Goal: Task Accomplishment & Management: Complete application form

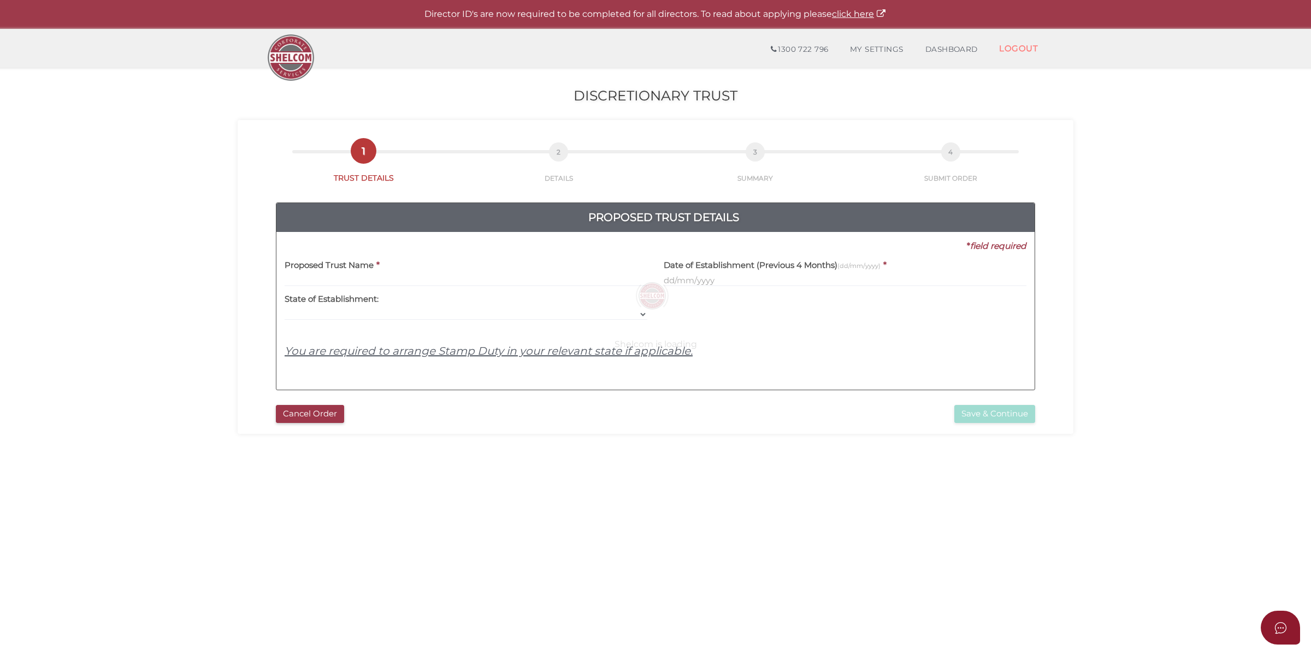
select select
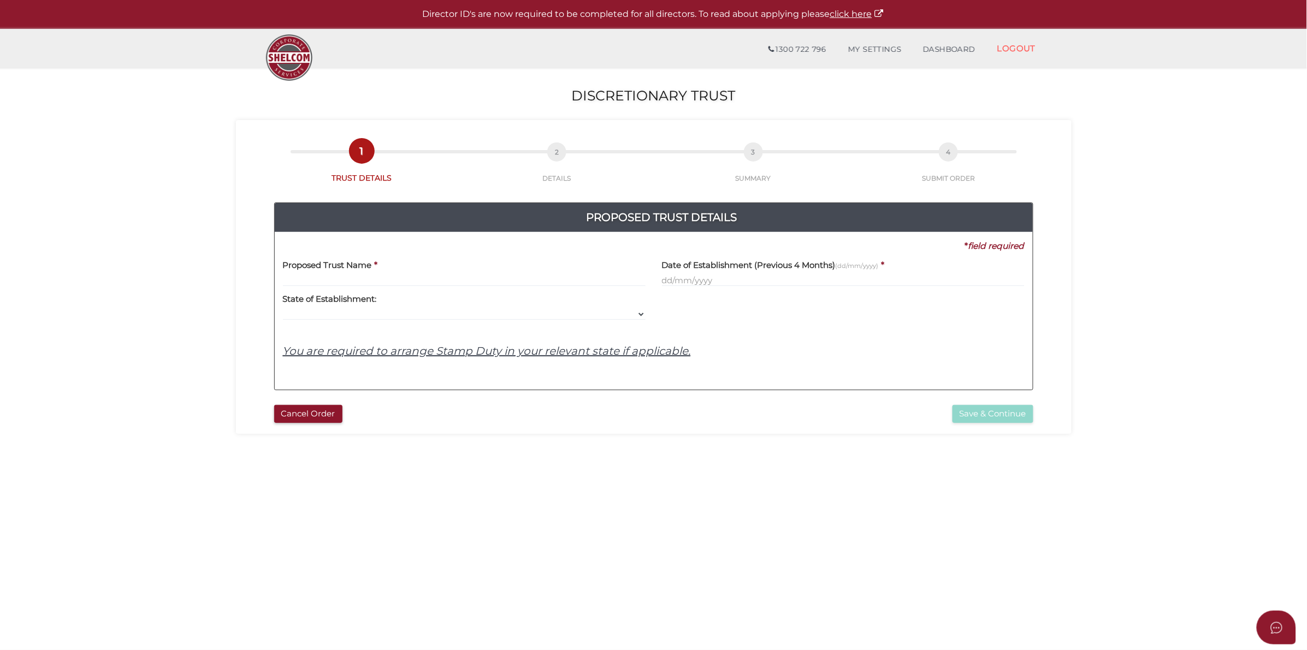
drag, startPoint x: 453, startPoint y: 269, endPoint x: 452, endPoint y: 276, distance: 6.6
click at [453, 269] on div "Proposed Trust Name *" at bounding box center [464, 269] width 363 height 34
click at [448, 281] on input "text" at bounding box center [464, 281] width 363 height 12
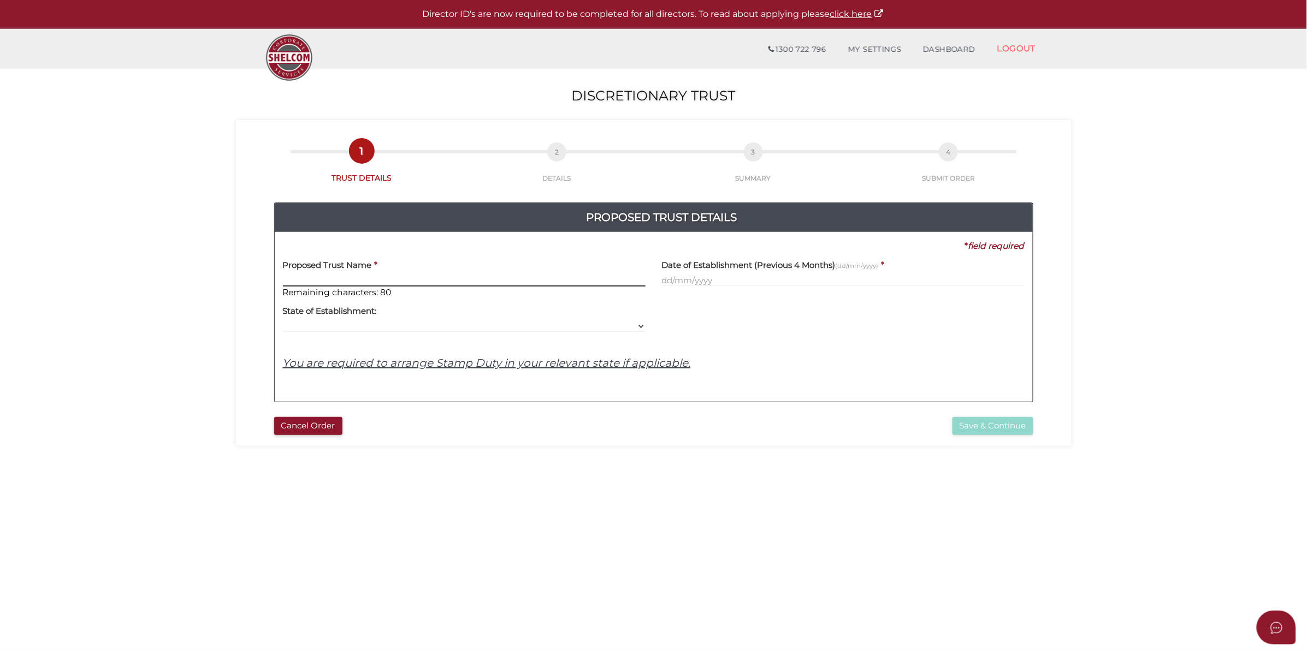
paste input "The Starwin Family Trust"
type input "The Starwin Family Trust"
click at [784, 271] on label "Date of Establishment (Previous 4 Months) (dd/mm/yyyy)" at bounding box center [770, 263] width 217 height 22
click at [783, 273] on label "Date of Establishment (Previous 4 Months) (dd/mm/yyyy)" at bounding box center [770, 263] width 217 height 22
click at [780, 277] on input "text" at bounding box center [843, 281] width 363 height 12
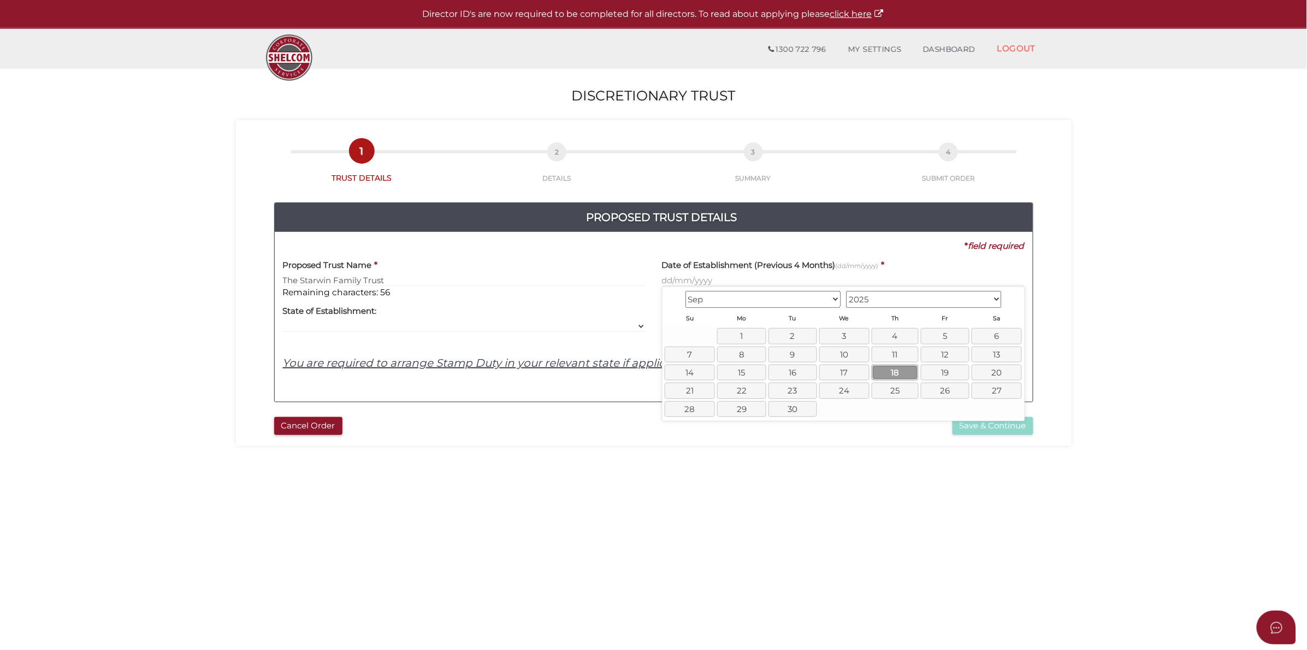
click at [904, 370] on link "18" at bounding box center [895, 373] width 47 height 16
type input "18/09/2025"
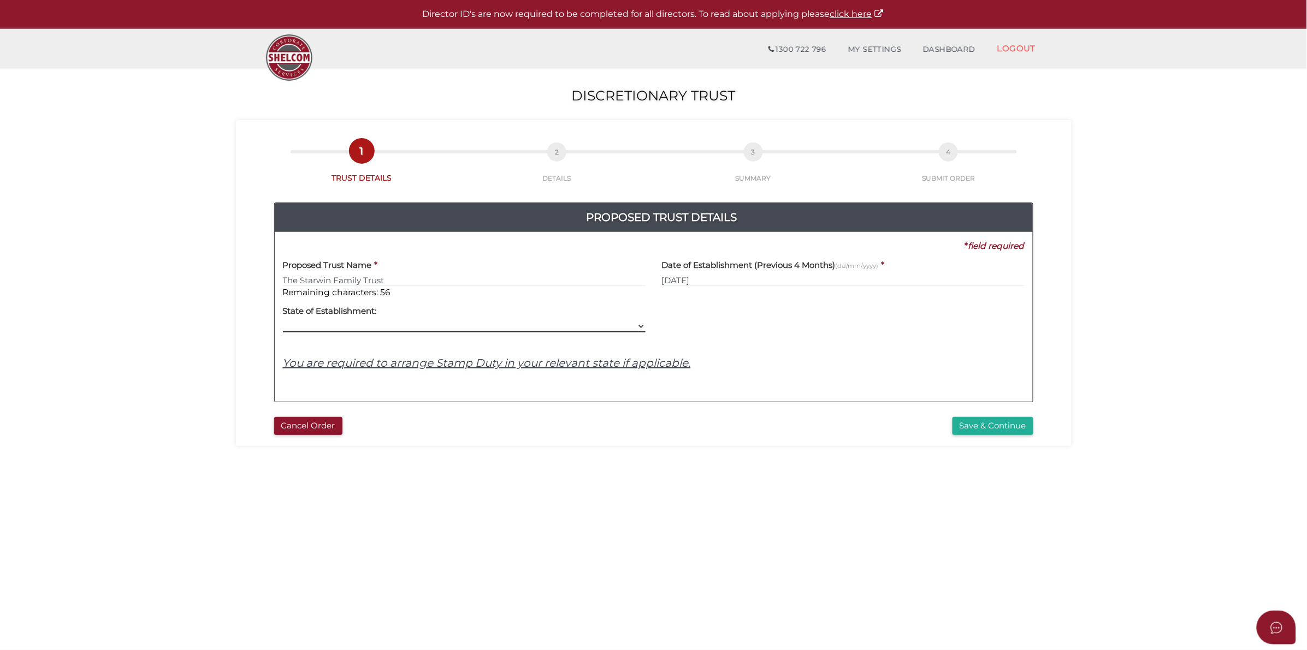
click at [429, 329] on select "VIC ACT NSW NT QLD TAS WA SA" at bounding box center [464, 327] width 363 height 12
click at [283, 321] on select "VIC ACT NSW NT QLD TAS WA SA" at bounding box center [464, 327] width 363 height 12
click at [629, 320] on div "Yes No No State of Establishment: VIC ACT NSW NT QLD TAS WA SA" at bounding box center [464, 316] width 363 height 34
click at [356, 321] on label "State of Establishment:" at bounding box center [330, 310] width 94 height 22
click at [348, 328] on select "VIC ACT NSW NT QLD TAS WA SA" at bounding box center [464, 327] width 363 height 12
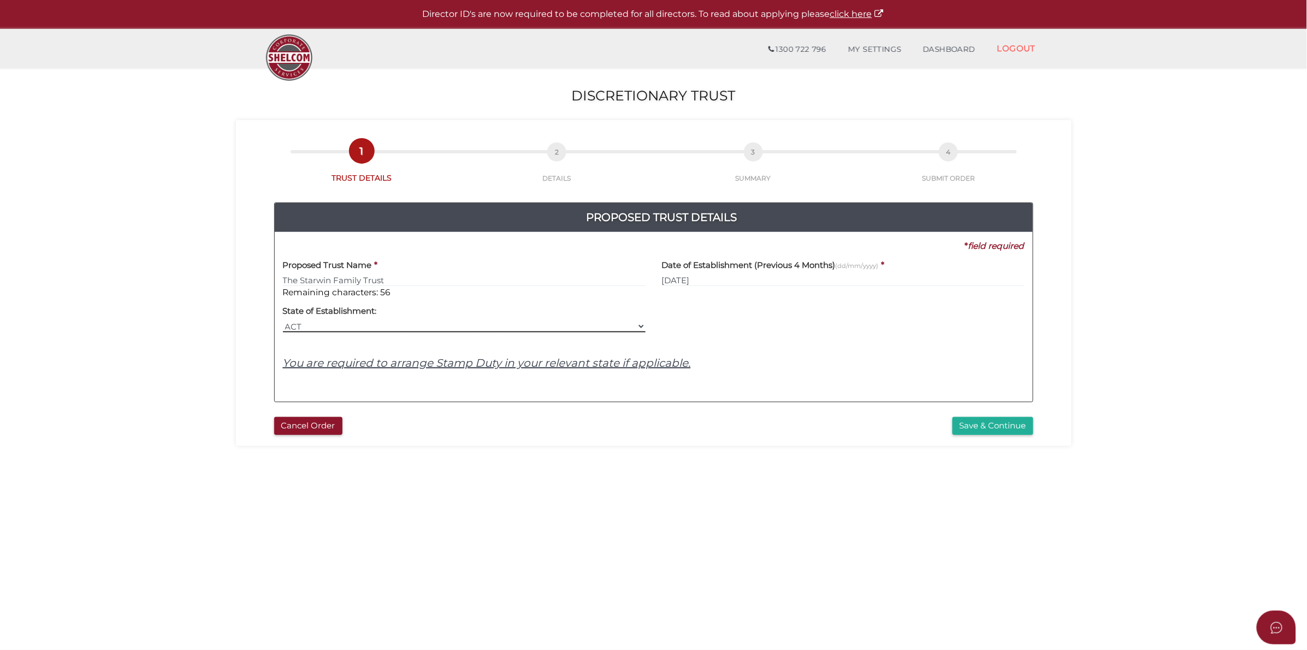
select select "VIC"
click at [283, 321] on select "VIC ACT NSW NT QLD TAS WA SA" at bounding box center [464, 327] width 363 height 12
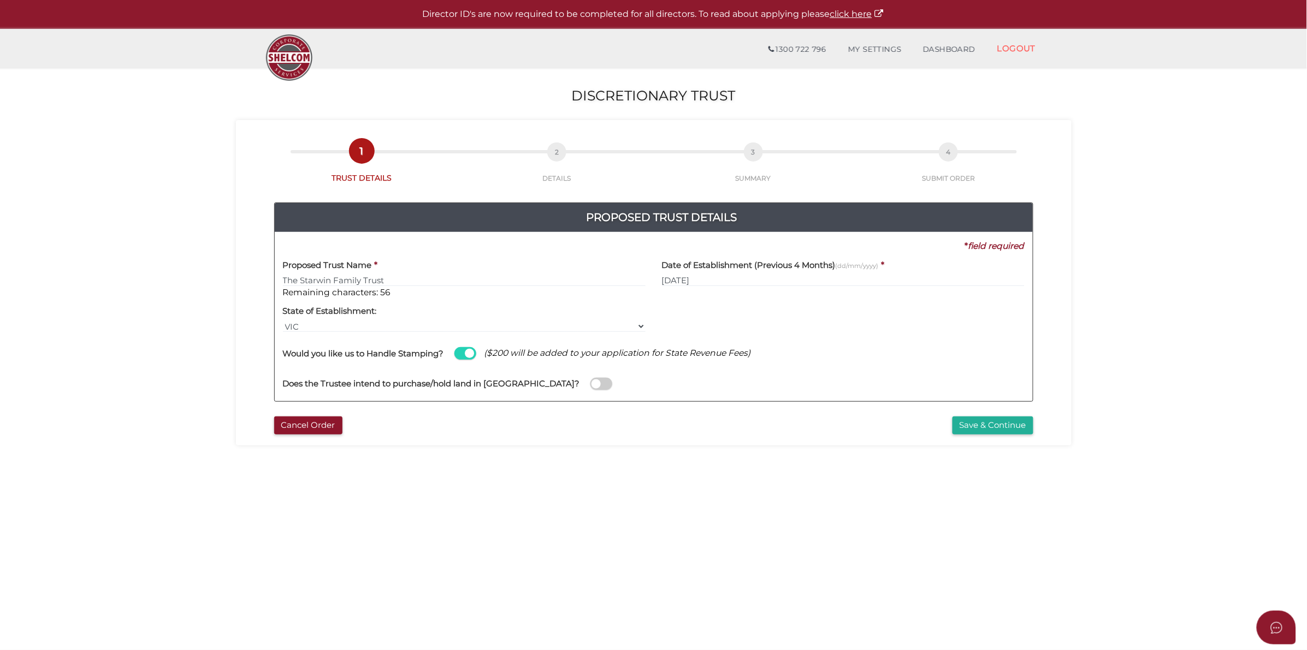
click at [590, 383] on span at bounding box center [601, 384] width 22 height 13
click at [0, 0] on input "checkbox" at bounding box center [0, 0] width 0 height 0
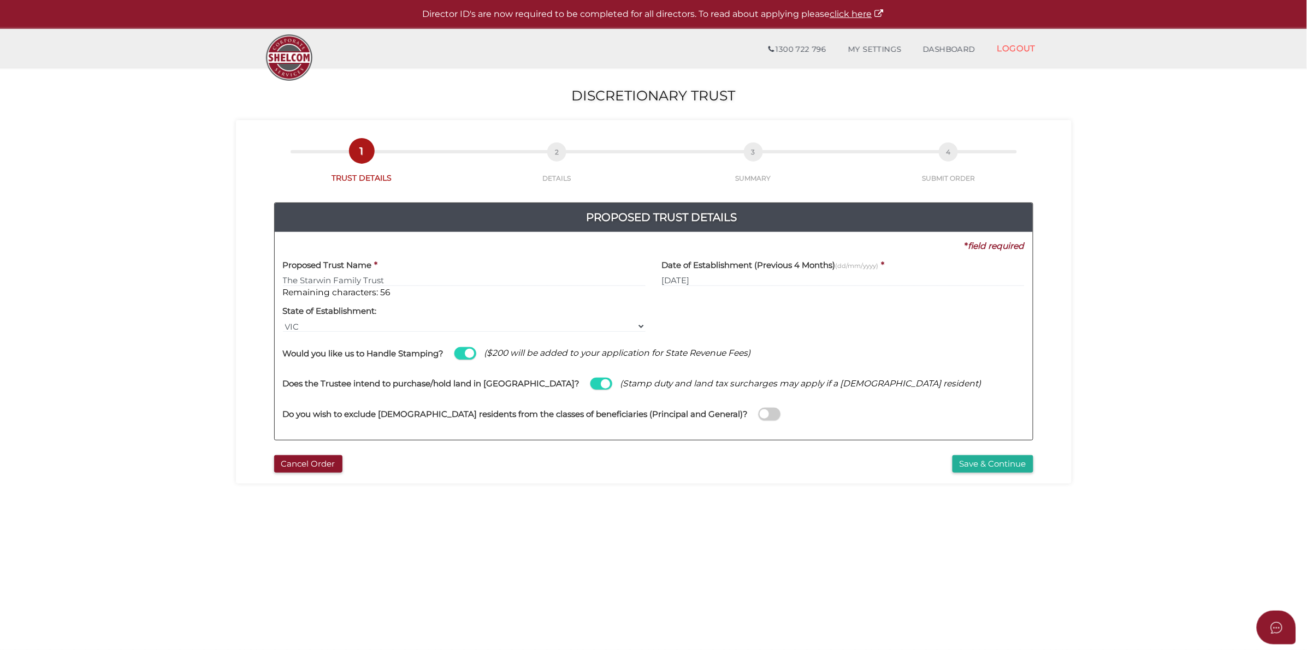
click at [759, 413] on span at bounding box center [770, 414] width 22 height 13
click at [0, 0] on input "checkbox" at bounding box center [0, 0] width 0 height 0
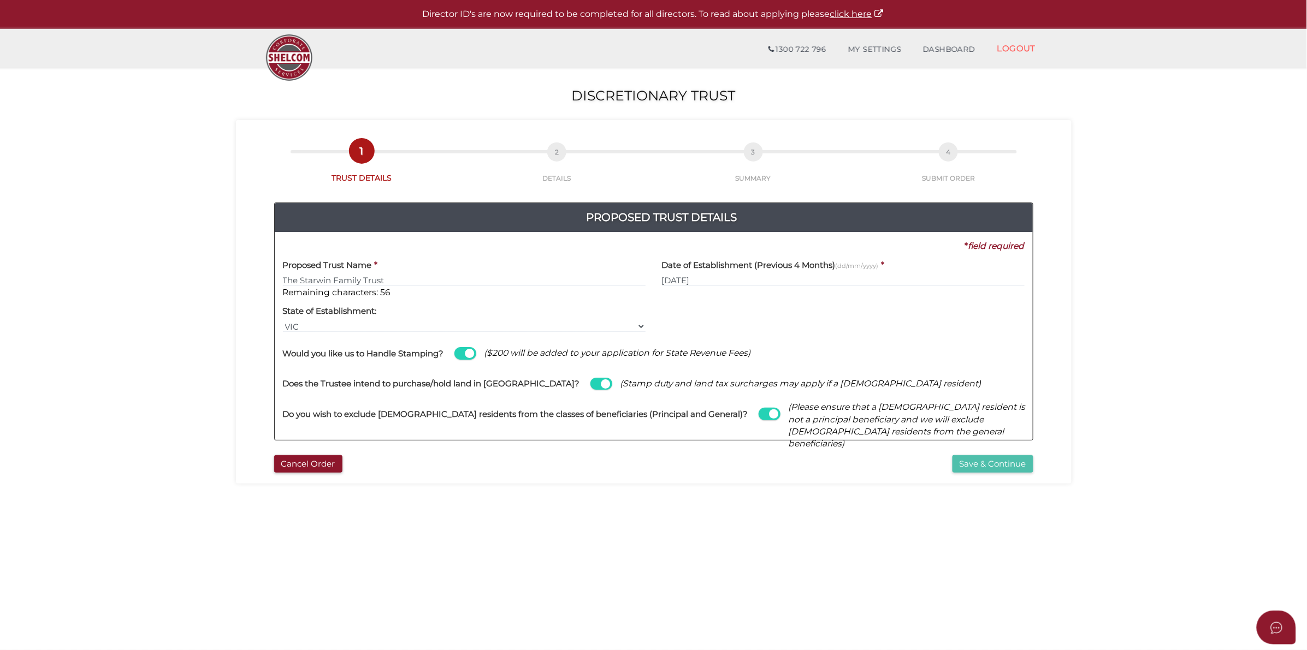
click at [1005, 465] on button "Save & Continue" at bounding box center [993, 465] width 81 height 18
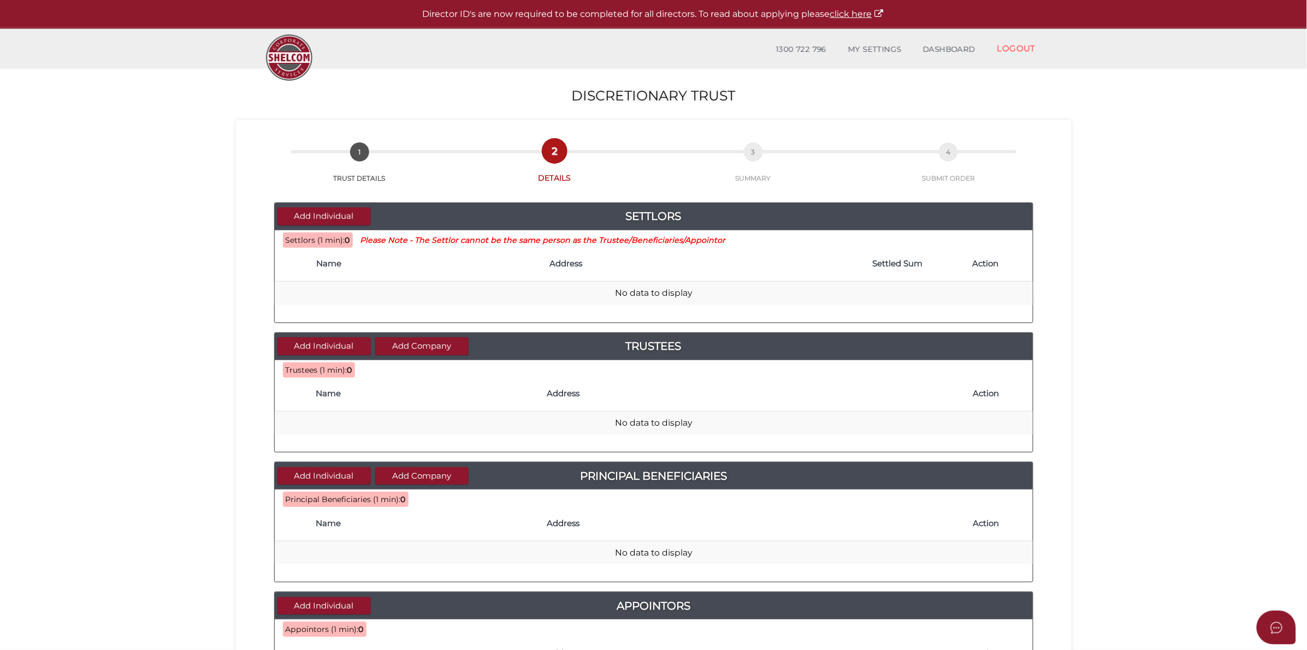
drag, startPoint x: 366, startPoint y: 271, endPoint x: 378, endPoint y: 282, distance: 15.8
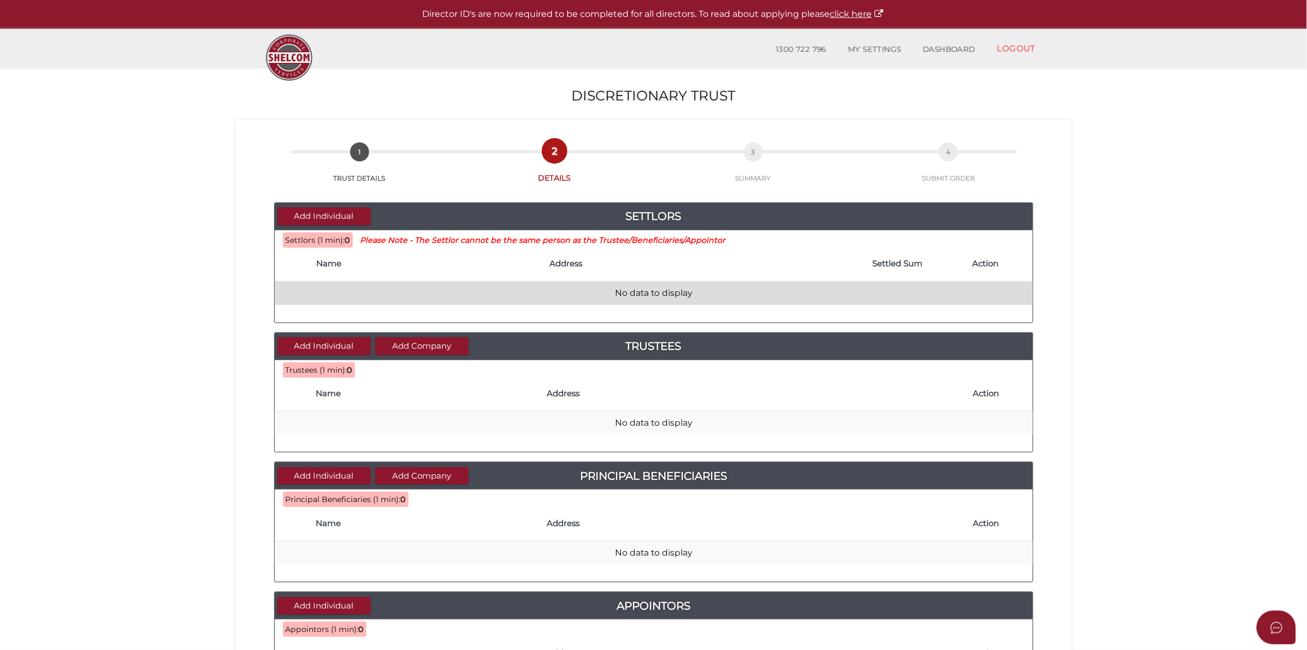
click at [367, 271] on th "Name" at bounding box center [427, 264] width 233 height 35
click at [378, 286] on td "No data to display" at bounding box center [654, 293] width 758 height 23
click at [378, 292] on td "No data to display" at bounding box center [654, 293] width 758 height 23
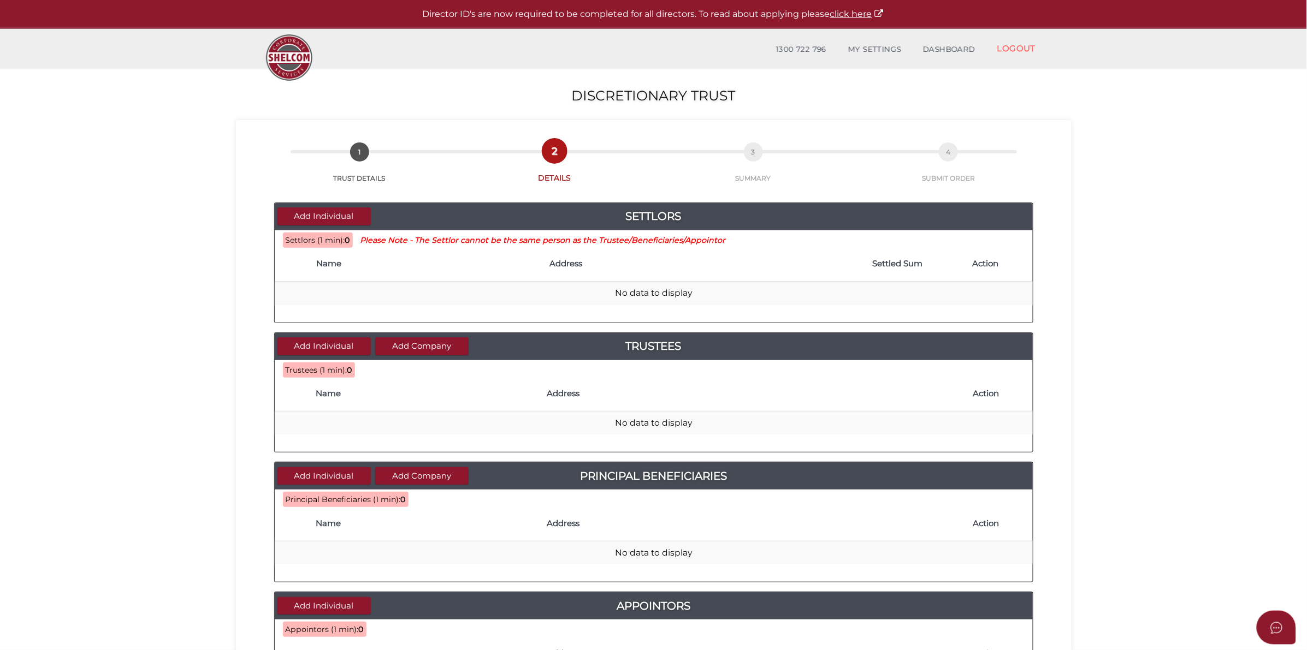
click at [378, 276] on th "Name" at bounding box center [427, 264] width 233 height 35
click at [378, 271] on th "Name" at bounding box center [427, 264] width 233 height 35
click at [317, 218] on button "Add Individual" at bounding box center [323, 217] width 93 height 18
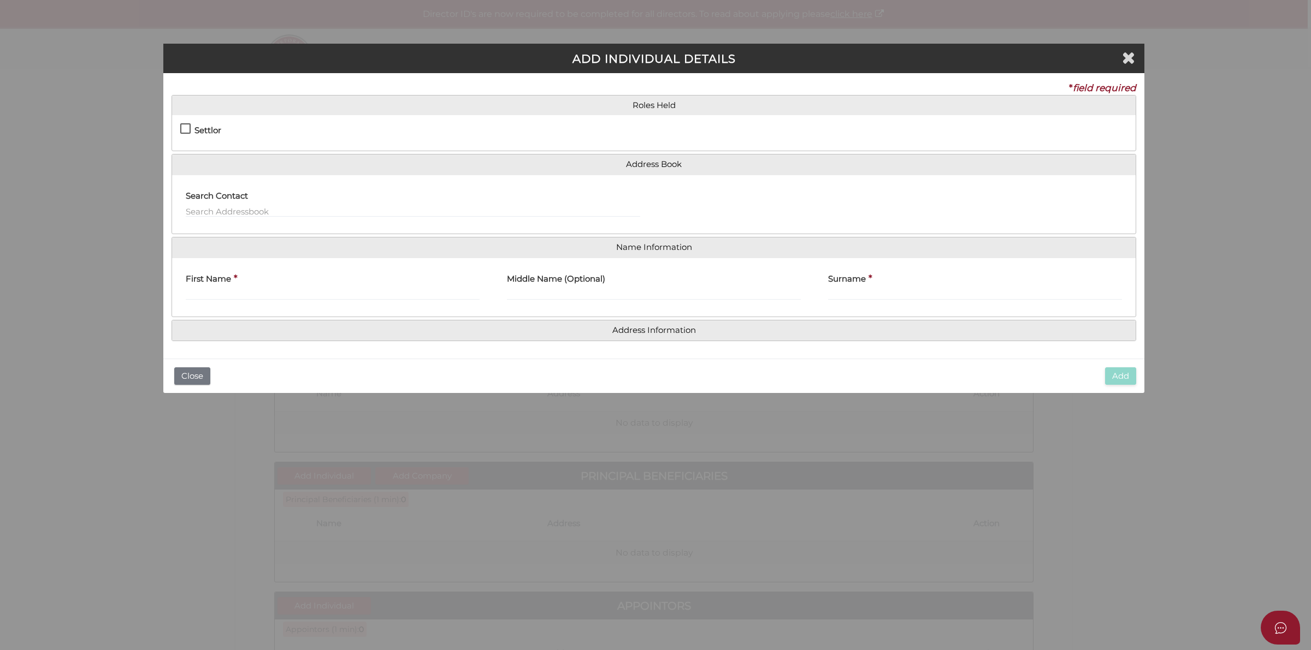
click at [186, 130] on label "Settlor" at bounding box center [200, 133] width 41 height 14
checkbox input "true"
type input "10"
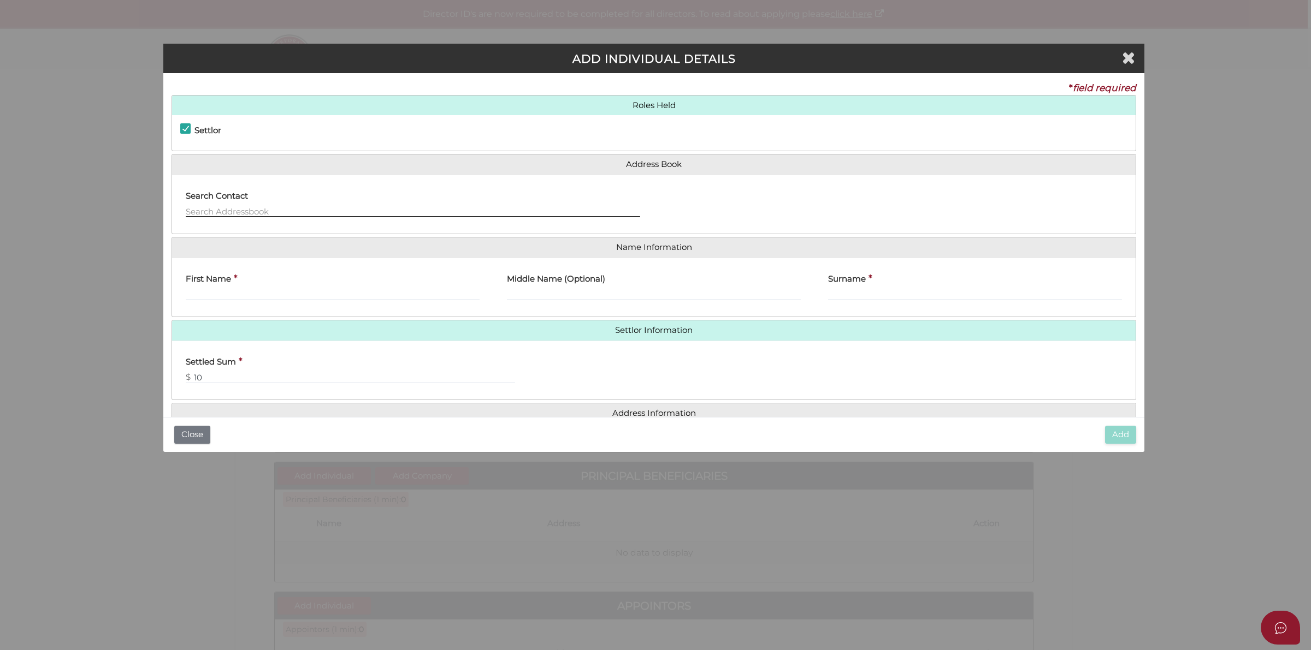
click at [263, 214] on input "text" at bounding box center [413, 211] width 454 height 12
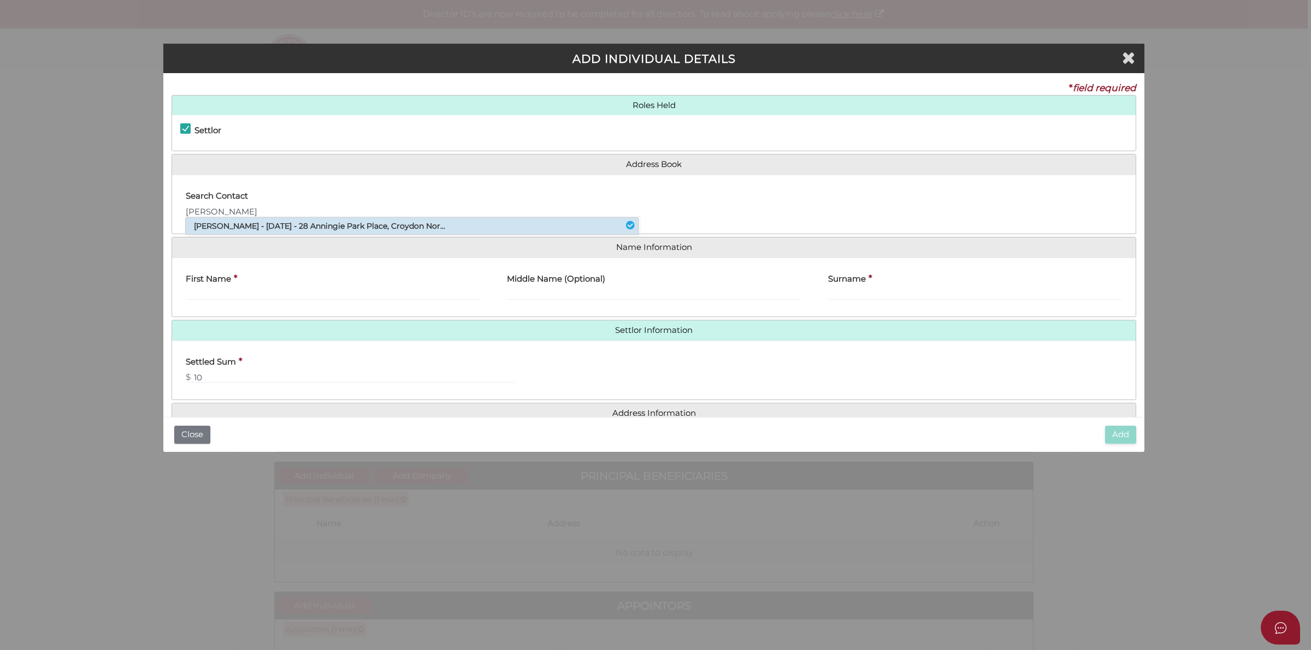
click at [272, 227] on li "Brent Alexander Mccartney - 06/11/2025 - 28 Anningie Park Place, Croydon Nor..." at bounding box center [412, 226] width 452 height 16
type input "Brent"
type input "Alexander"
type input "Mccartney"
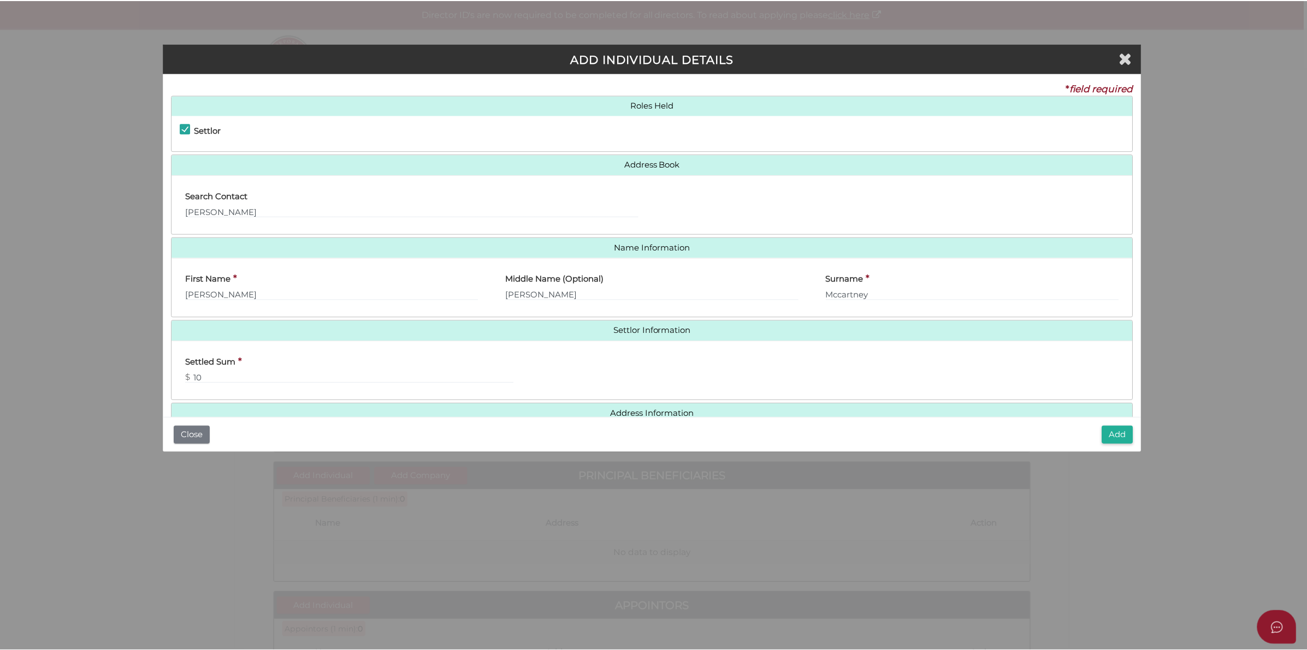
scroll to position [25, 0]
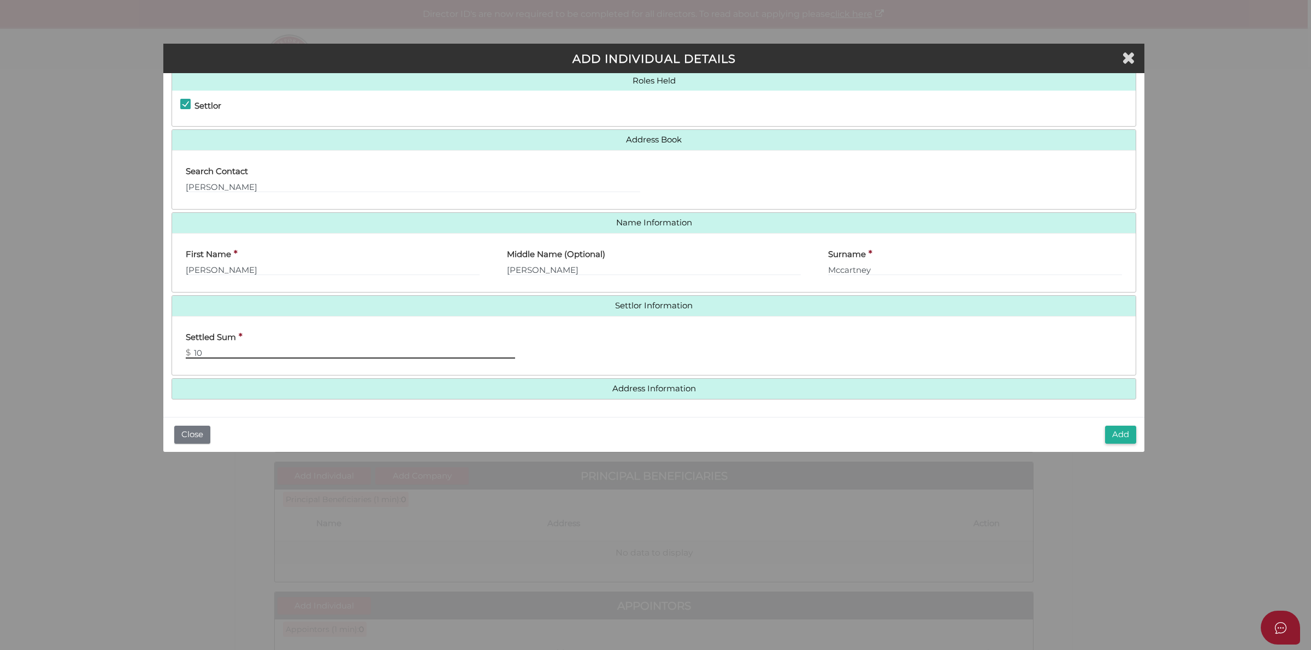
click at [265, 352] on input "10" at bounding box center [350, 353] width 329 height 12
type input "100"
click at [1119, 430] on button "Add" at bounding box center [1120, 435] width 31 height 18
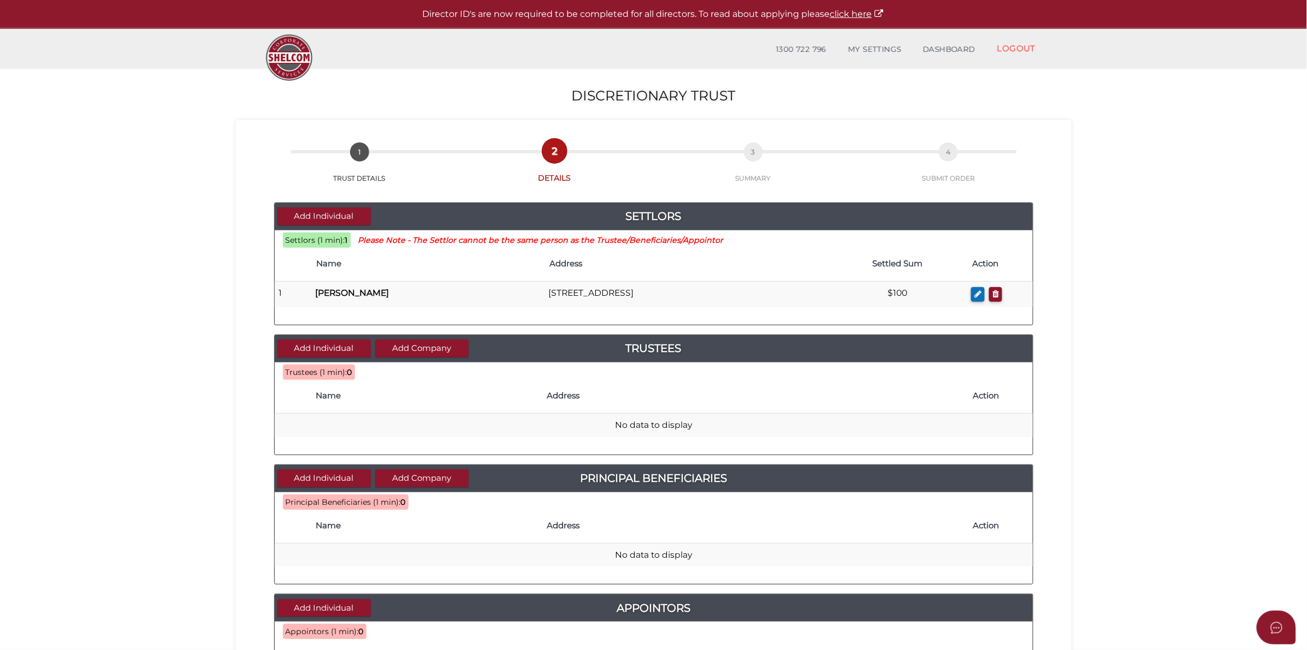
scroll to position [68, 0]
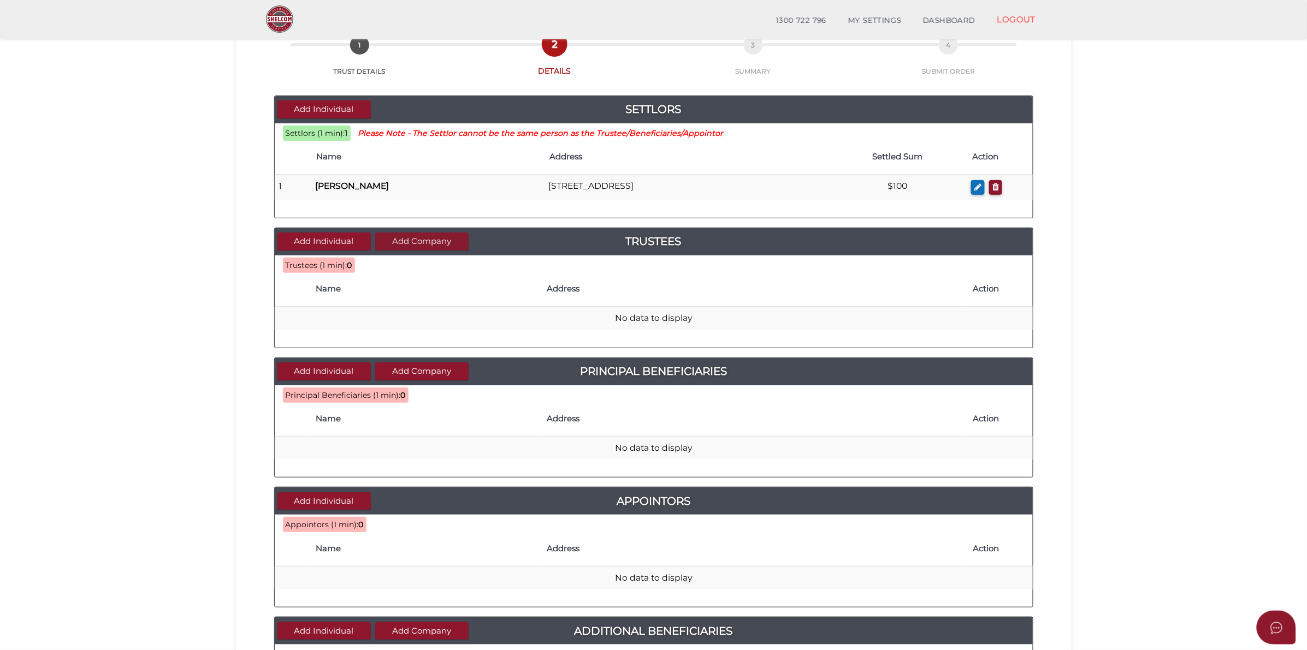
click at [410, 239] on button "Add Company" at bounding box center [421, 242] width 93 height 18
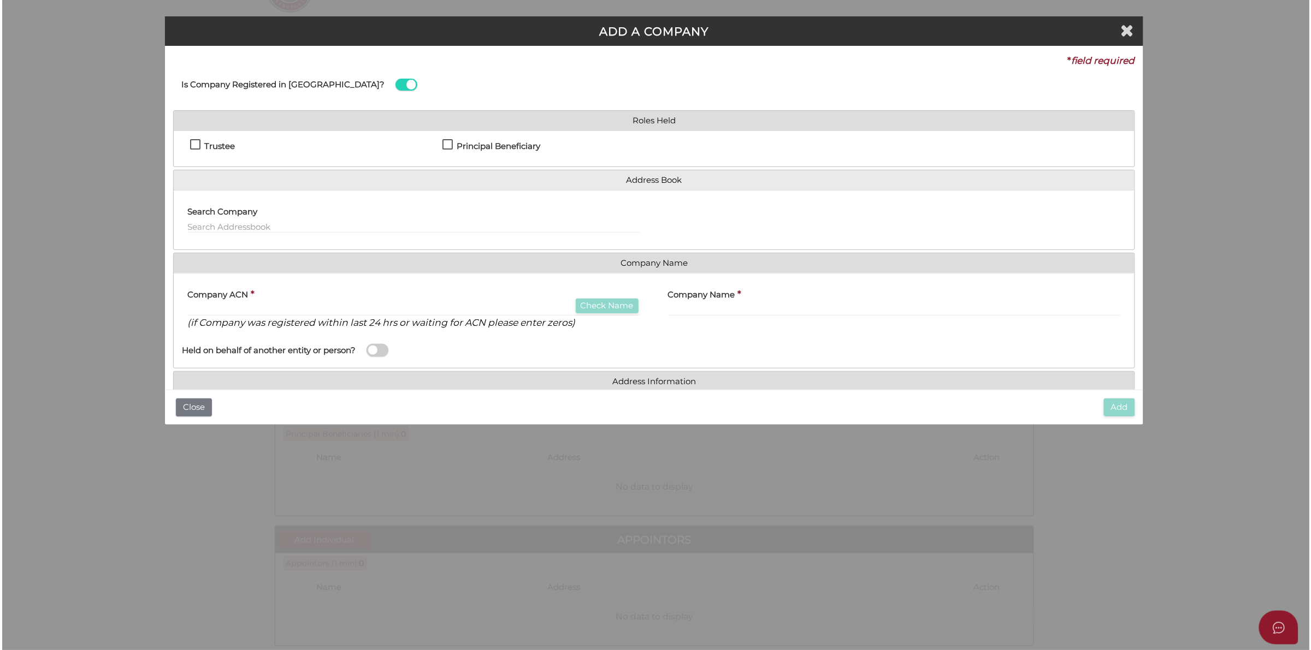
scroll to position [0, 0]
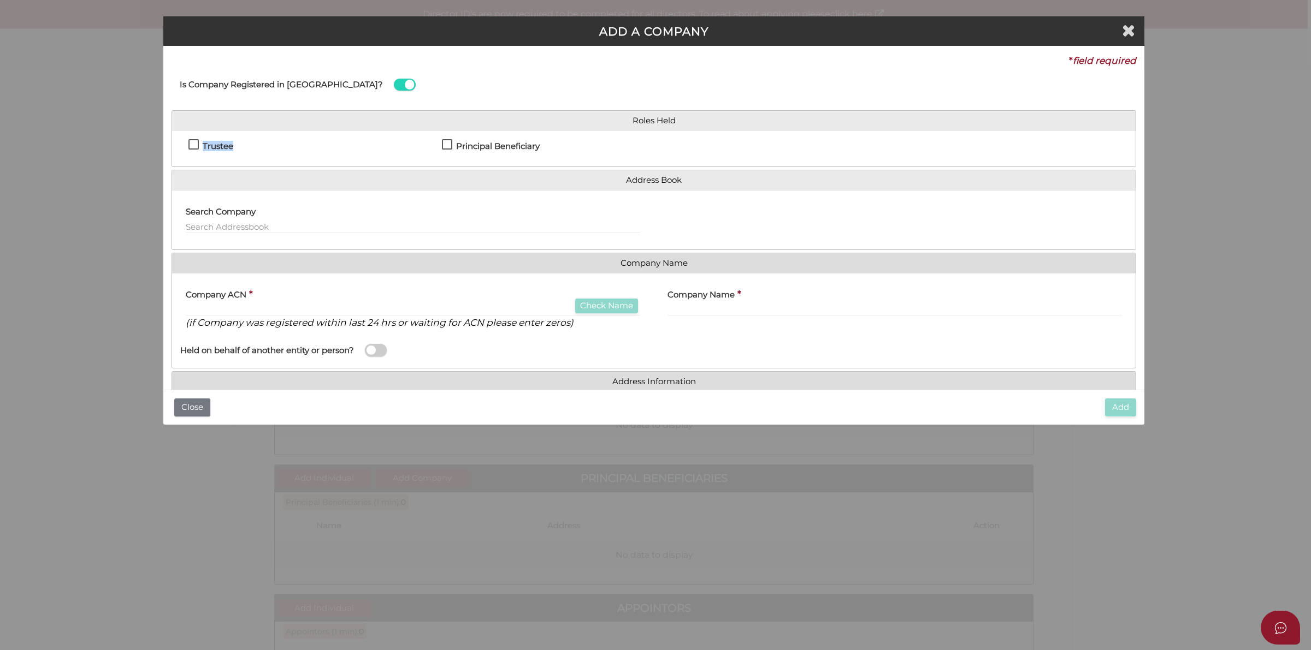
click at [192, 144] on label "Trustee" at bounding box center [210, 149] width 45 height 14
click at [192, 145] on label "Trustee" at bounding box center [210, 149] width 45 height 14
checkbox input "true"
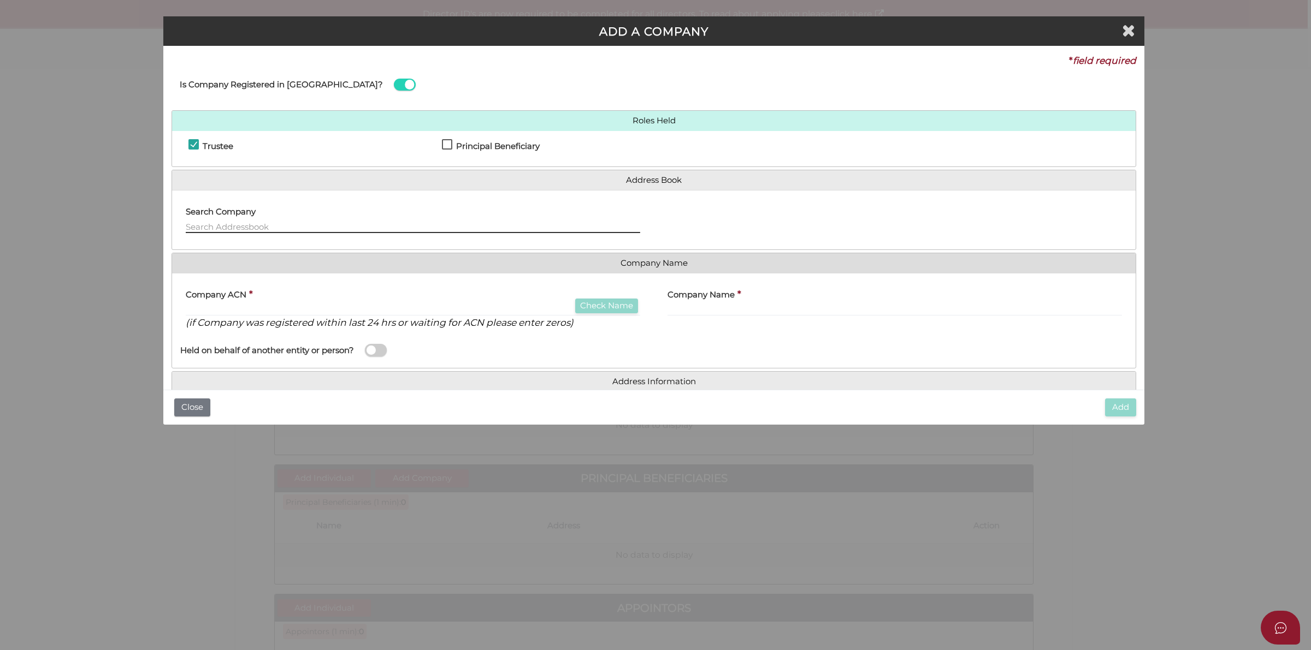
click at [281, 228] on input "text" at bounding box center [413, 227] width 454 height 12
click at [305, 226] on input "text" at bounding box center [413, 227] width 454 height 12
paste input "Starwin Investments Pty Ltd"
type input "Starwin Investments Pty Ltd"
click at [418, 301] on div "Company ACN * Check Name (if Company was registered within last 24 hrs or waiti…" at bounding box center [413, 306] width 454 height 48
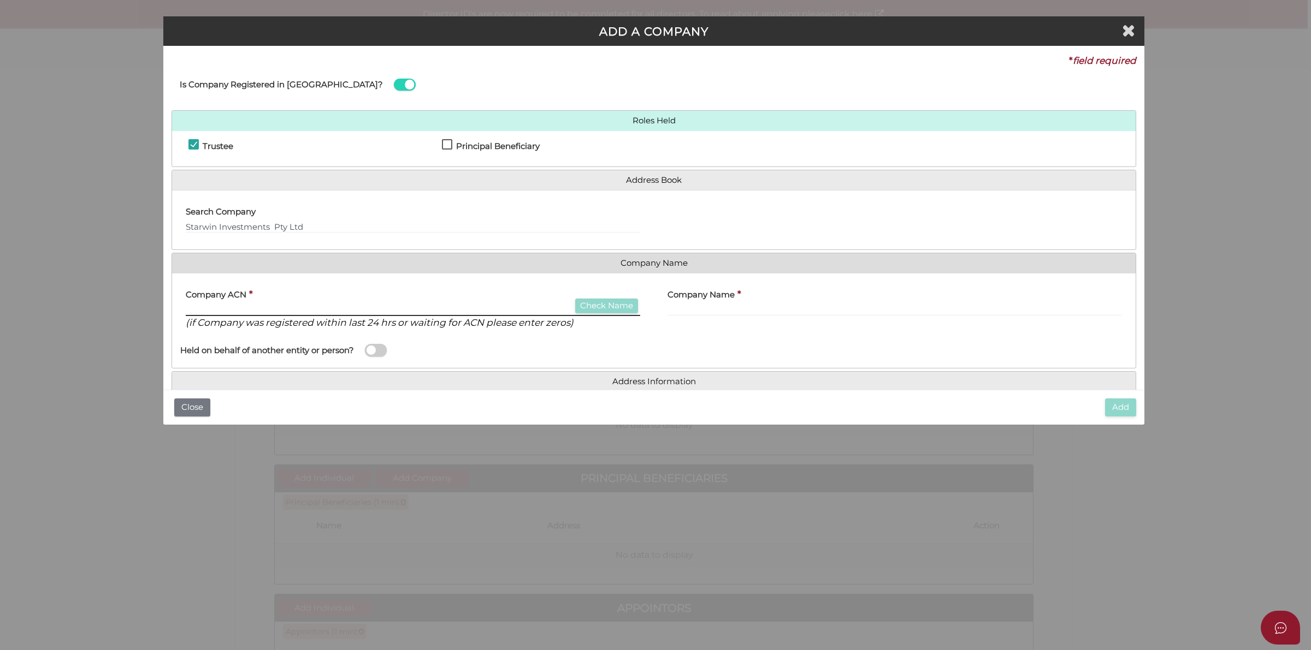
click at [421, 309] on input "text" at bounding box center [413, 310] width 454 height 12
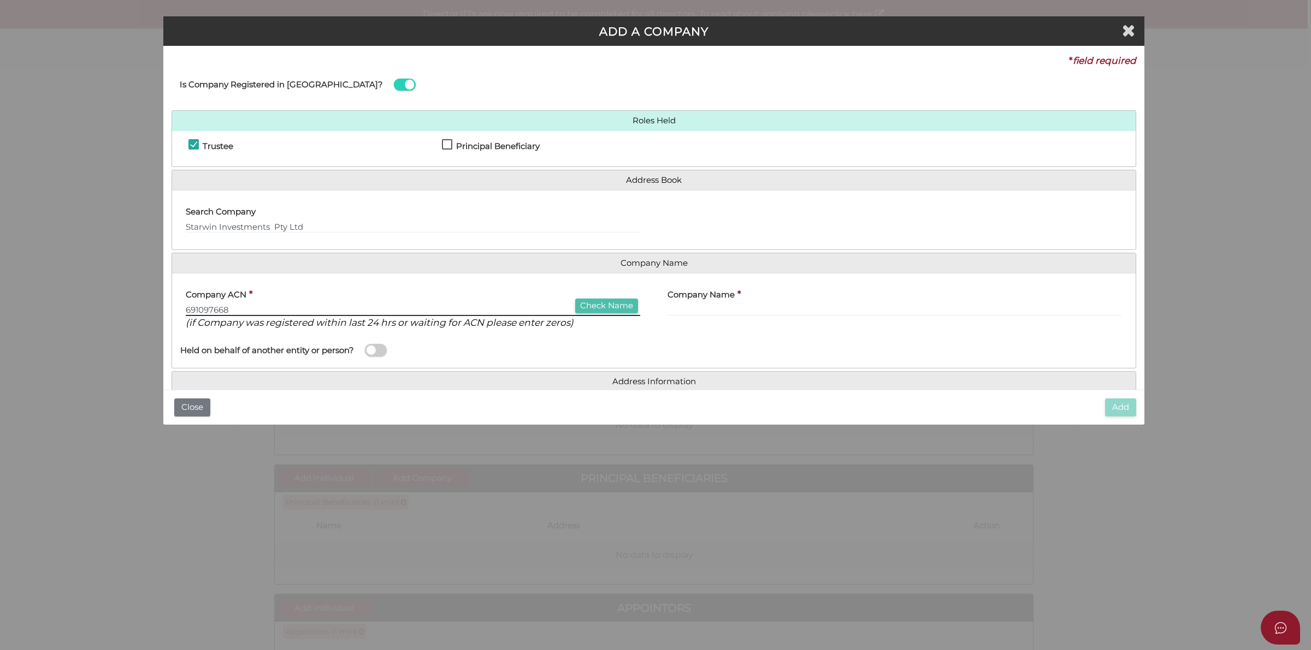
type input "691097668"
click at [629, 306] on button "Check Name" at bounding box center [606, 306] width 63 height 15
type input "STARWIN INVESTMENTS PTY LTD"
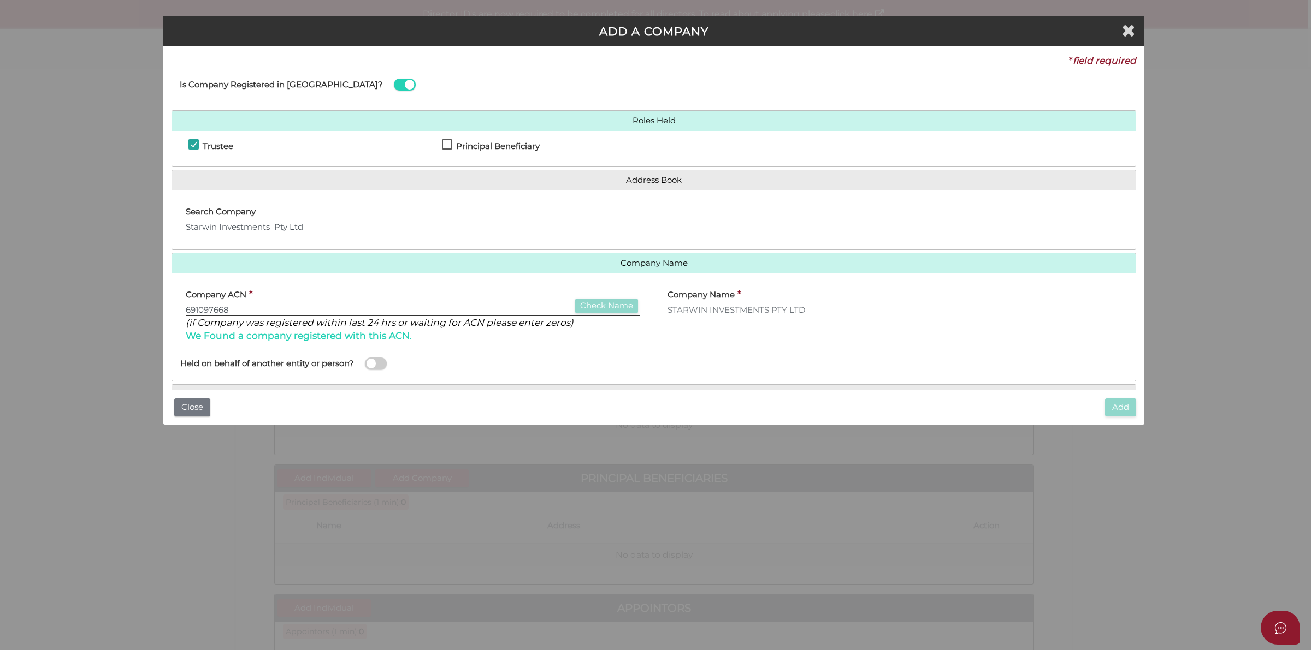
drag, startPoint x: 276, startPoint y: 312, endPoint x: 264, endPoint y: 311, distance: 12.6
click at [276, 312] on input "691097668" at bounding box center [413, 310] width 454 height 12
drag, startPoint x: 264, startPoint y: 310, endPoint x: 174, endPoint y: 309, distance: 90.1
click at [174, 309] on div "Company ACN * 691097668 Check Name (if Company was registered within last 24 hr…" at bounding box center [413, 316] width 482 height 69
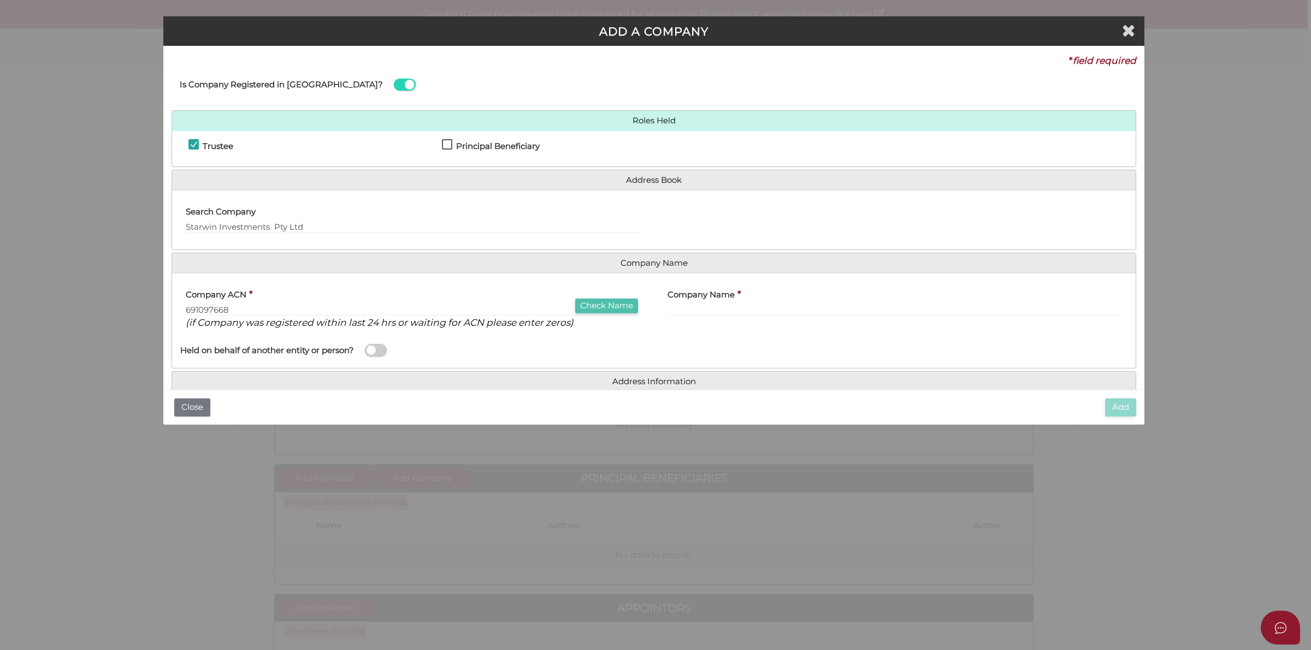
click at [618, 307] on button "Check Name" at bounding box center [606, 306] width 63 height 15
type input "STARWIN INVESTMENTS PTY LTD"
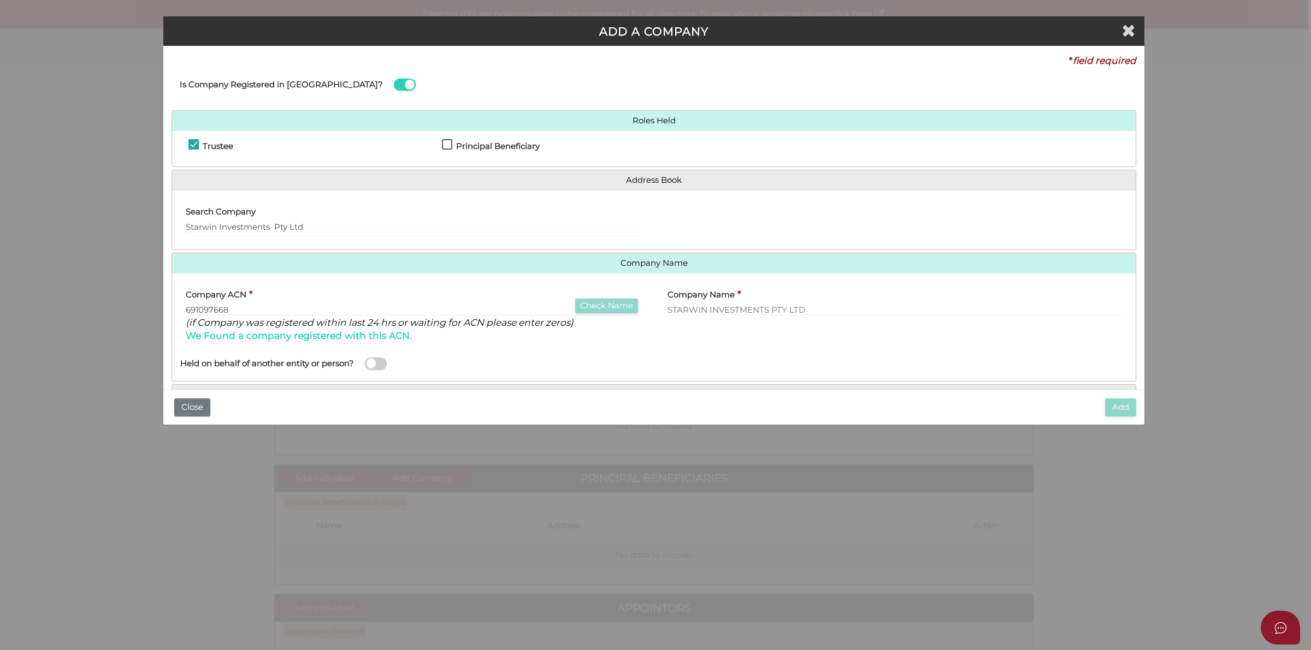
scroll to position [57, 0]
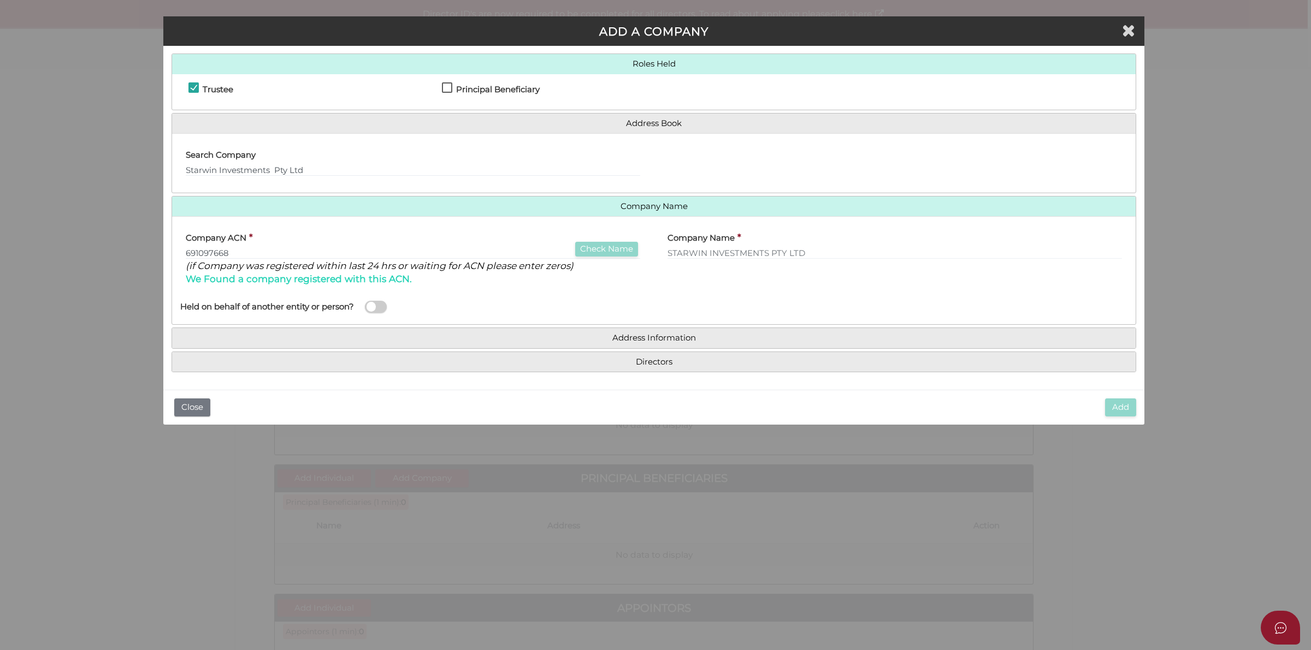
click at [689, 331] on h4 "Address Information" at bounding box center [653, 338] width 963 height 20
click at [683, 343] on h4 "Address Information" at bounding box center [653, 338] width 963 height 20
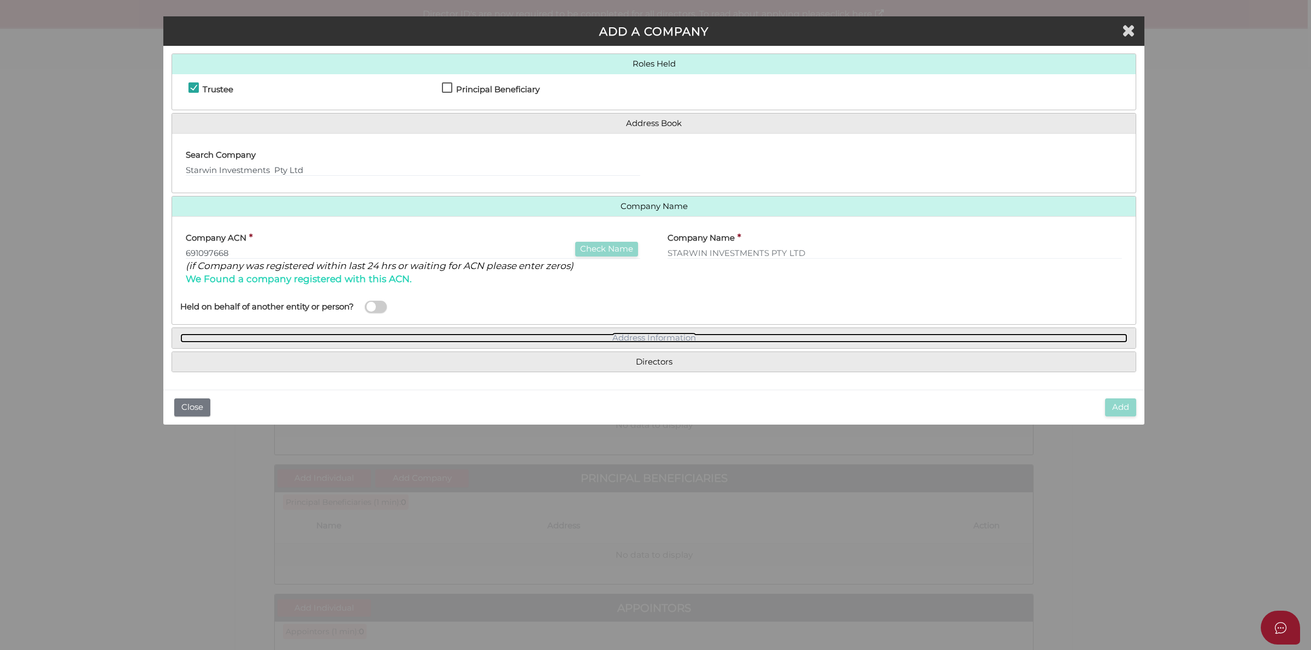
click at [660, 334] on link "Address Information" at bounding box center [653, 338] width 947 height 9
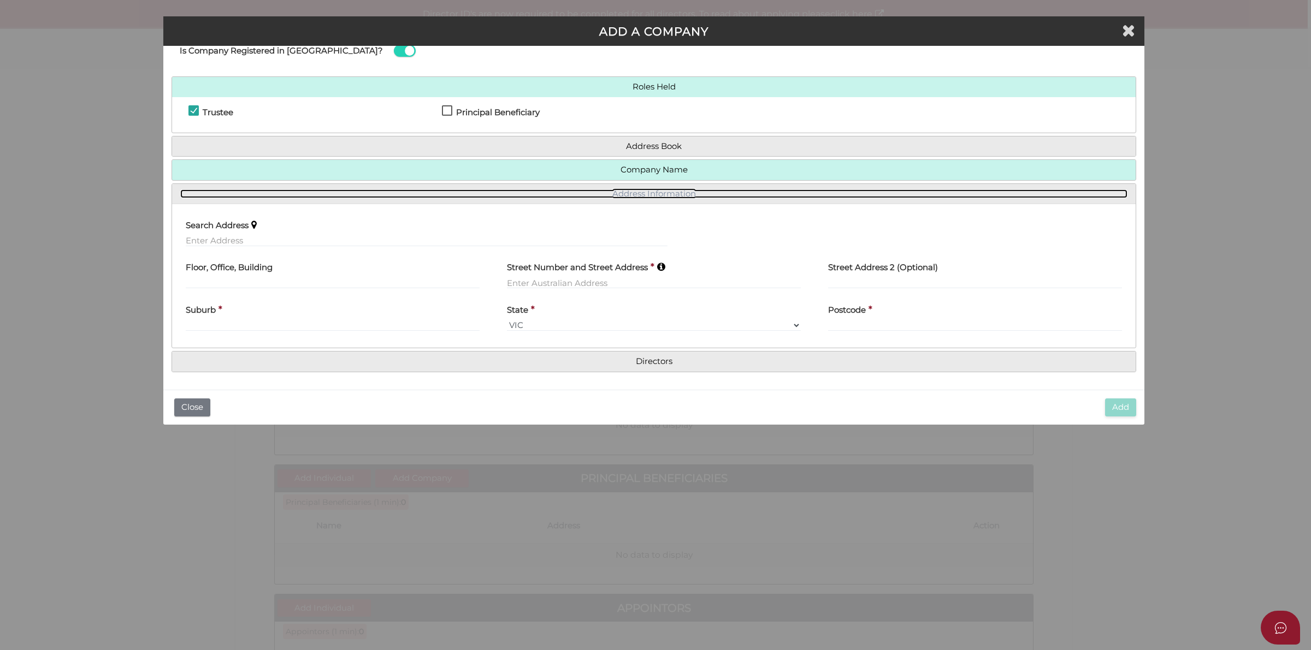
scroll to position [34, 0]
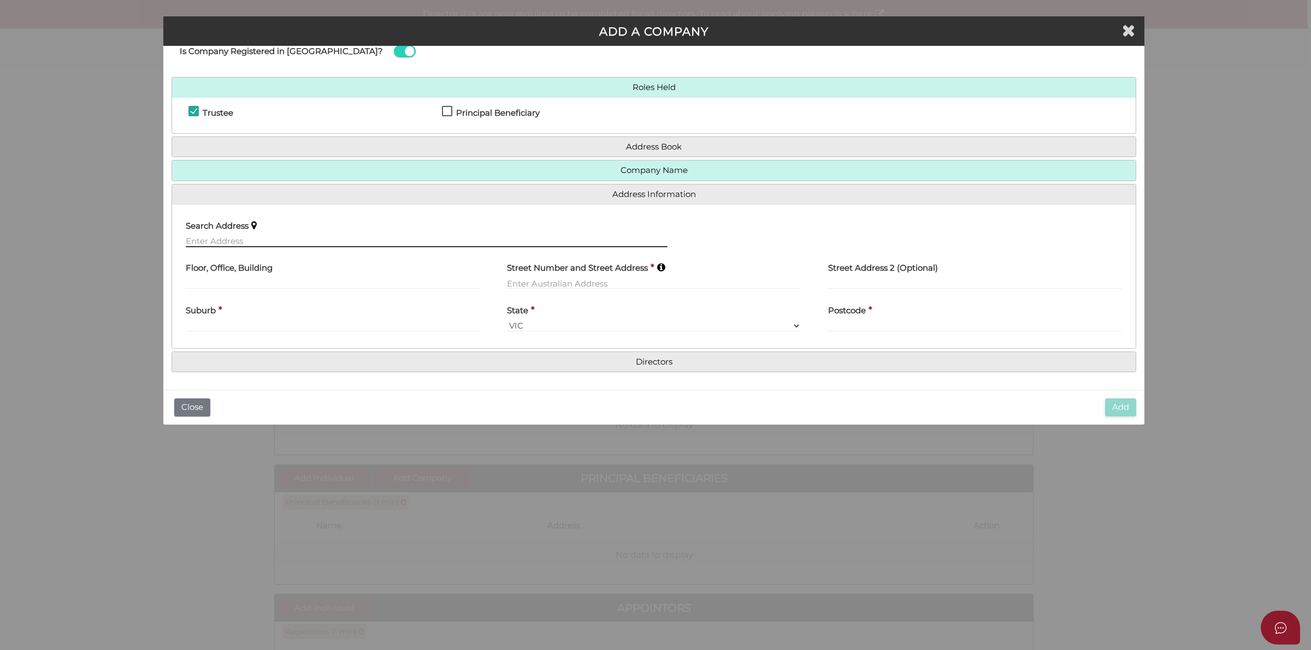
click at [231, 239] on input "text" at bounding box center [427, 241] width 482 height 12
paste input "23 Sherridon Crescent, QUAKERS HILL, NSW, 2763"
type input "23 Sherridon Crescent, Quakers Hill NSW 2763, Australia"
type input "[STREET_ADDRESS]"
type input "[GEOGRAPHIC_DATA]"
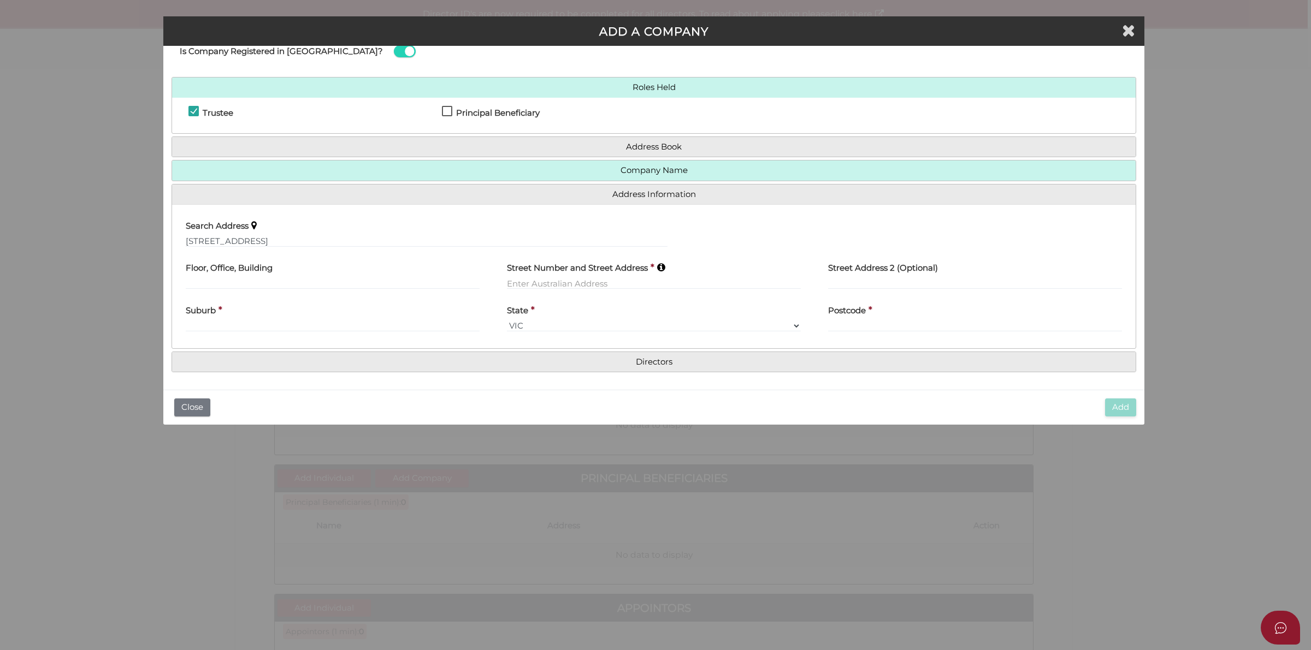
select select "[GEOGRAPHIC_DATA]"
type input "2763"
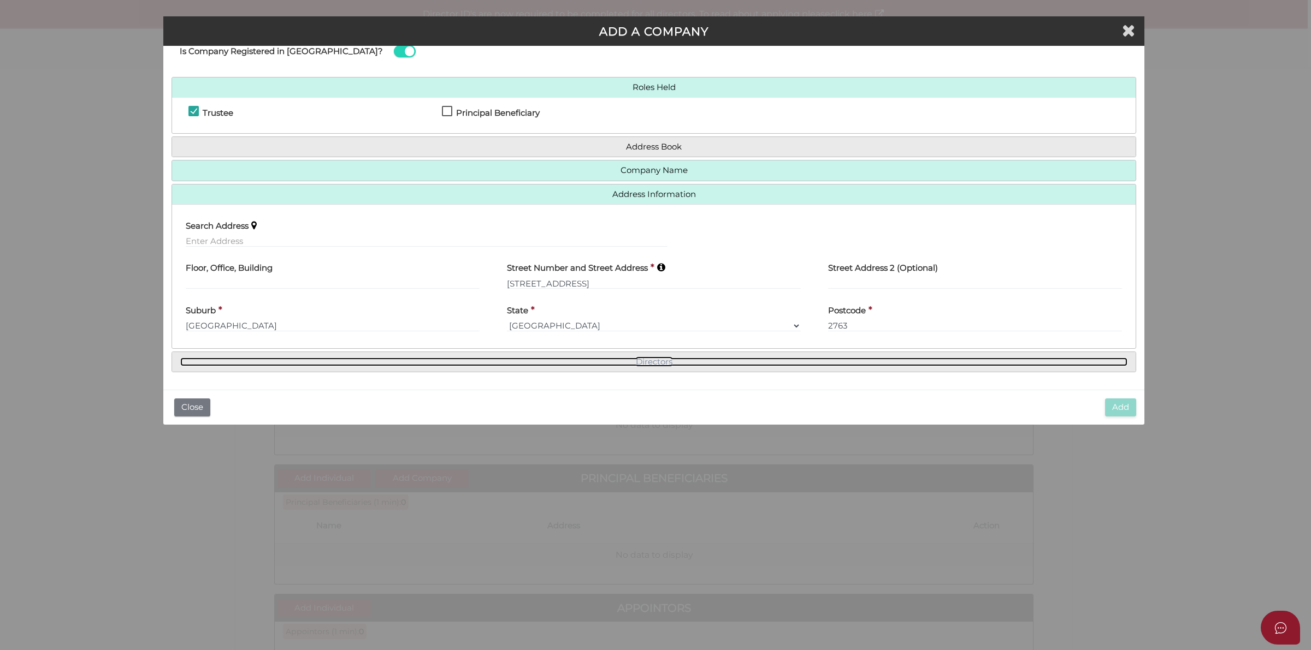
click at [656, 360] on link "Directors" at bounding box center [653, 362] width 947 height 9
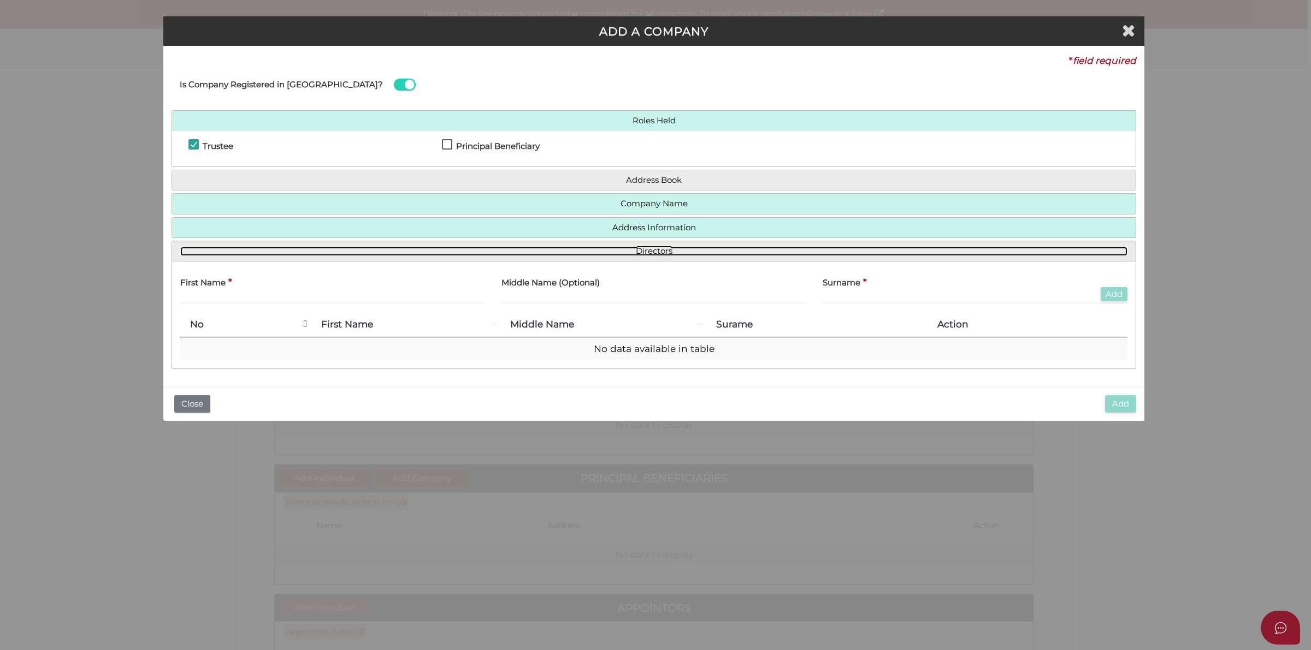
scroll to position [0, 0]
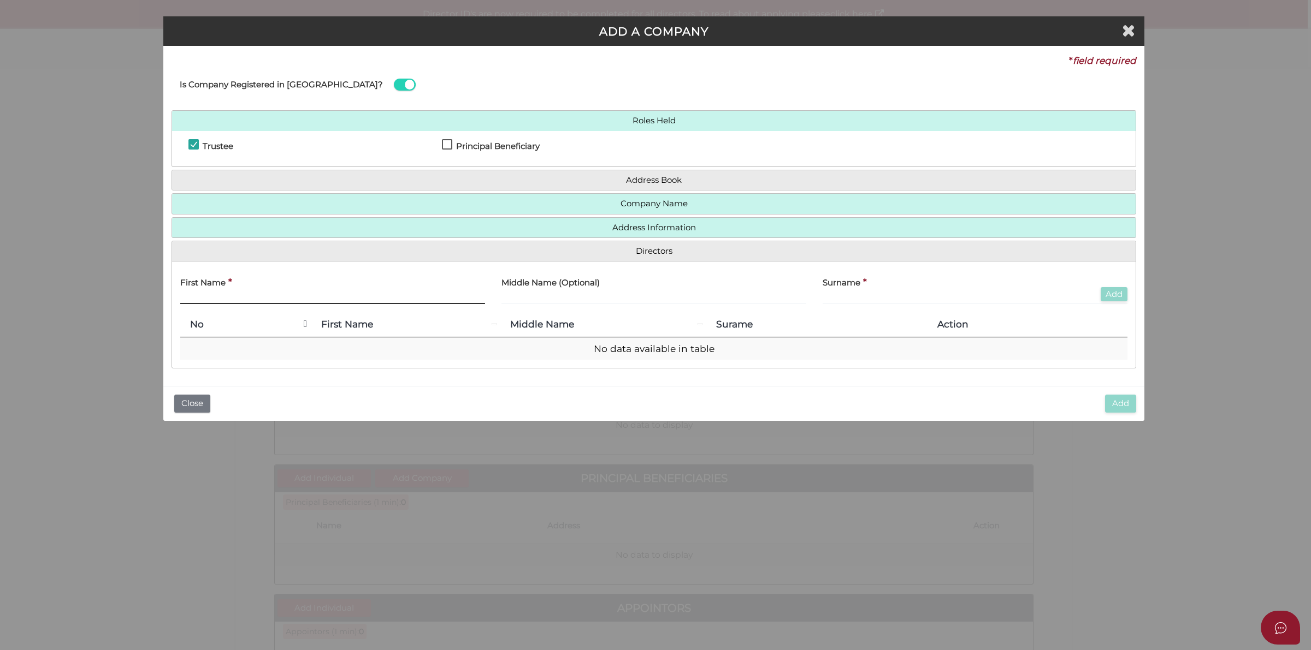
click at [277, 295] on input "text" at bounding box center [332, 298] width 305 height 12
type input "S"
type input "Tarun"
type input "Selvaram"
click at [1115, 288] on button "Add" at bounding box center [1114, 294] width 27 height 15
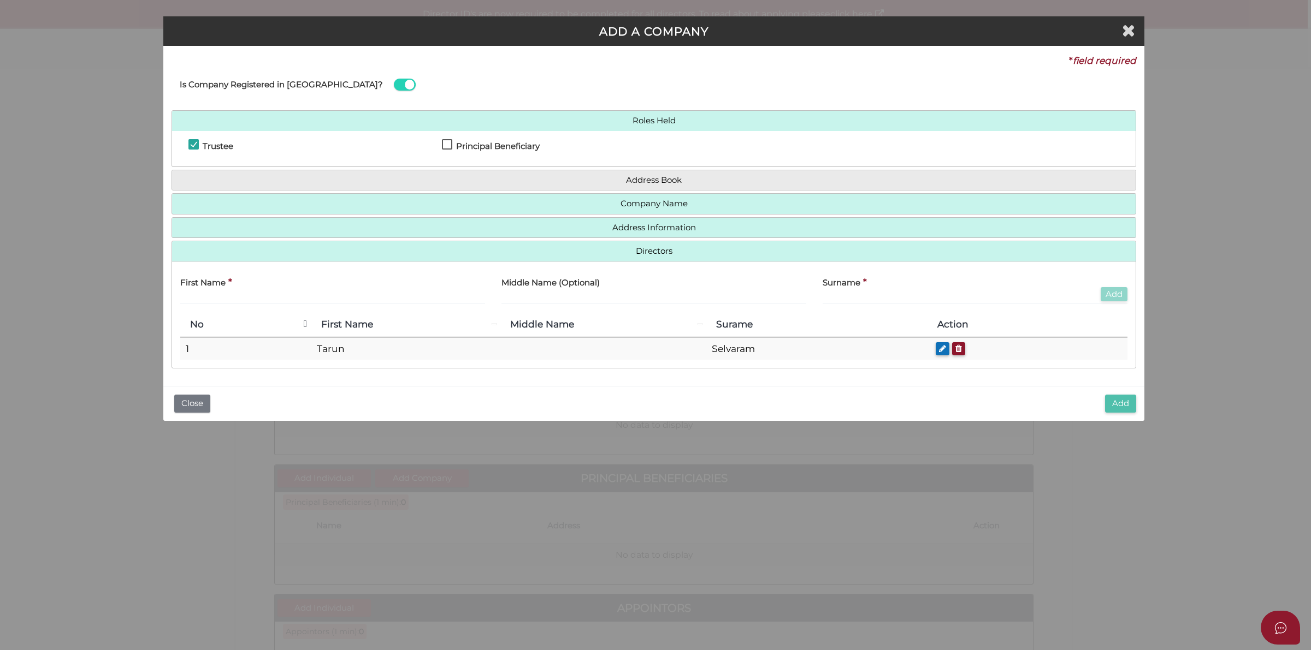
click at [1116, 404] on button "Add" at bounding box center [1120, 404] width 31 height 18
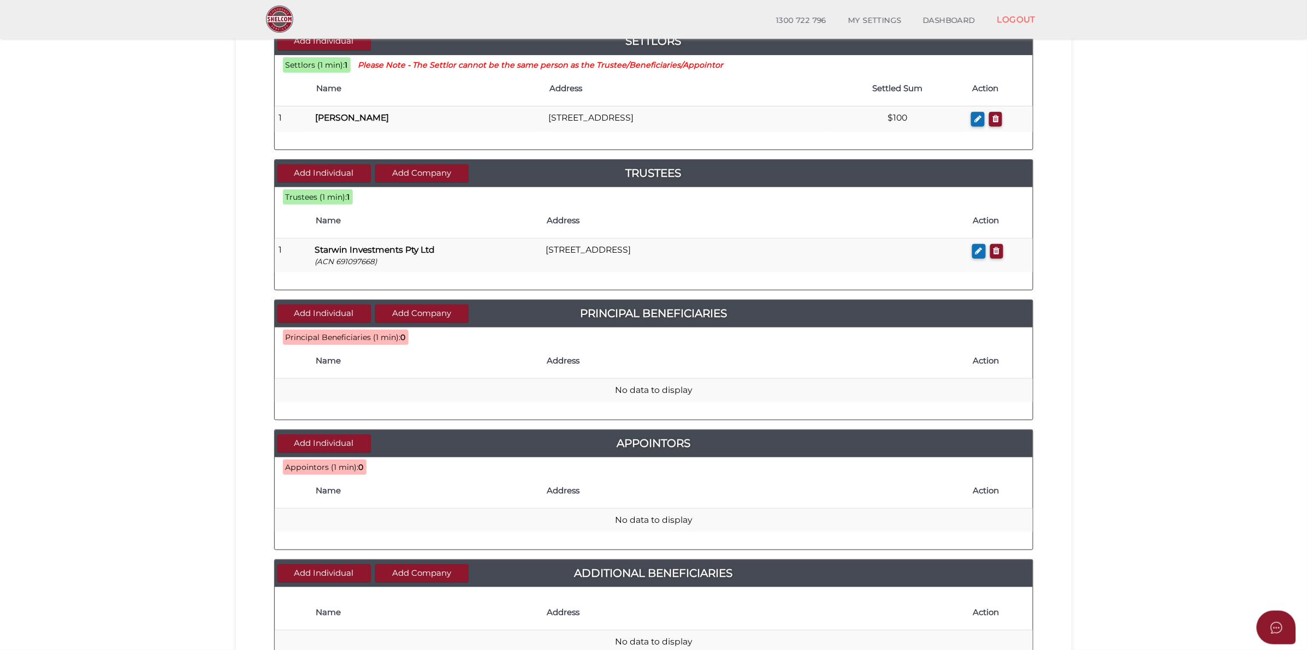
scroll to position [205, 0]
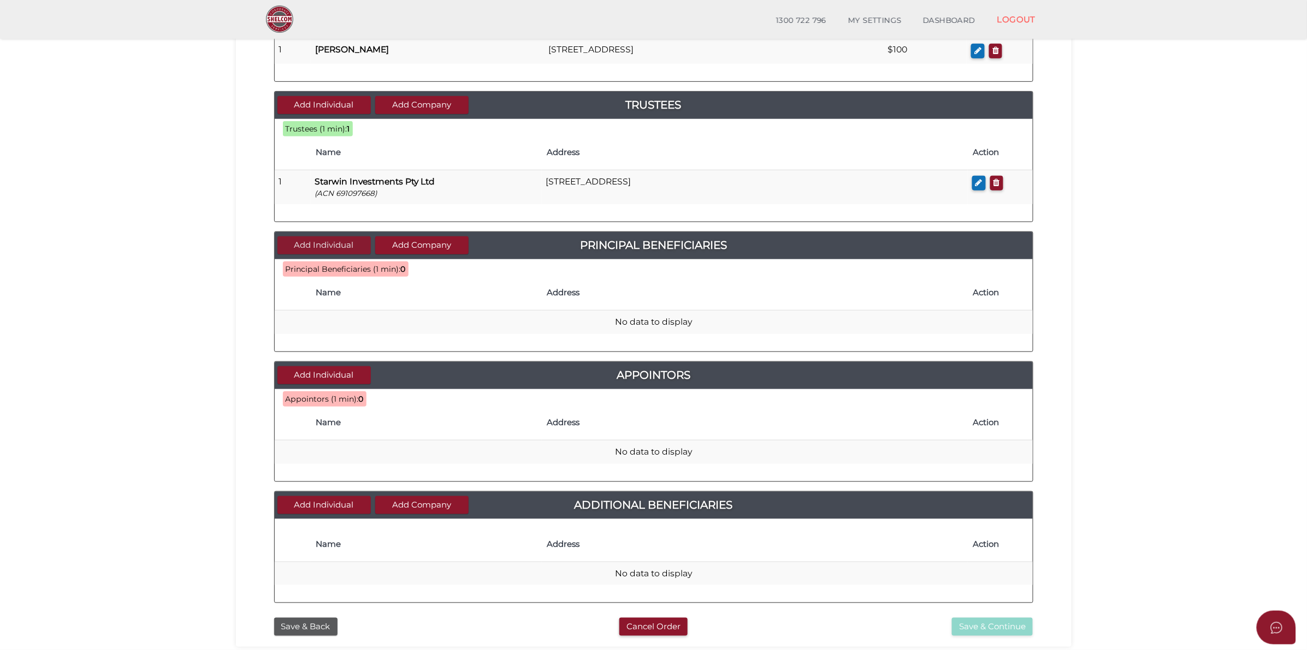
click at [347, 244] on button "Add Individual" at bounding box center [323, 245] width 93 height 18
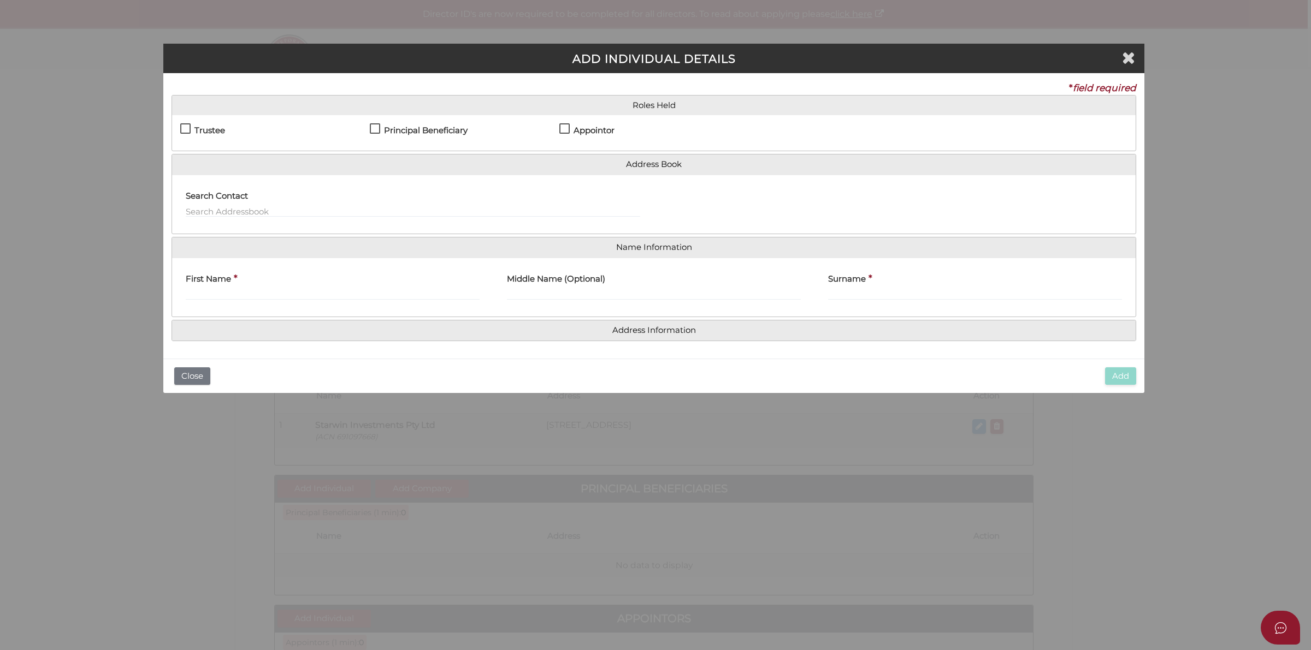
click at [391, 127] on h4 "Principal Beneficiary" at bounding box center [426, 130] width 84 height 9
checkbox input "true"
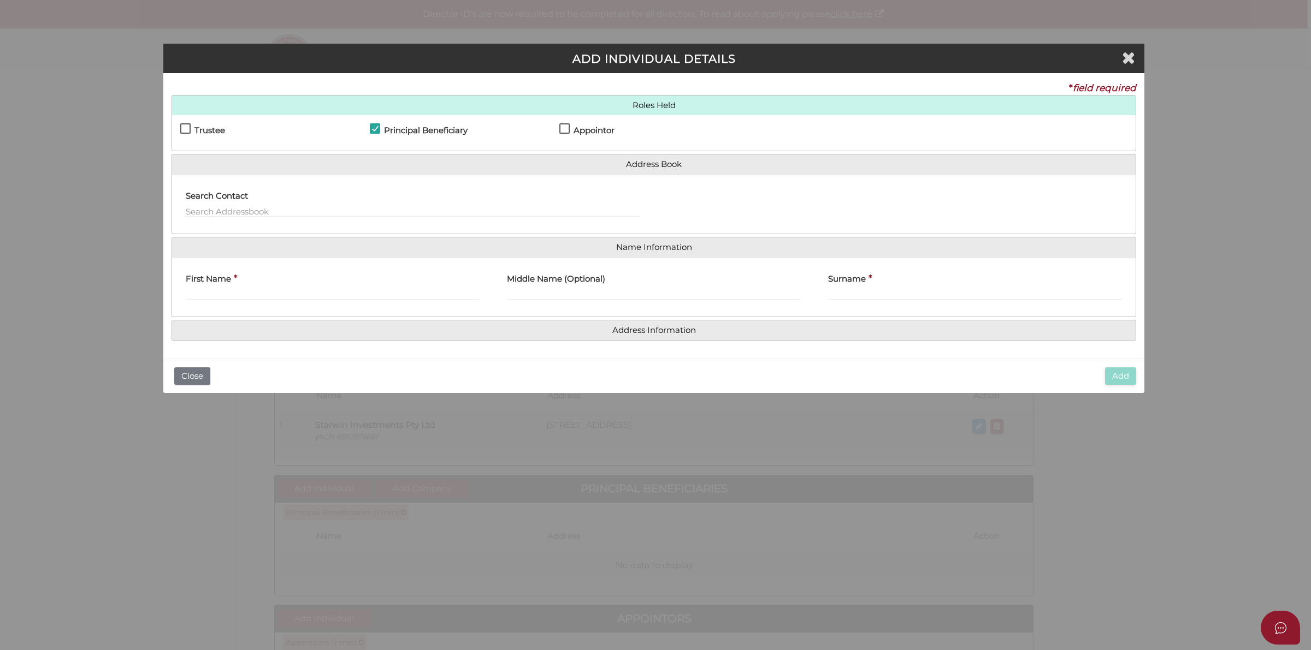
click at [290, 200] on div "Search Contact" at bounding box center [413, 201] width 454 height 34
click at [286, 206] on input "text" at bounding box center [413, 211] width 454 height 12
click at [256, 295] on input "First Name" at bounding box center [333, 294] width 294 height 12
paste input "Tarun Selvaram"
drag, startPoint x: 209, startPoint y: 292, endPoint x: 310, endPoint y: 293, distance: 101.0
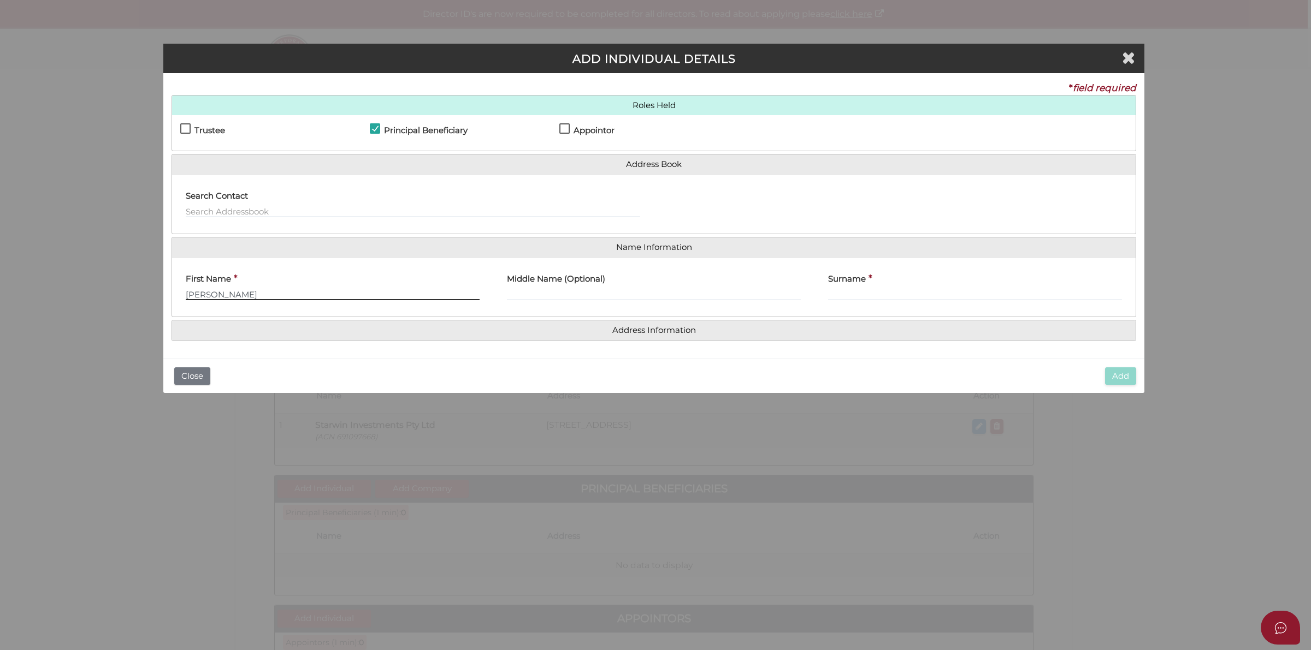
click at [310, 293] on input "[PERSON_NAME]" at bounding box center [333, 294] width 294 height 12
type input "Tarun"
click at [886, 292] on input "Surname" at bounding box center [975, 294] width 294 height 12
paste input "Selvaram"
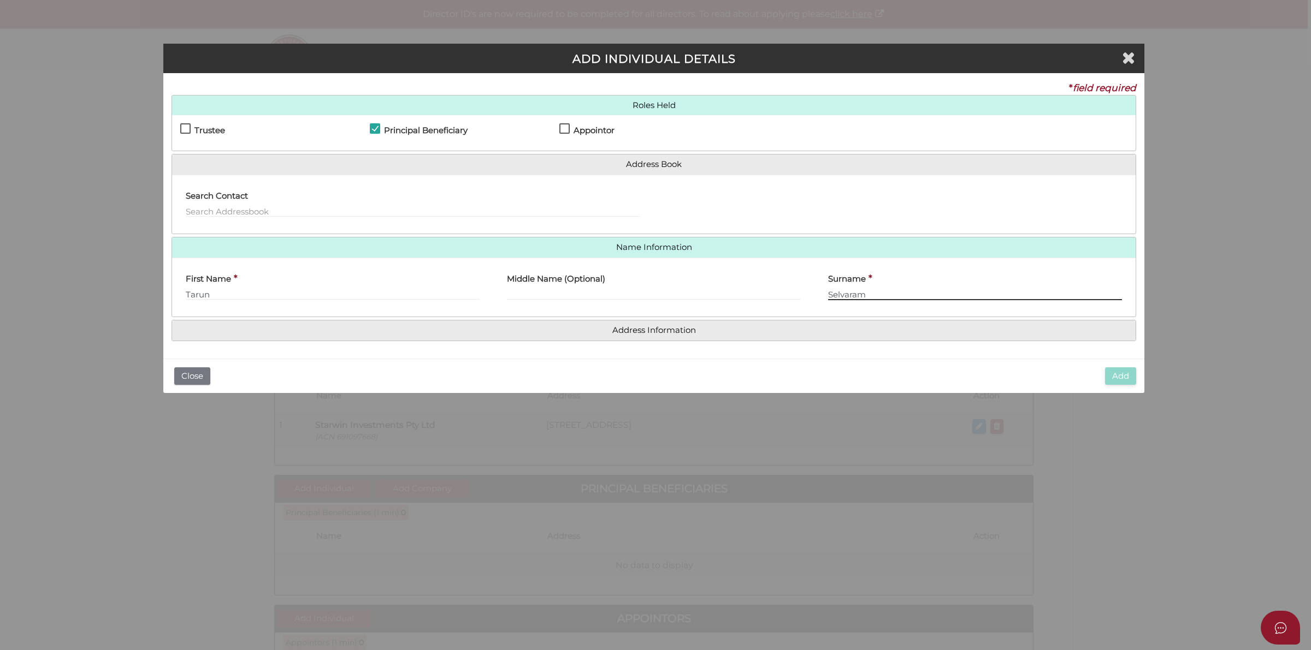
type input "Selvaram"
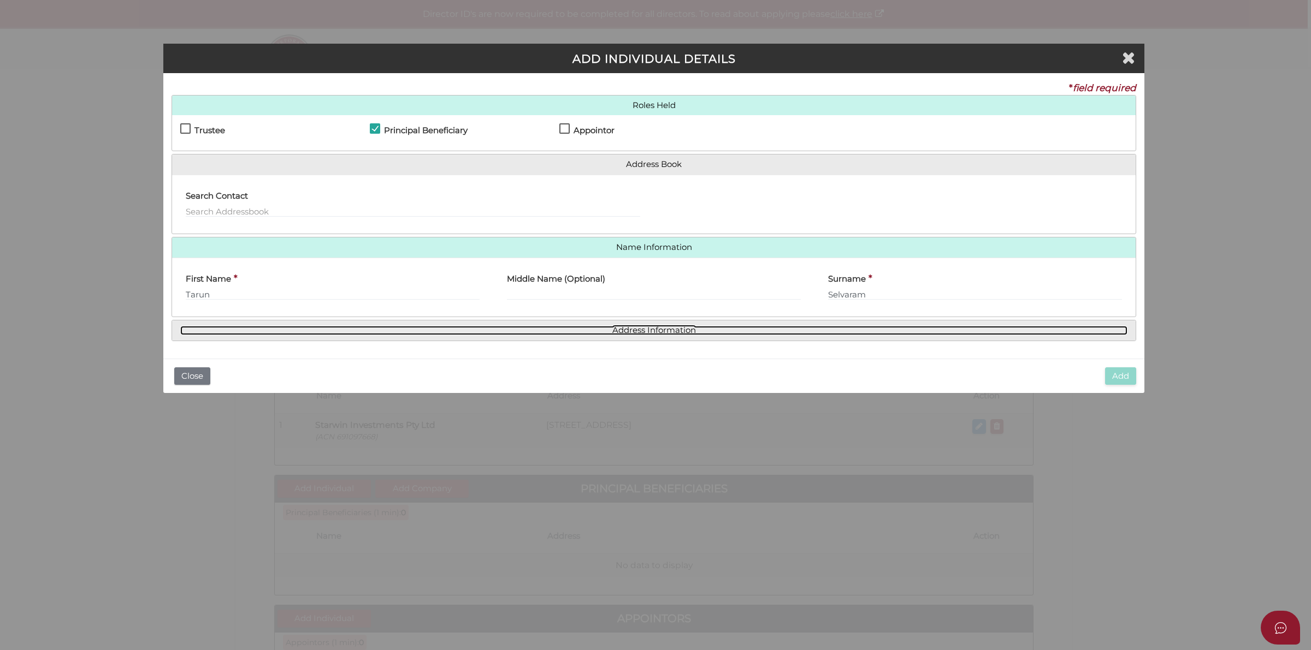
click at [656, 327] on link "Address Information" at bounding box center [653, 330] width 947 height 9
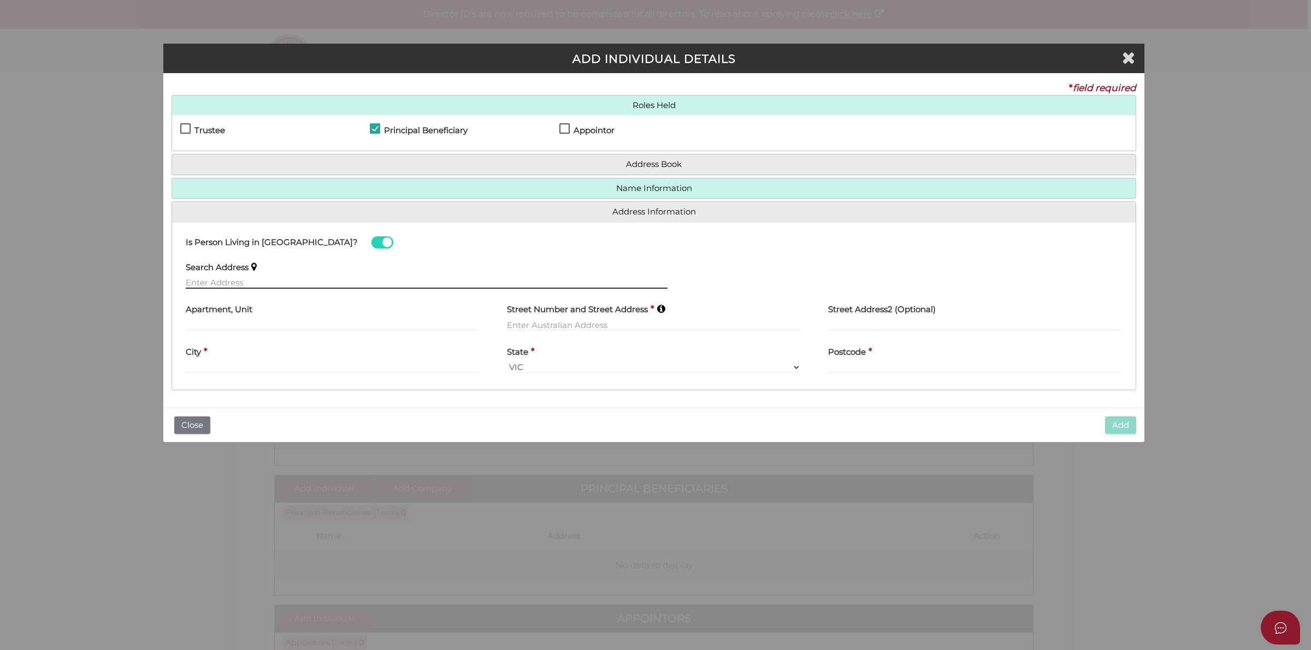
click at [250, 281] on input "text" at bounding box center [427, 283] width 482 height 12
paste input "23 Sheridon Crescent, QUAKERS HILL, NSW, 2763"
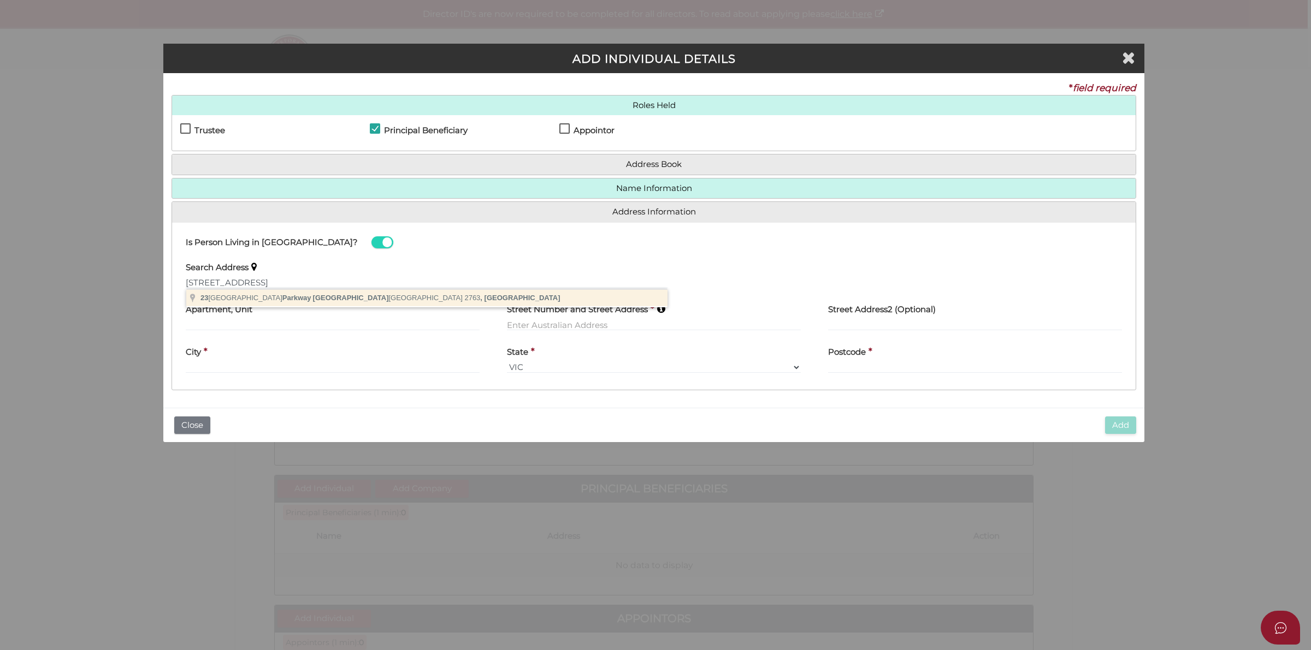
type input "23 Quakers Hill Parkway, Quakers Hill NSW 2763, Australia"
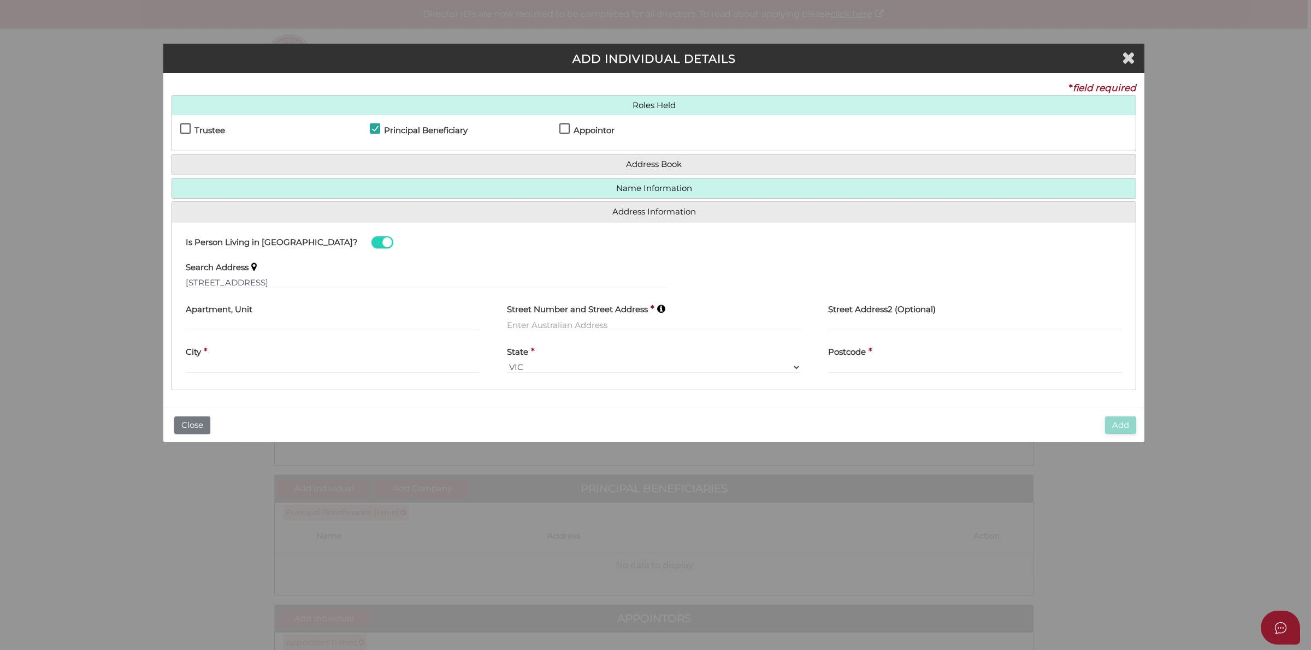
type input "23 Quakers Hill Parkway"
type input "Quakers Hill"
select select "[GEOGRAPHIC_DATA]"
type input "2763"
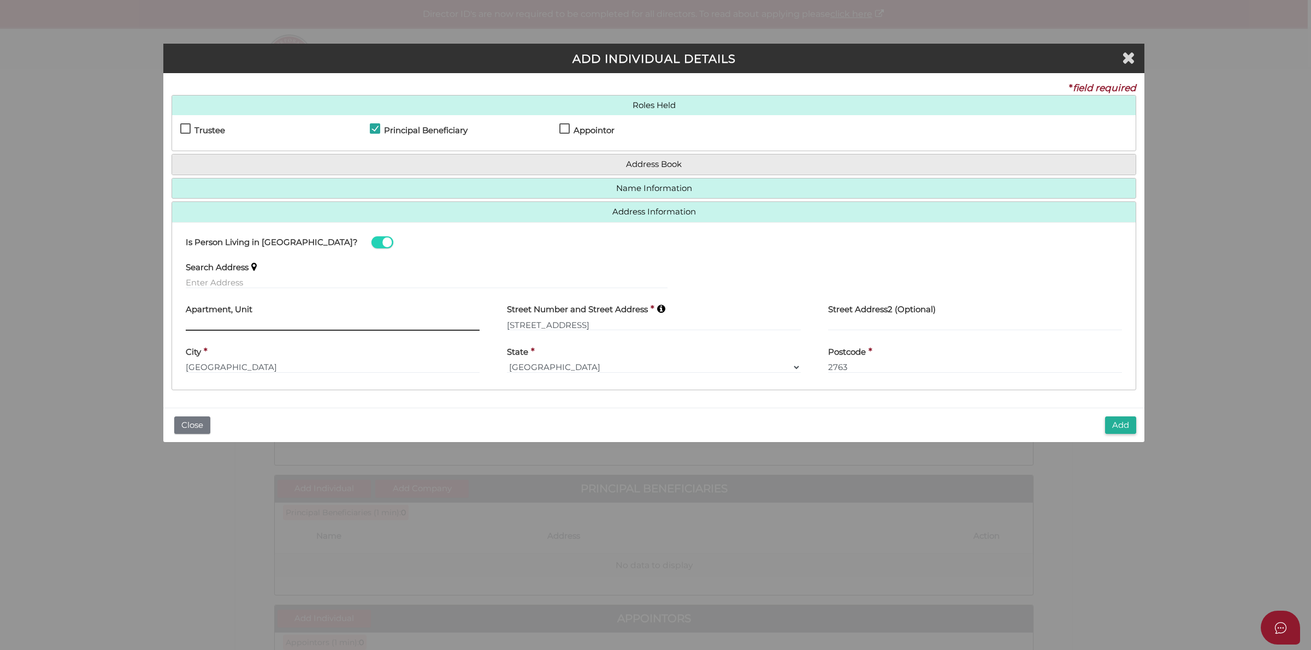
click at [300, 328] on input "text" at bounding box center [333, 325] width 294 height 12
type input "23 Sherridon Crescent"
click at [601, 326] on input "23 Quakers Hill Parkway" at bounding box center [654, 325] width 294 height 12
drag, startPoint x: 613, startPoint y: 326, endPoint x: 515, endPoint y: 323, distance: 98.4
click at [515, 323] on input "23 Quakers Hill Parkway" at bounding box center [654, 325] width 294 height 12
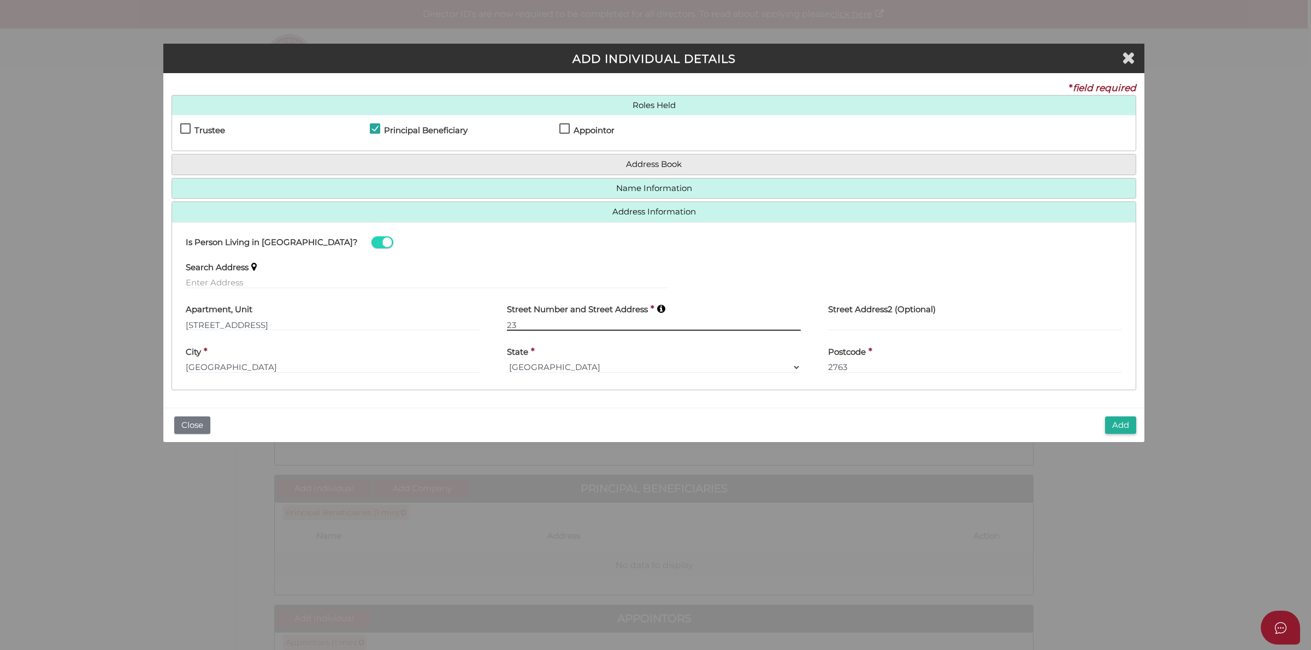
type input "2"
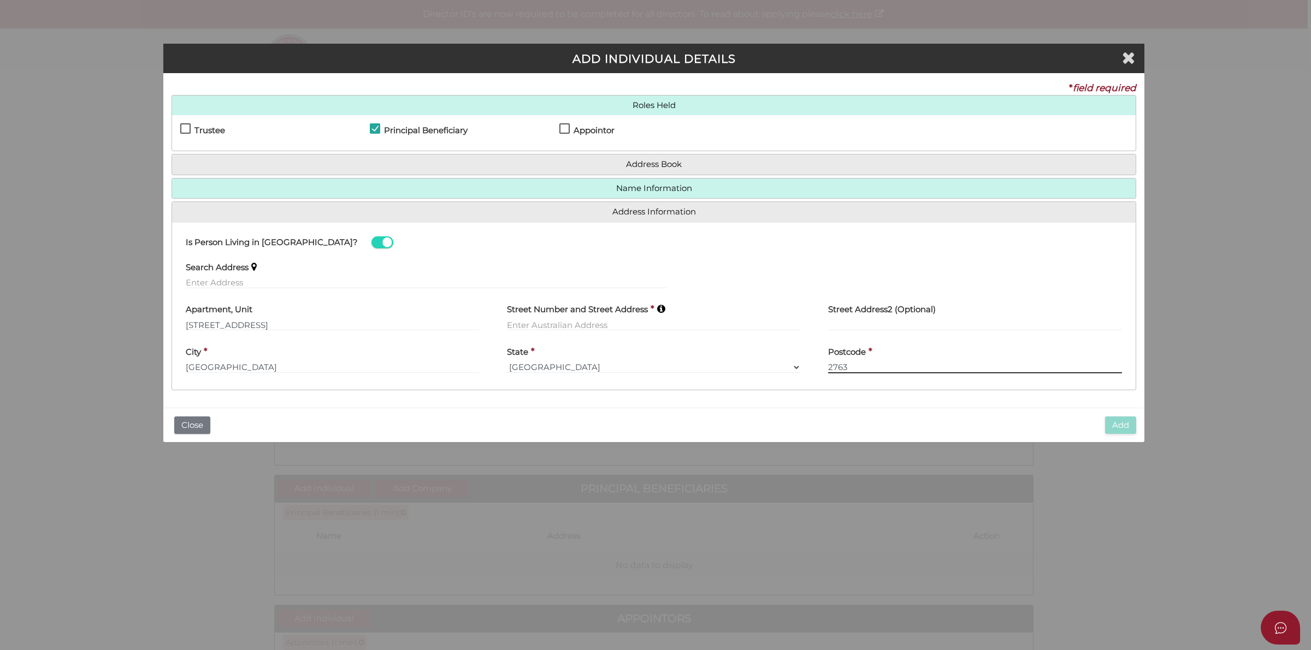
click at [939, 362] on input "2763" at bounding box center [975, 368] width 294 height 12
click at [670, 326] on input "text" at bounding box center [654, 325] width 294 height 12
drag, startPoint x: 293, startPoint y: 323, endPoint x: 180, endPoint y: 327, distance: 112.6
click at [180, 327] on div "Apartment, Unit 23 Sherridon Crescent" at bounding box center [332, 318] width 321 height 43
click at [611, 321] on input "text" at bounding box center [654, 325] width 294 height 12
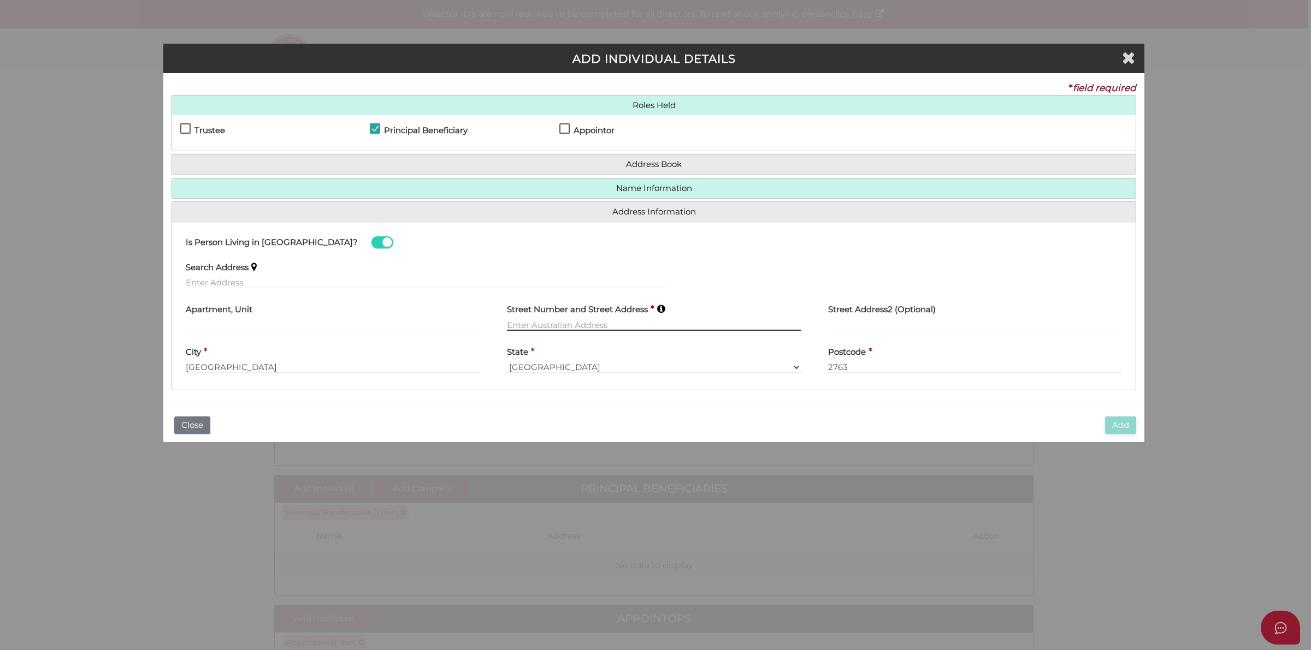
paste input "[STREET_ADDRESS]"
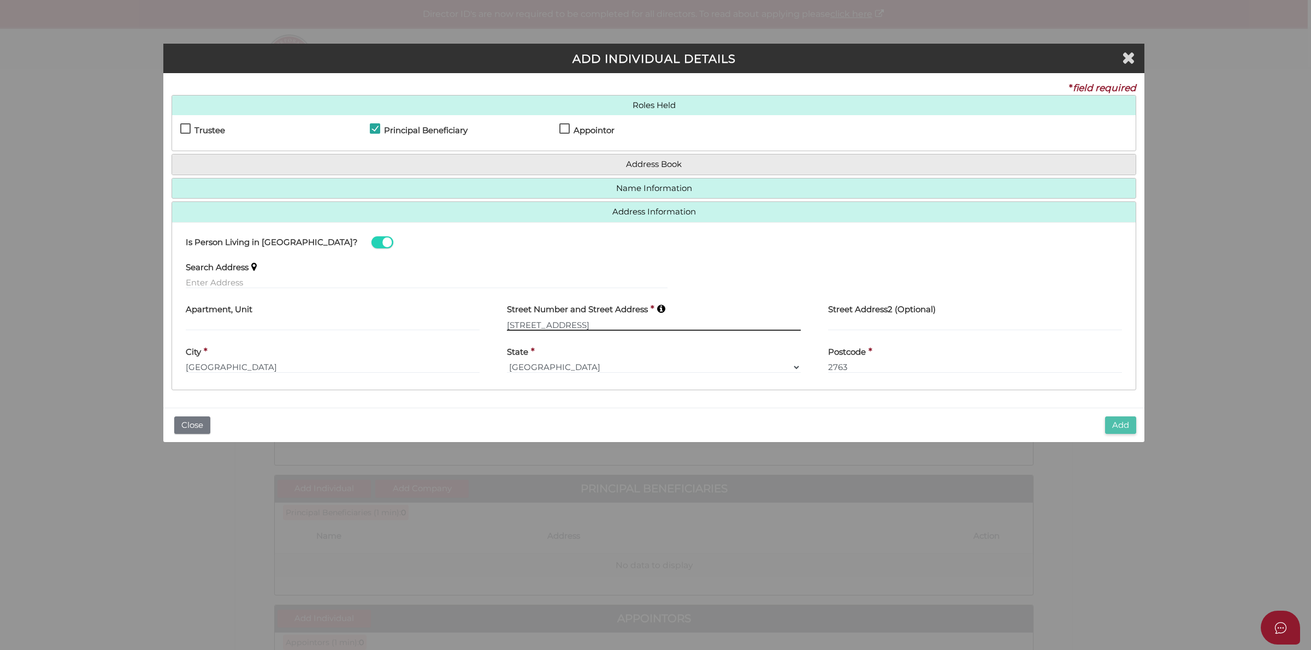
type input "[STREET_ADDRESS]"
click at [1119, 426] on button "Add" at bounding box center [1120, 426] width 31 height 18
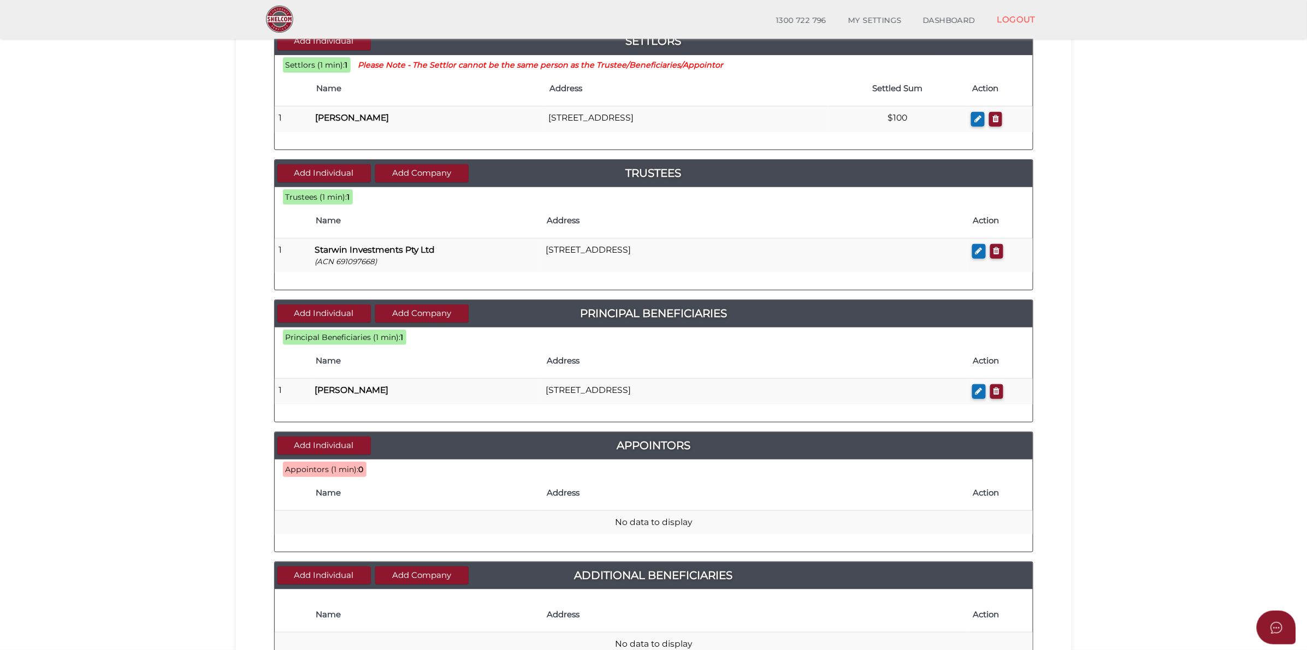
scroll to position [205, 0]
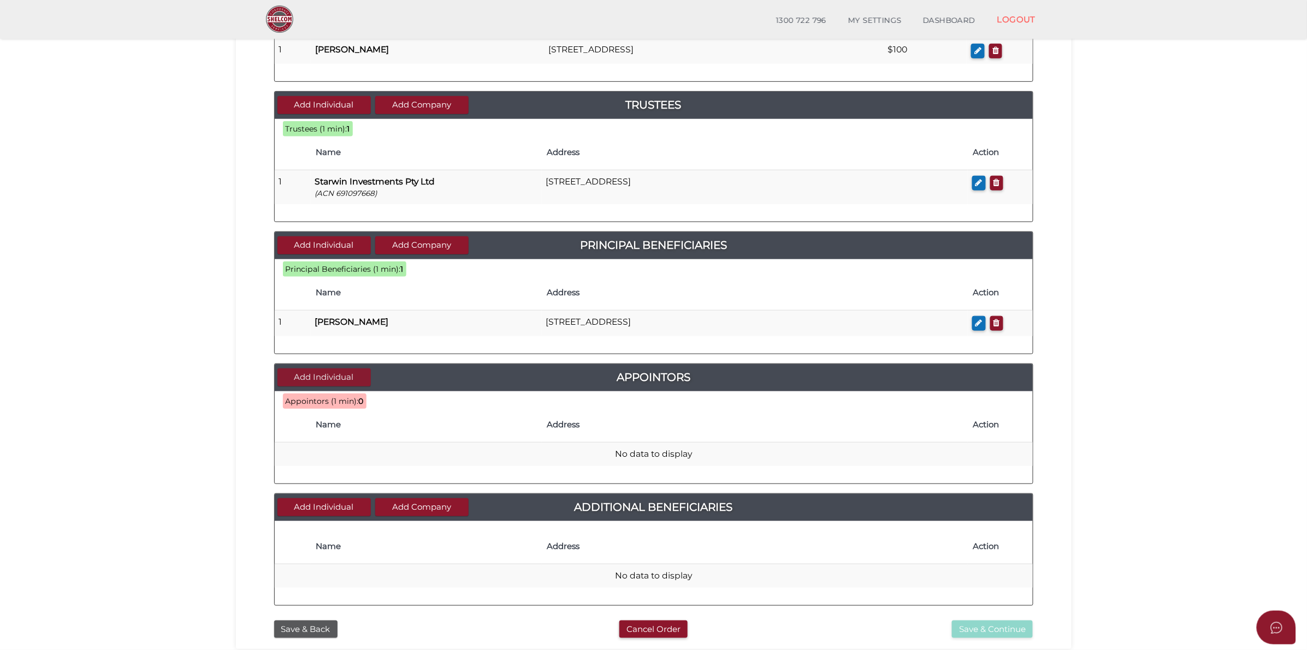
click at [332, 380] on button "Add Individual" at bounding box center [323, 378] width 93 height 18
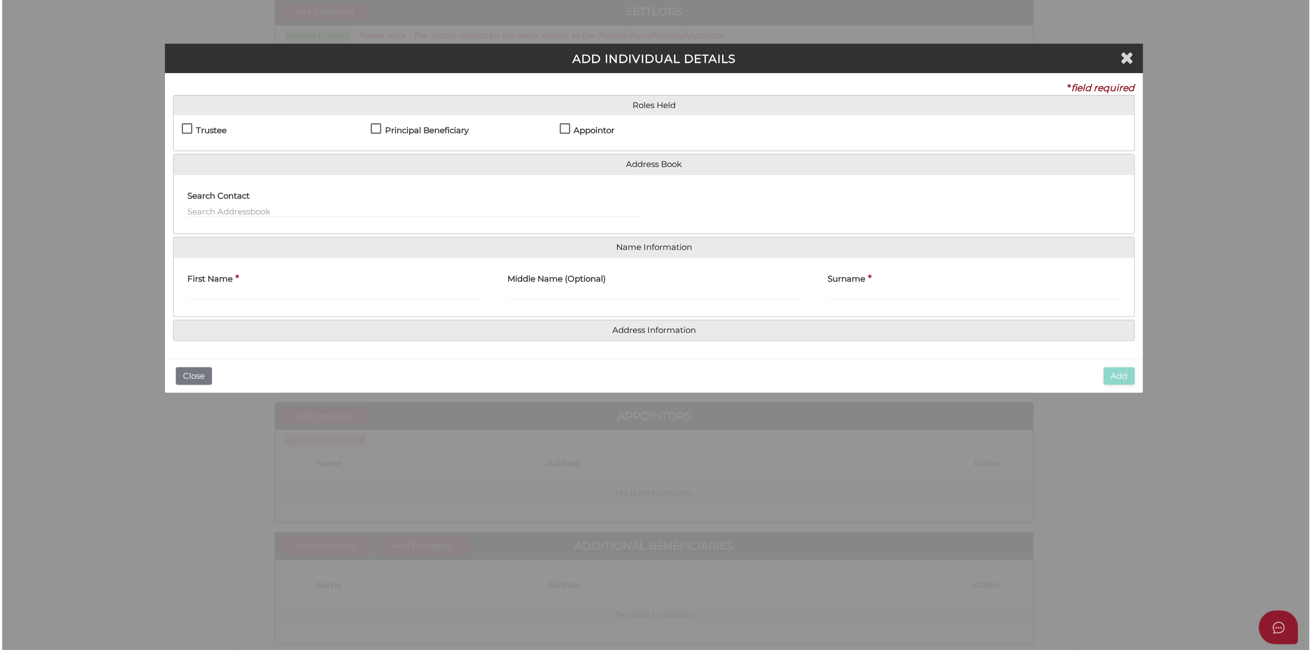
scroll to position [0, 0]
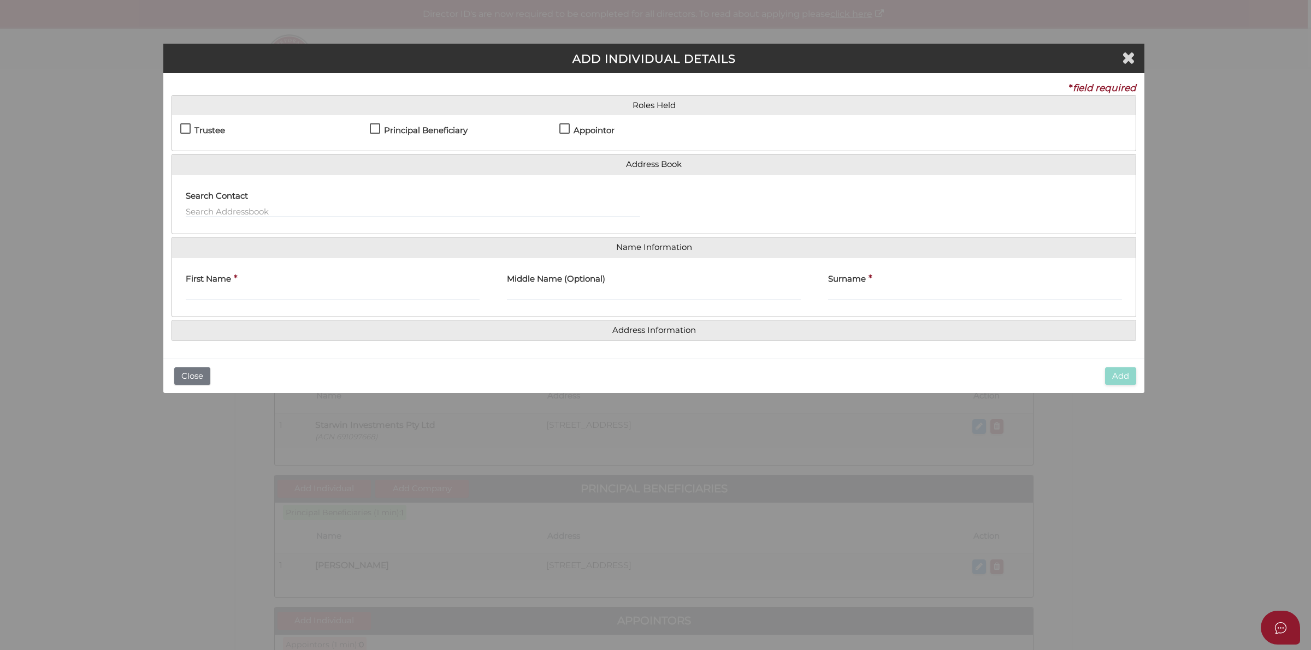
click at [563, 123] on div "Settlor Trustee Principal Beneficiary Appointor Additional Beneficiary" at bounding box center [653, 133] width 963 height 36
click at [563, 127] on label "Appointor" at bounding box center [586, 133] width 55 height 14
checkbox input "true"
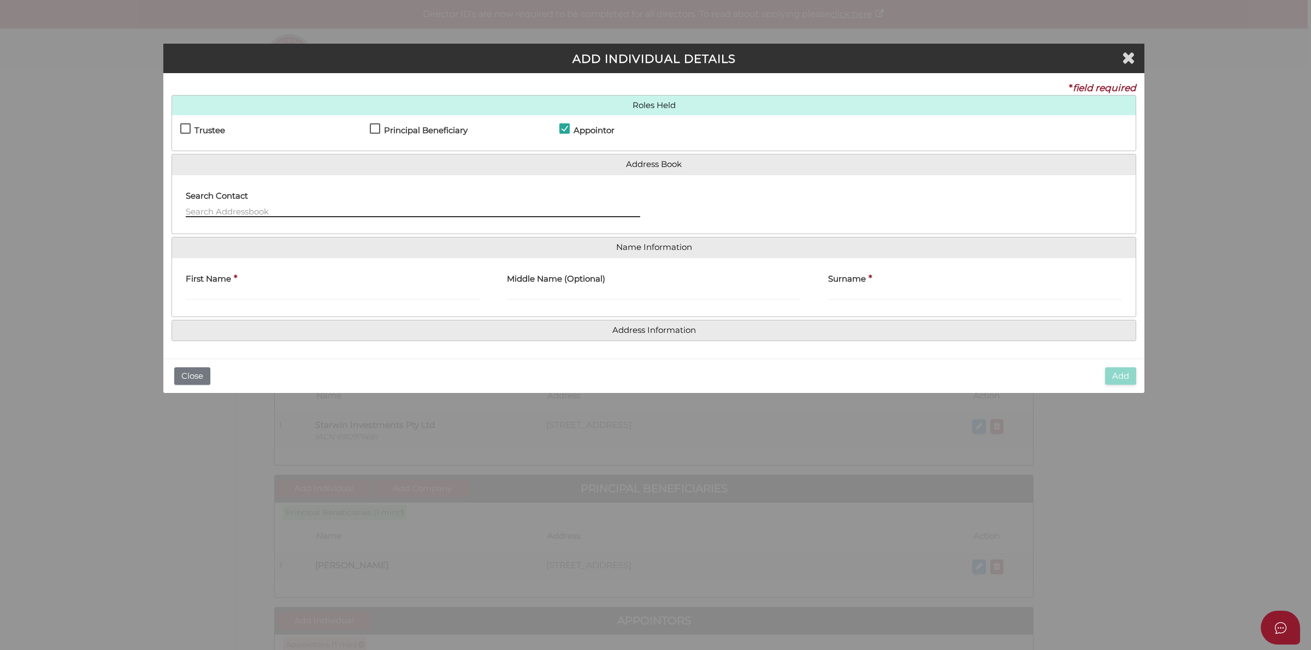
click at [323, 214] on input "text" at bounding box center [413, 211] width 454 height 12
type input "Tarun"
click at [285, 295] on input "First Name" at bounding box center [333, 294] width 294 height 12
paste input "[PERSON_NAME]"
drag, startPoint x: 212, startPoint y: 298, endPoint x: 328, endPoint y: 300, distance: 115.8
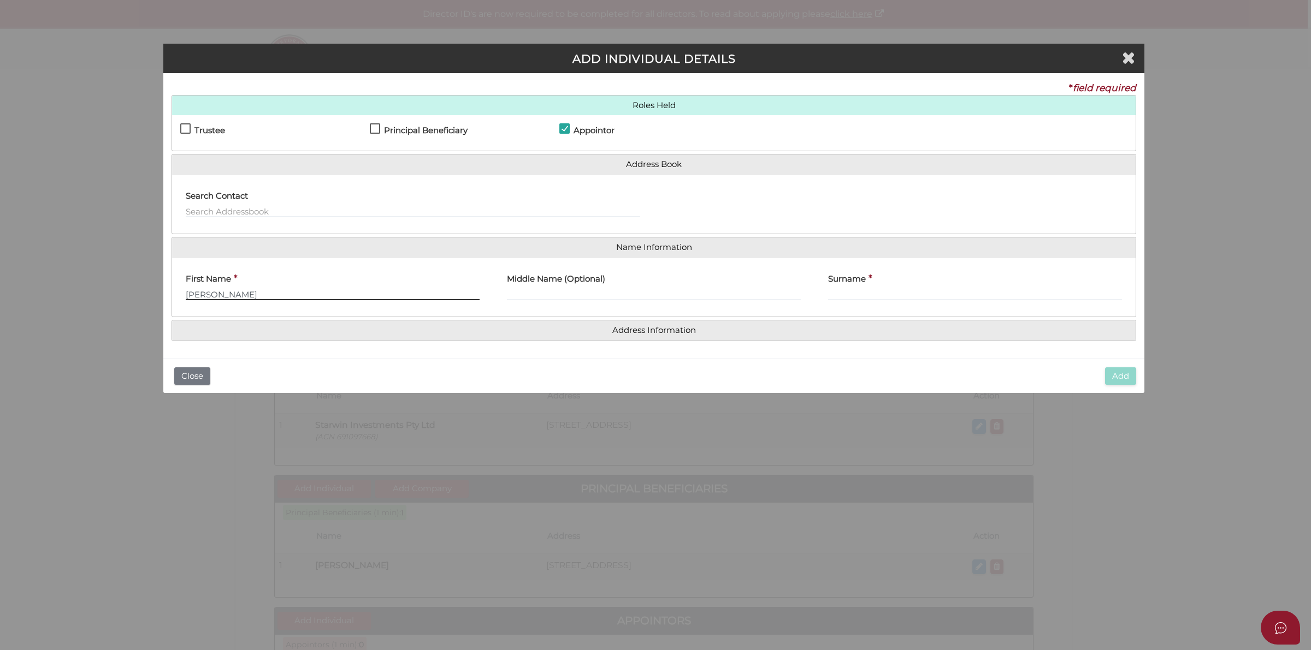
click at [328, 300] on input "Tarun Selvaram" at bounding box center [333, 294] width 294 height 12
type input "Tarun"
click at [940, 289] on input "Surname" at bounding box center [975, 294] width 294 height 12
paste input "Selvaram"
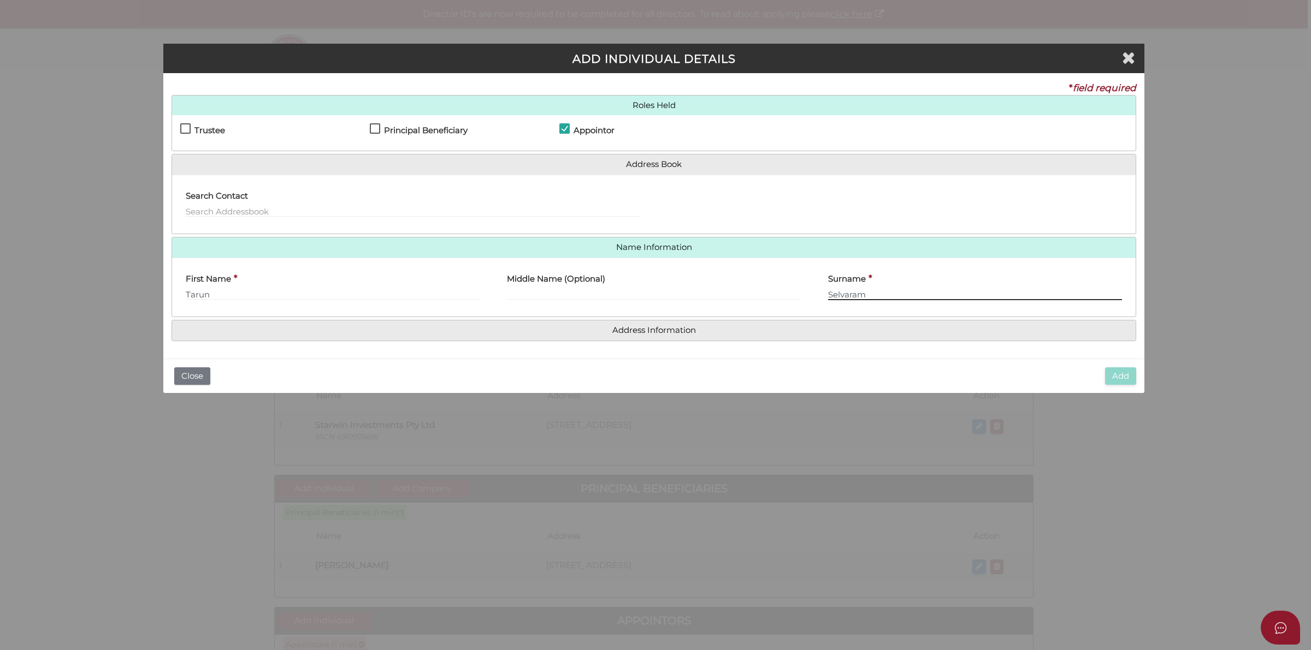
type input "Selvaram"
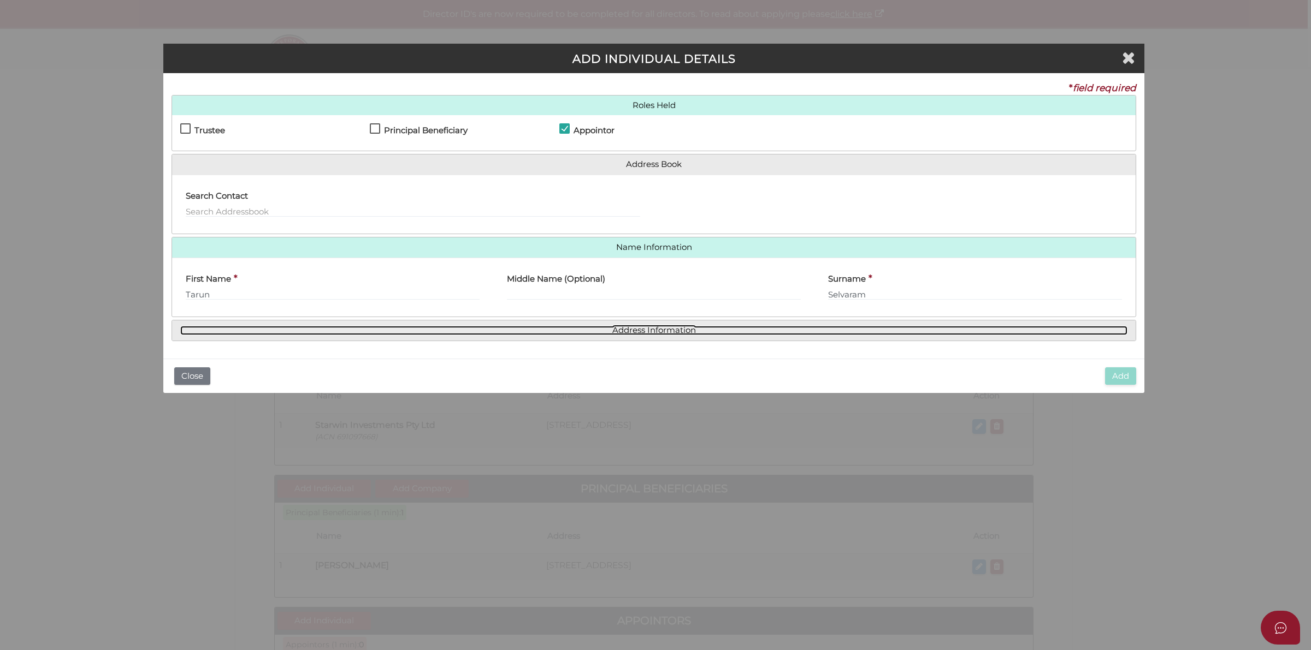
drag, startPoint x: 661, startPoint y: 332, endPoint x: 679, endPoint y: 329, distance: 18.2
click at [661, 332] on link "Address Information" at bounding box center [653, 330] width 947 height 9
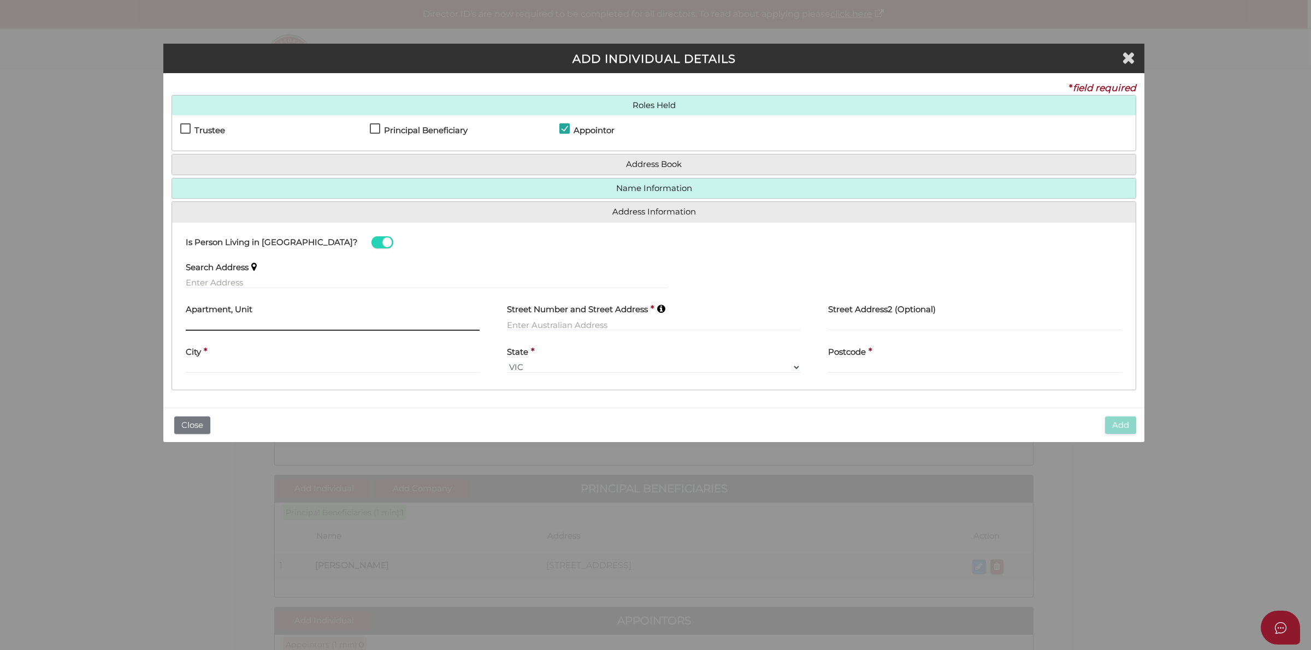
click at [280, 321] on input "text" at bounding box center [333, 325] width 294 height 12
click at [270, 280] on input "text" at bounding box center [427, 283] width 482 height 12
paste input "23 Sherridon Crescent, QUAKERS HILL, NSW, 2763"
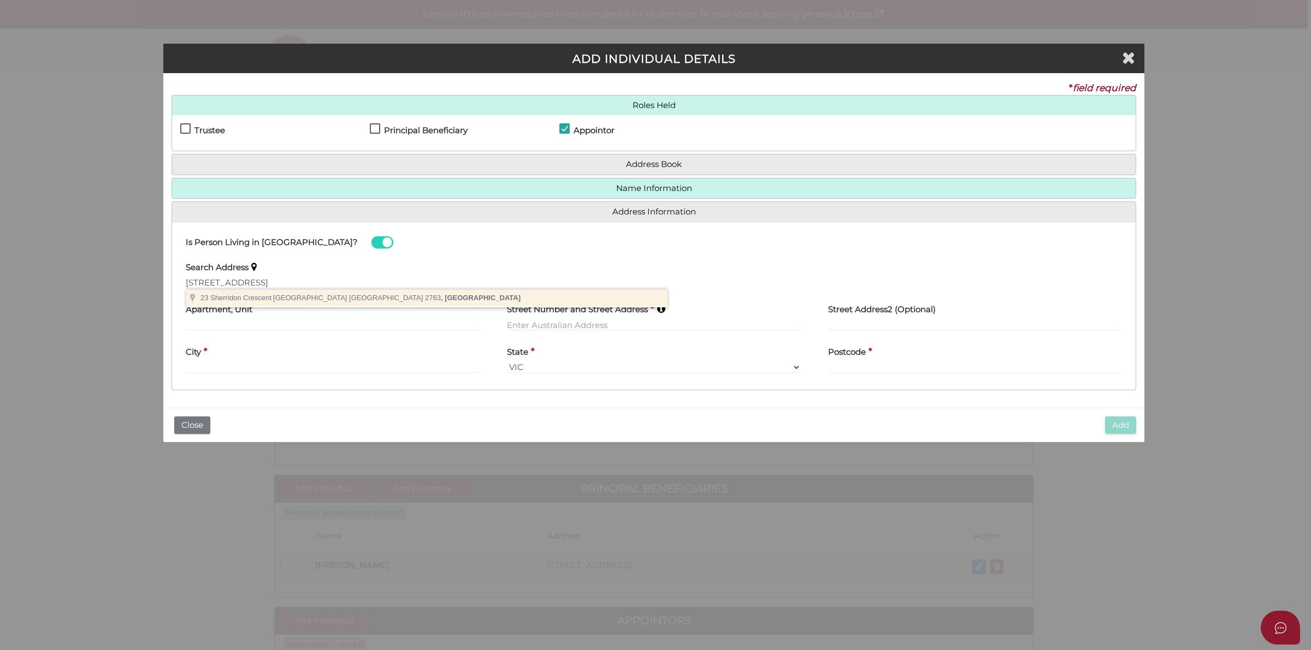
type input "23 Sherridon Crescent, Quakers Hill NSW 2763, Australia"
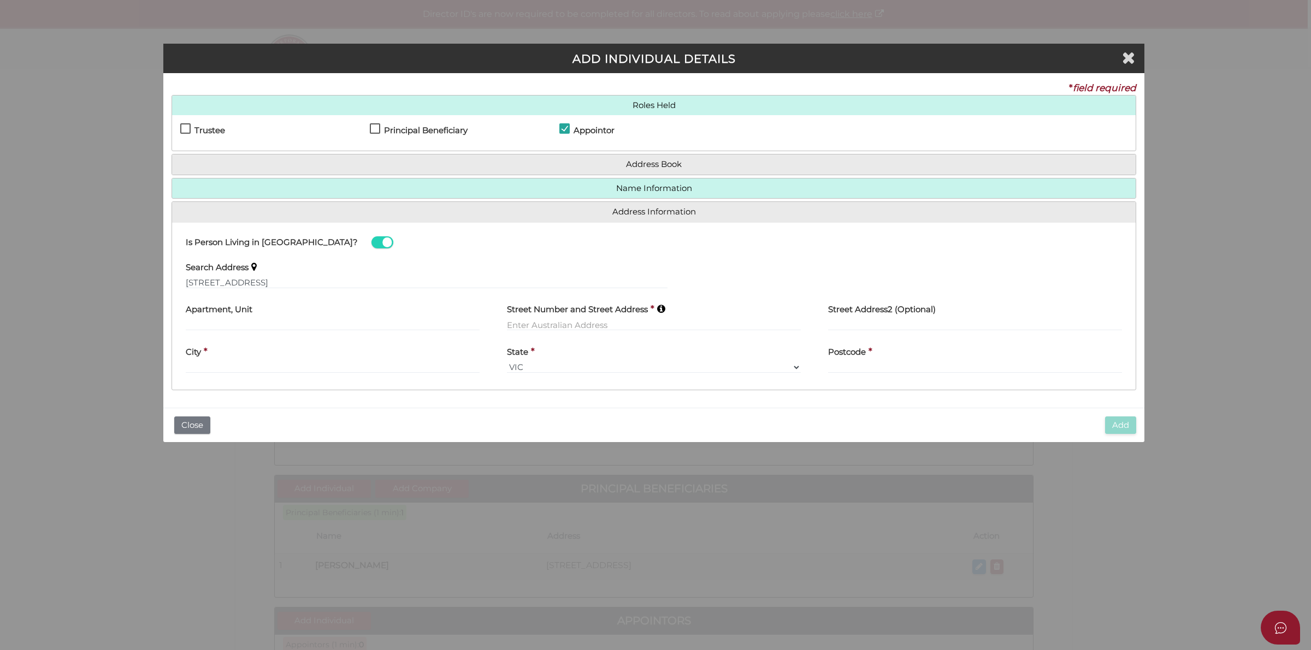
type input "23 Sherridon Crescent"
type input "Quakers Hill"
select select "[GEOGRAPHIC_DATA]"
type input "2763"
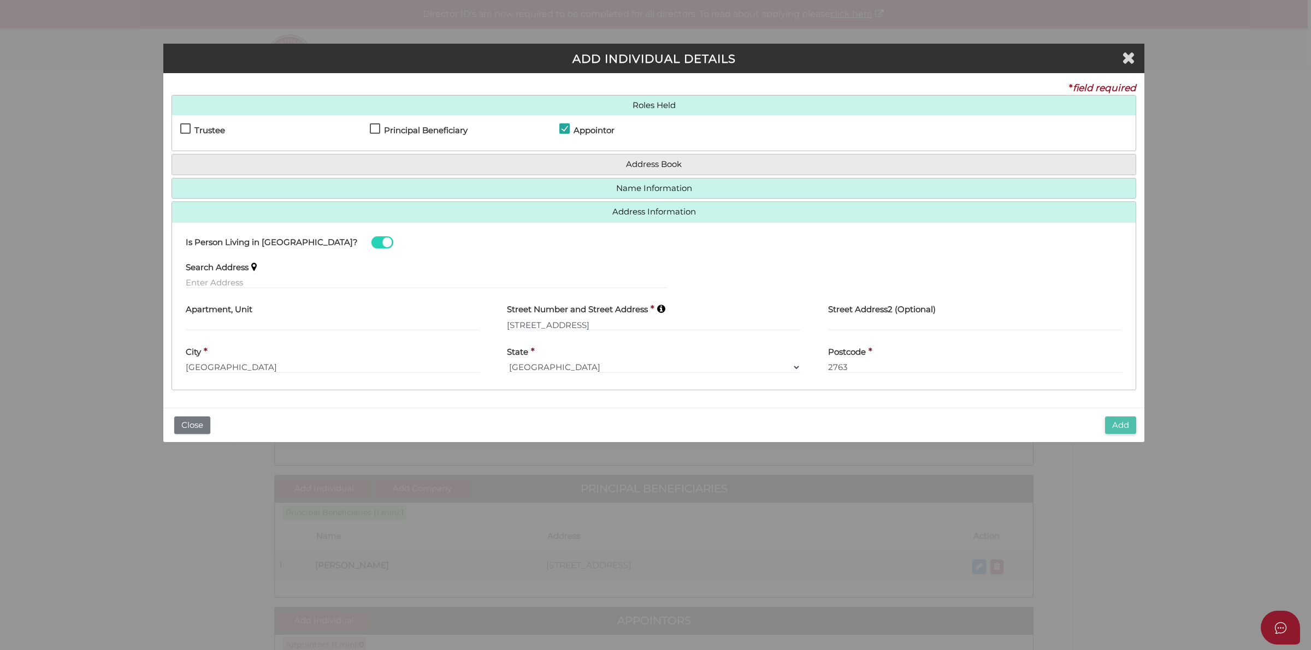
click at [1120, 422] on button "Add" at bounding box center [1120, 426] width 31 height 18
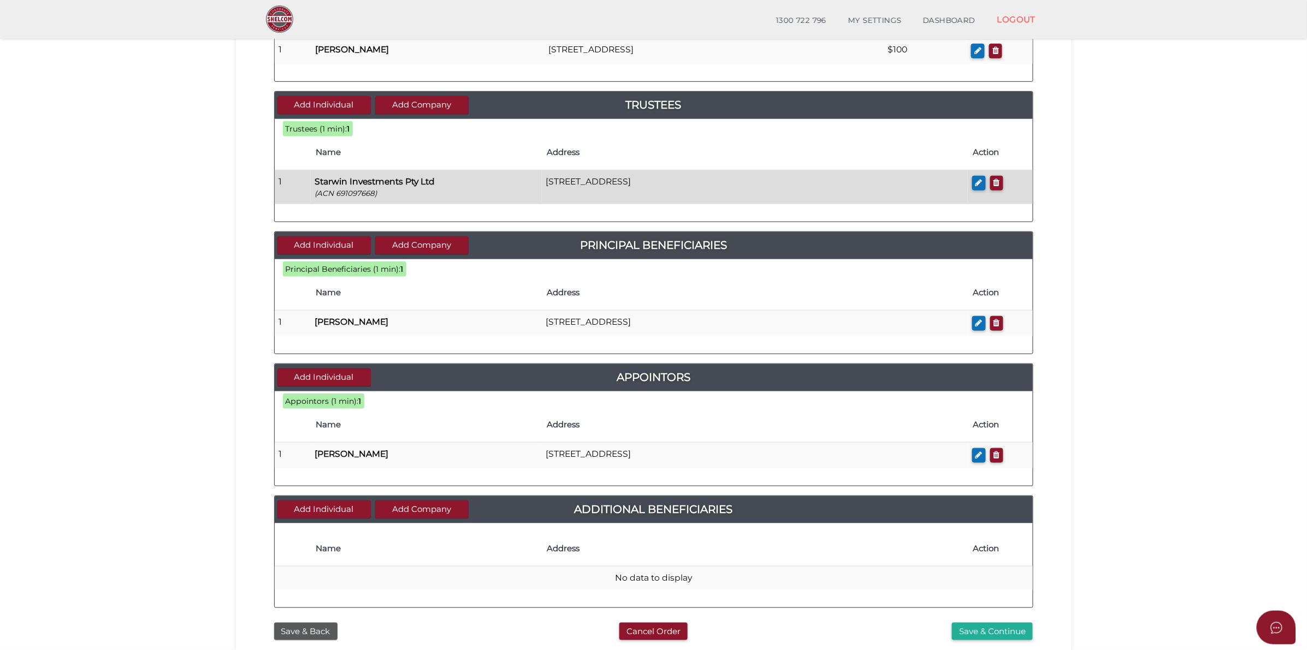
scroll to position [296, 0]
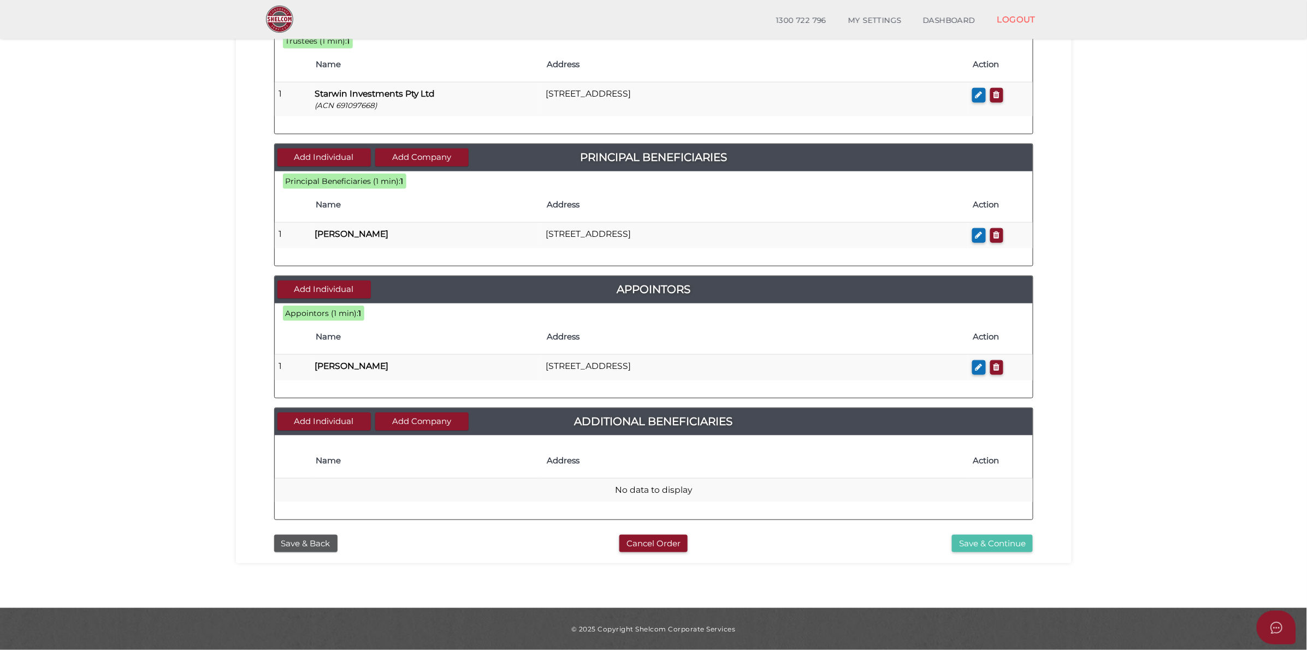
click at [1003, 547] on button "Save & Continue" at bounding box center [992, 544] width 81 height 18
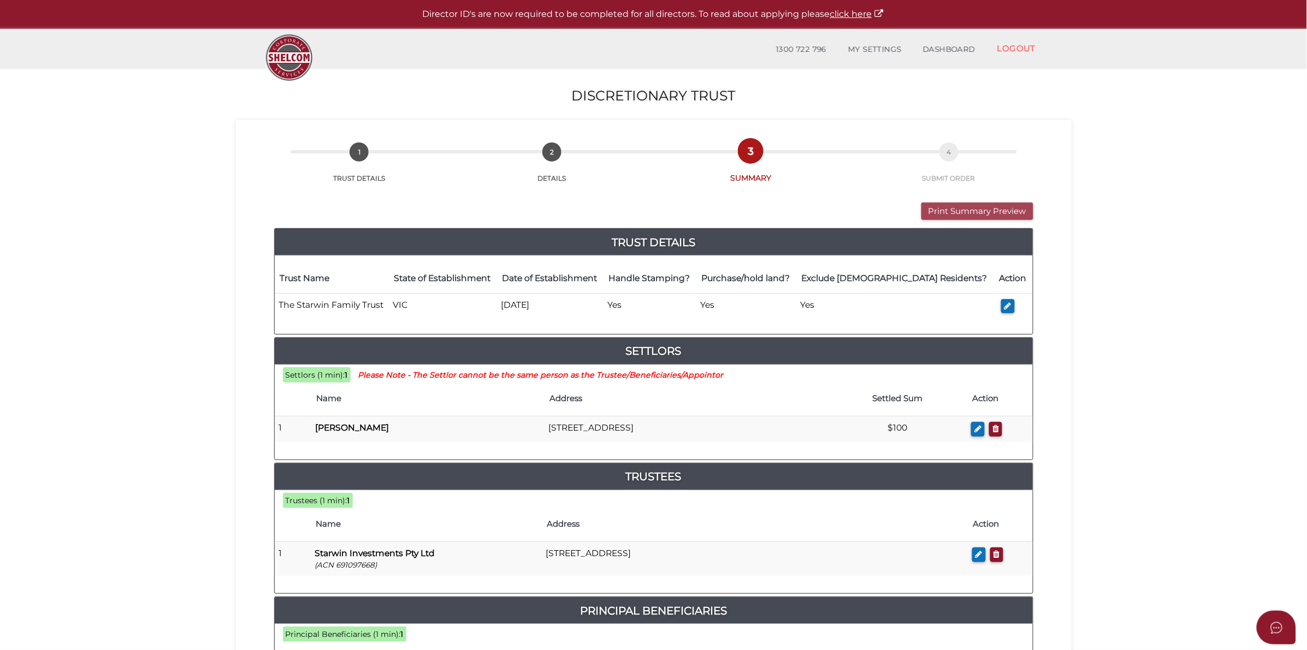
click at [1025, 211] on button "Print Summary Preview" at bounding box center [977, 212] width 112 height 18
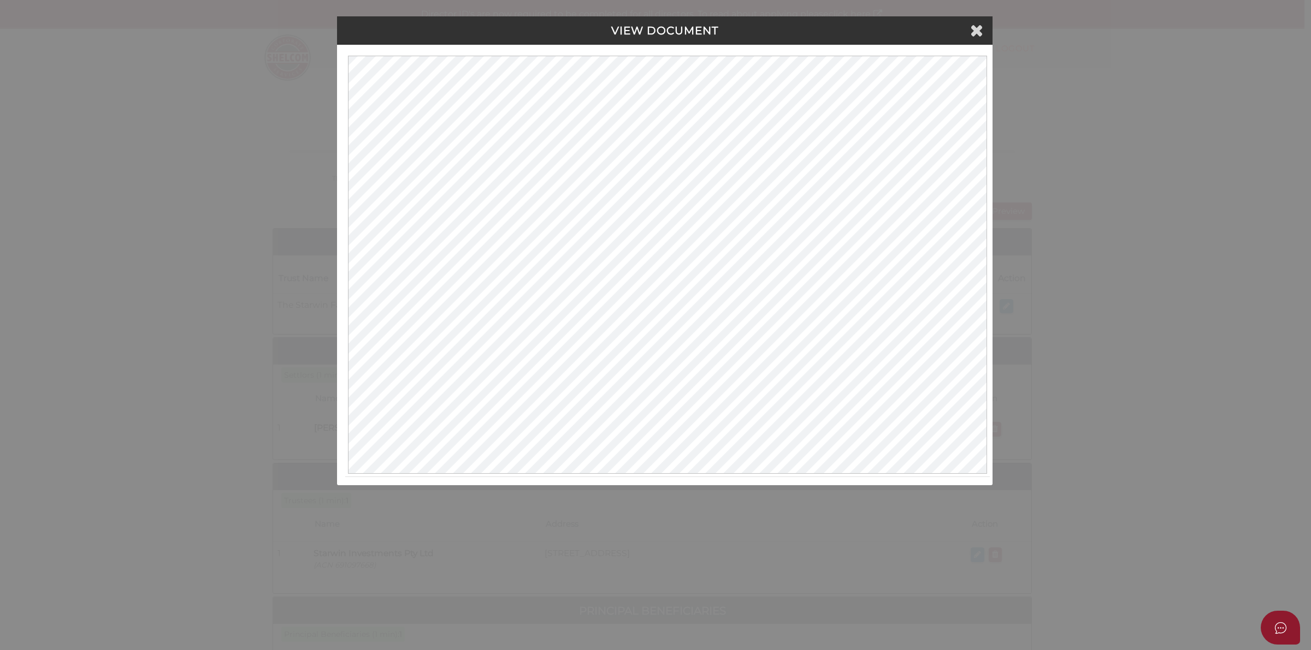
click at [983, 28] on h4 "VIEW DOCUMENT" at bounding box center [664, 31] width 639 height 12
click at [976, 30] on icon at bounding box center [976, 30] width 13 height 16
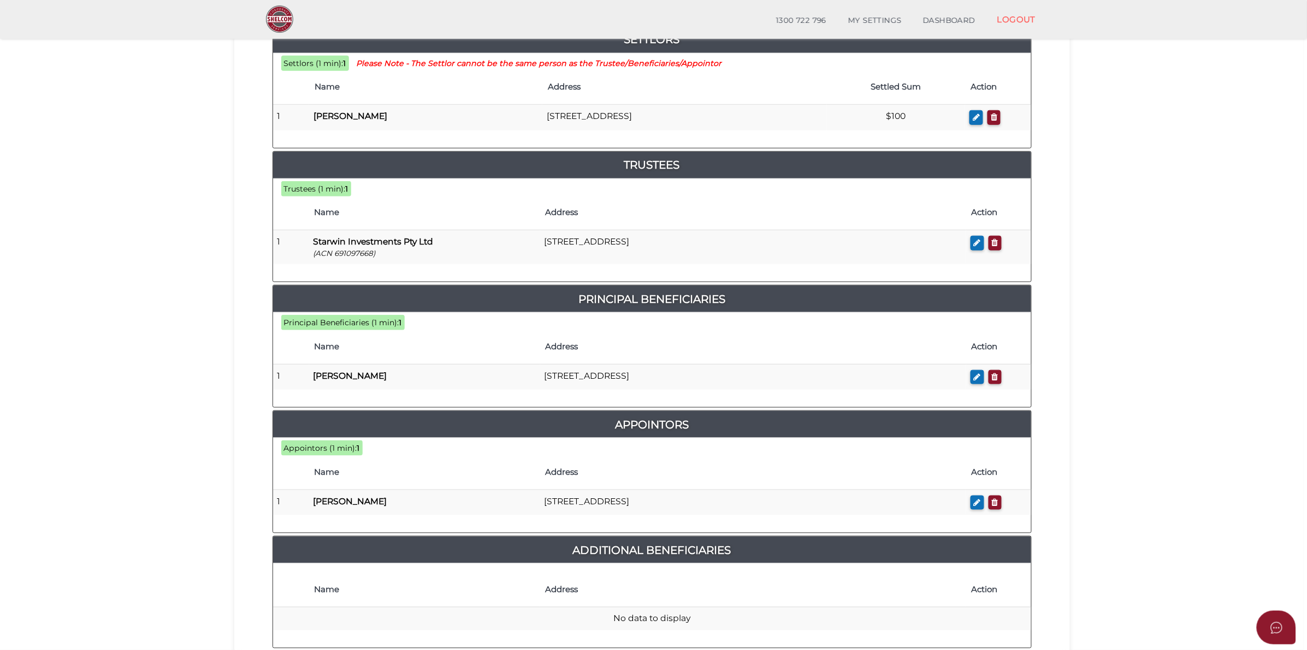
scroll to position [405, 0]
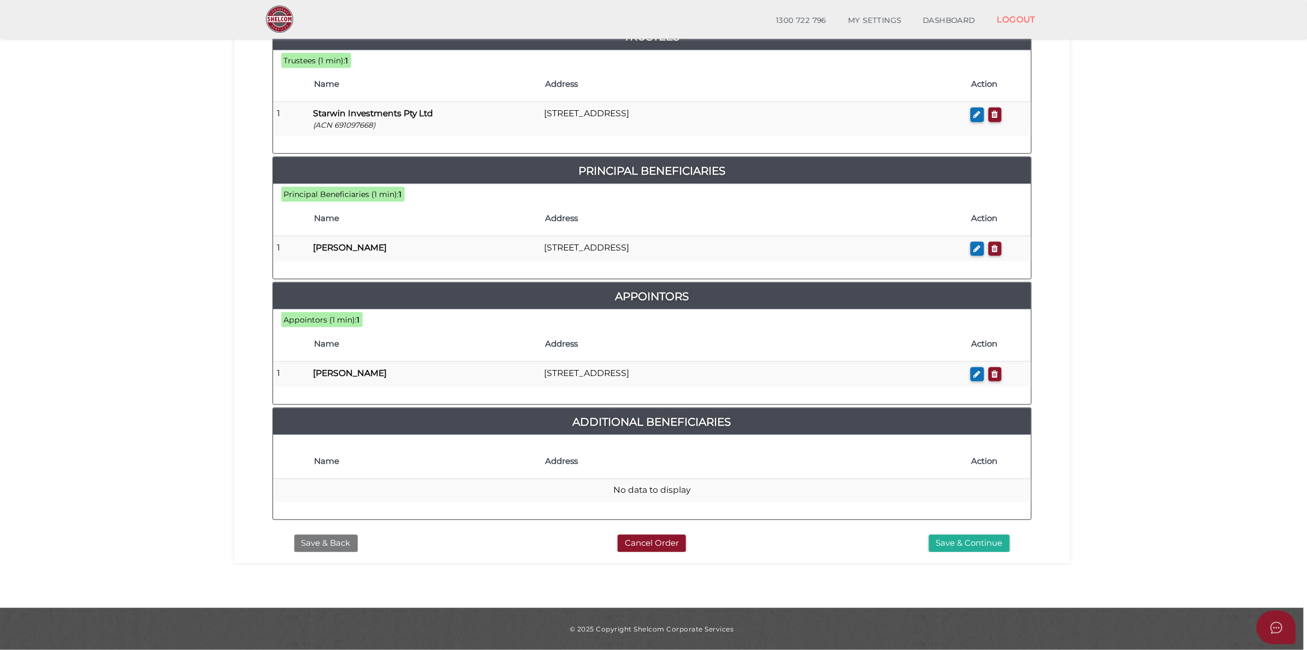
click at [310, 539] on button "Save & Back" at bounding box center [325, 544] width 63 height 18
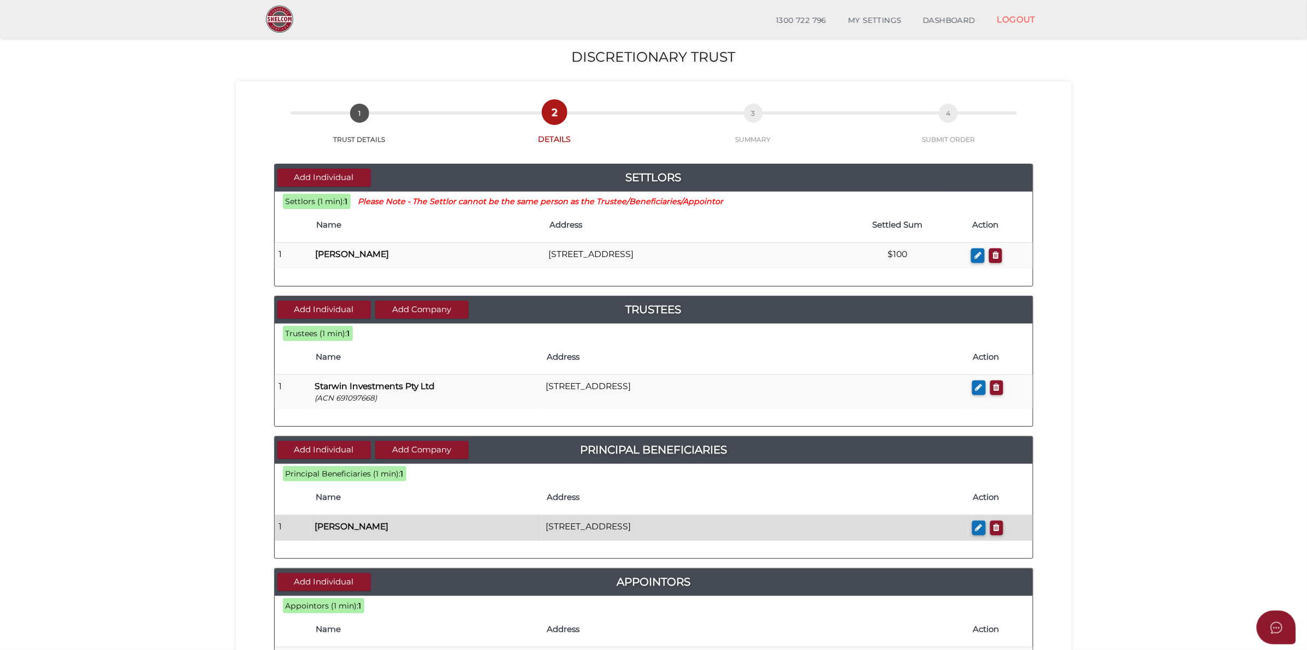
scroll to position [68, 0]
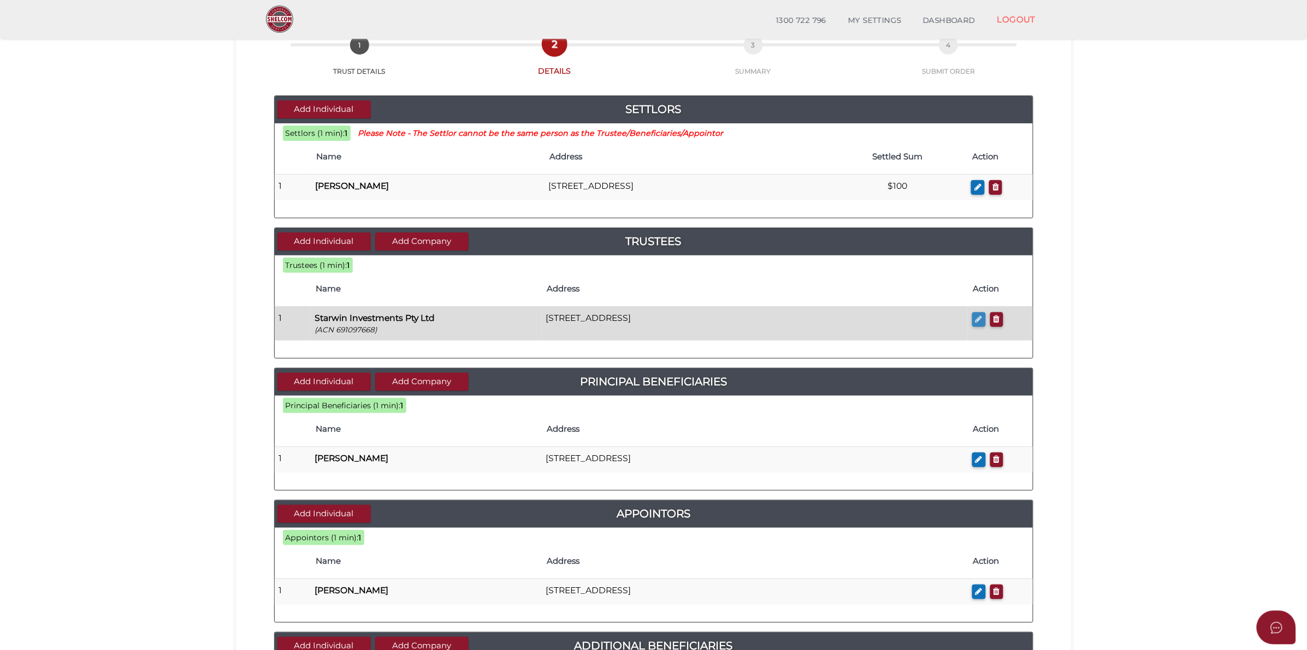
click at [975, 318] on icon "button" at bounding box center [978, 319] width 7 height 8
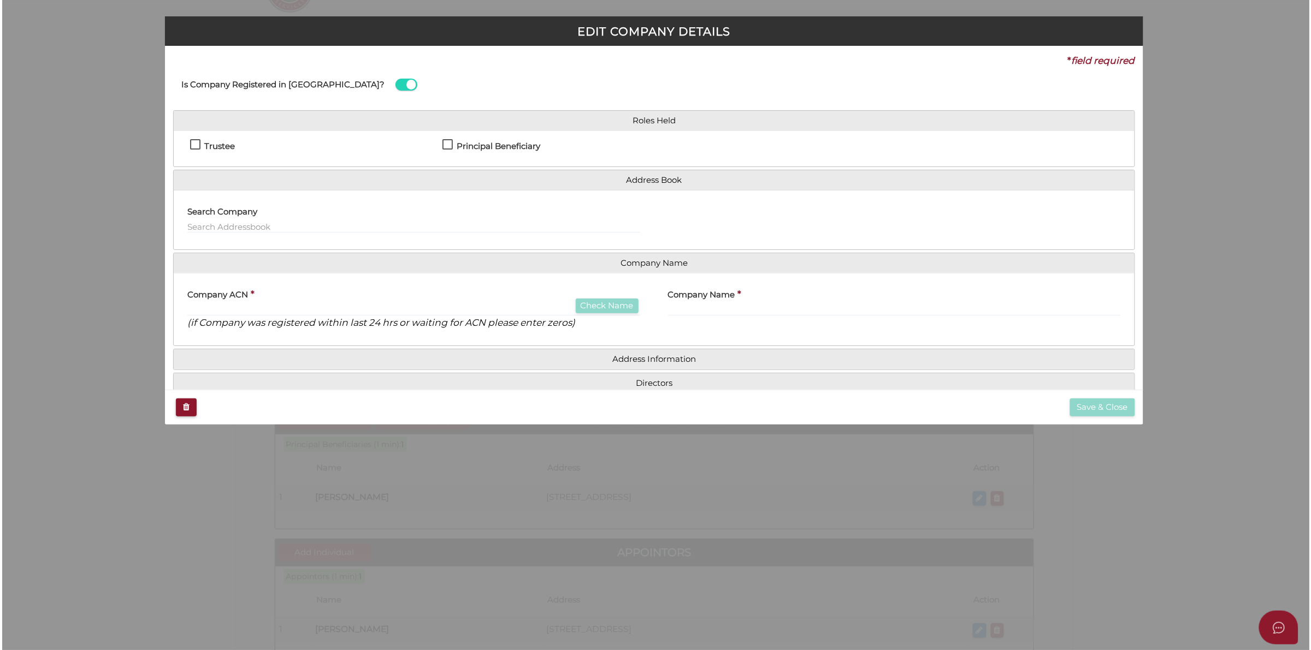
scroll to position [0, 0]
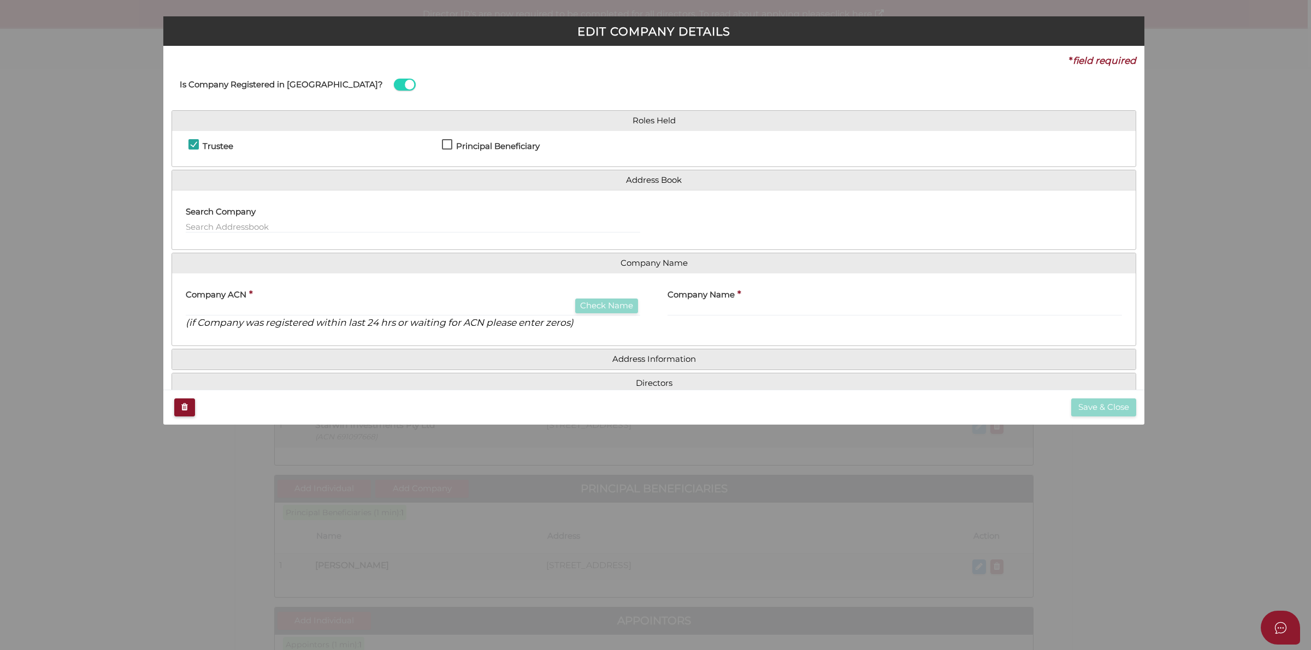
checkbox input "true"
type input "691097668"
type input "Starwin Investments Pty Ltd"
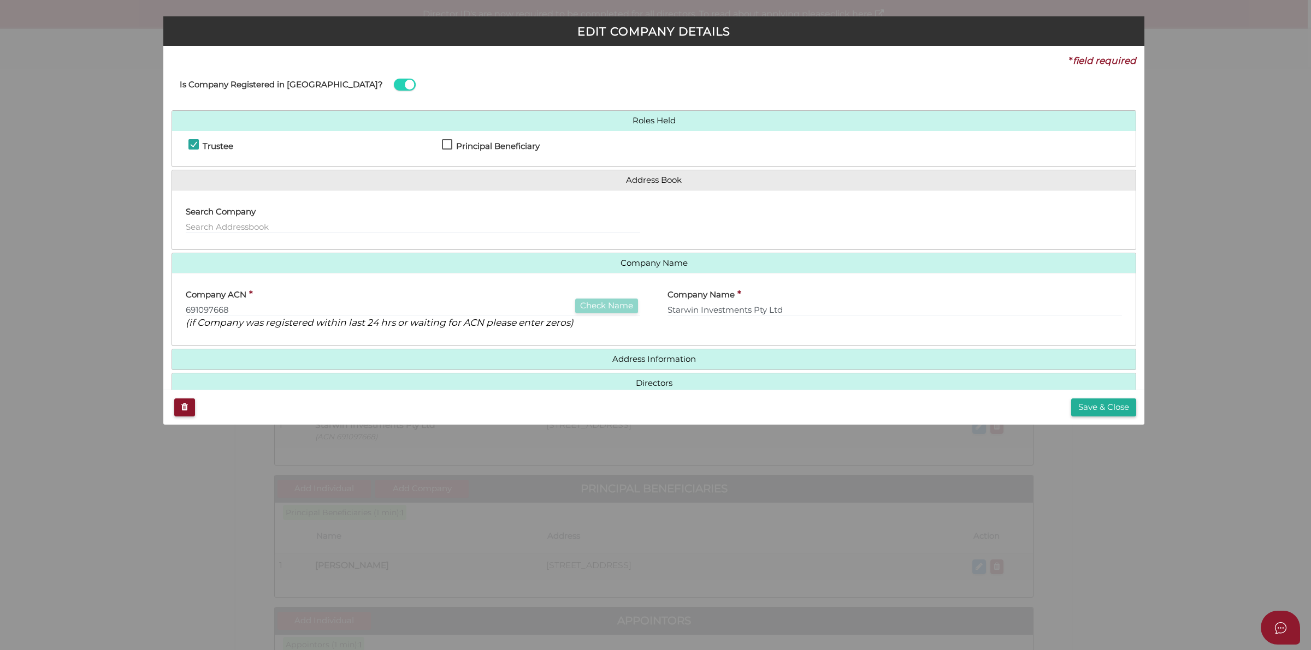
scroll to position [22, 0]
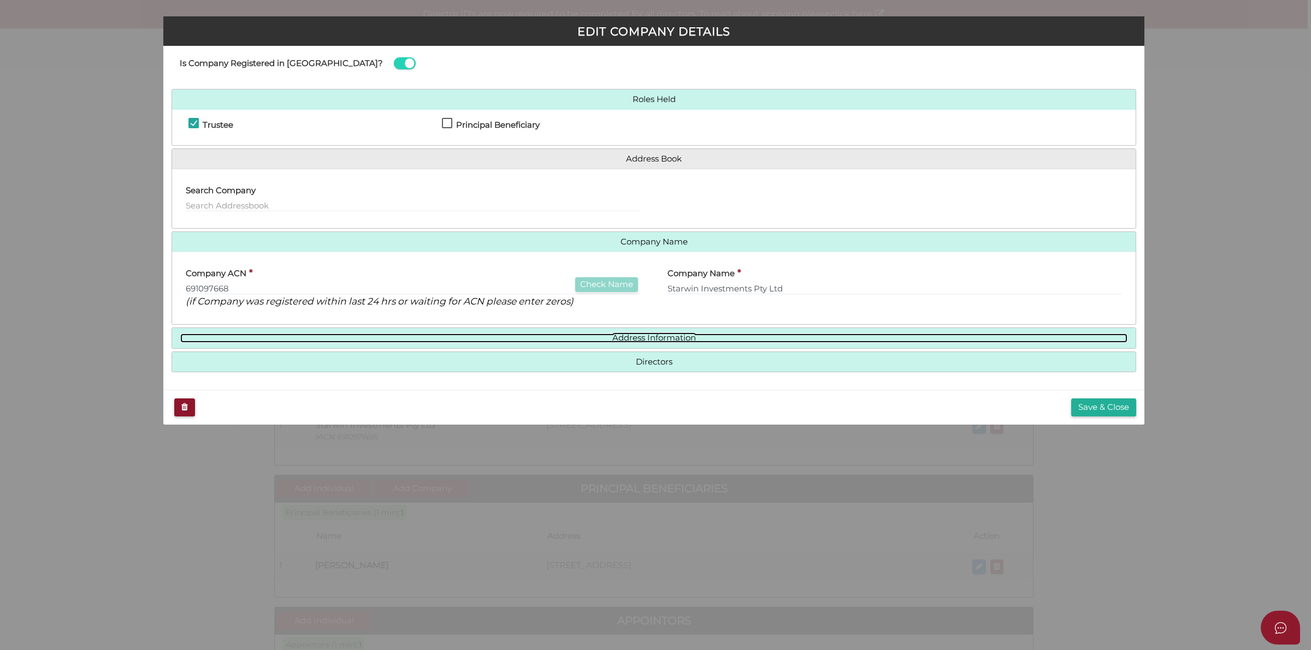
click at [684, 335] on link "Address Information" at bounding box center [653, 338] width 947 height 9
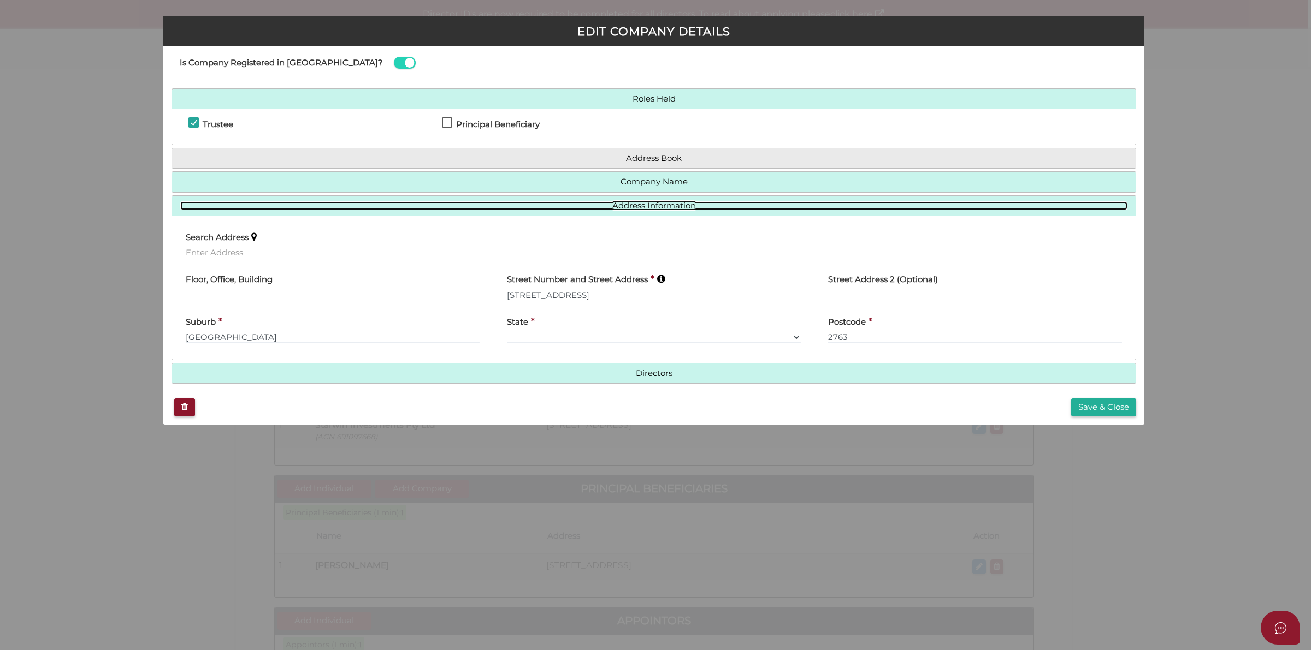
scroll to position [0, 0]
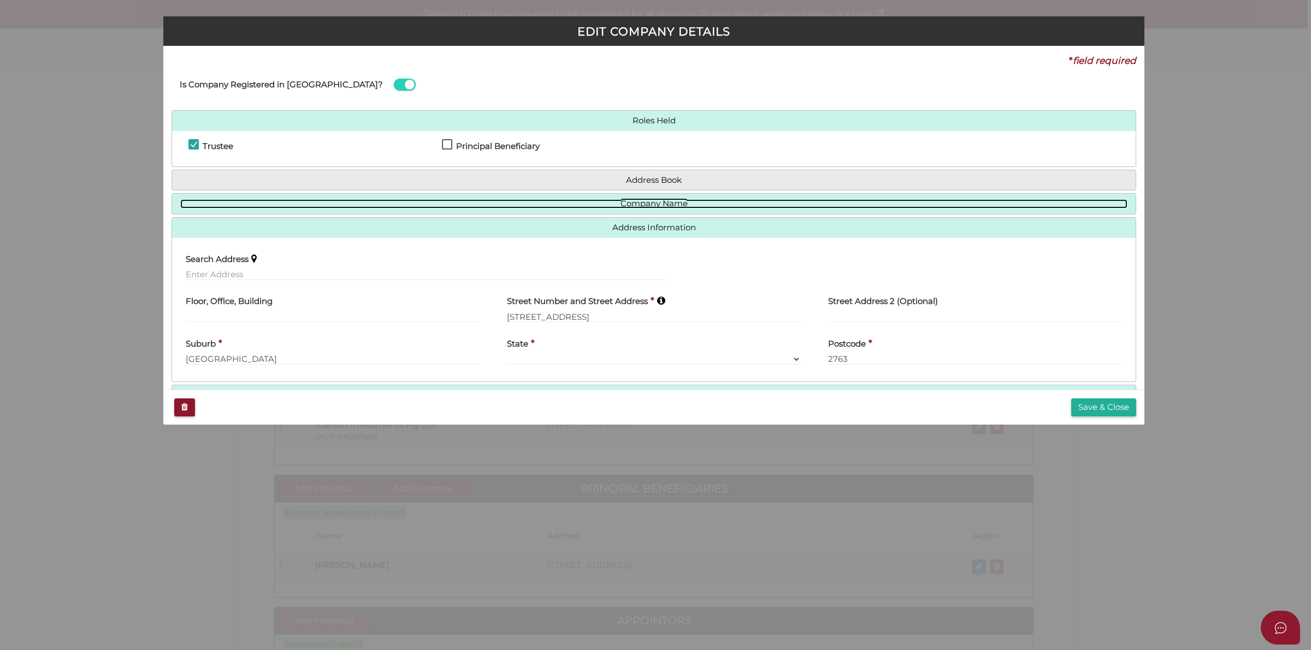
click at [691, 205] on link "Company Name" at bounding box center [653, 203] width 947 height 9
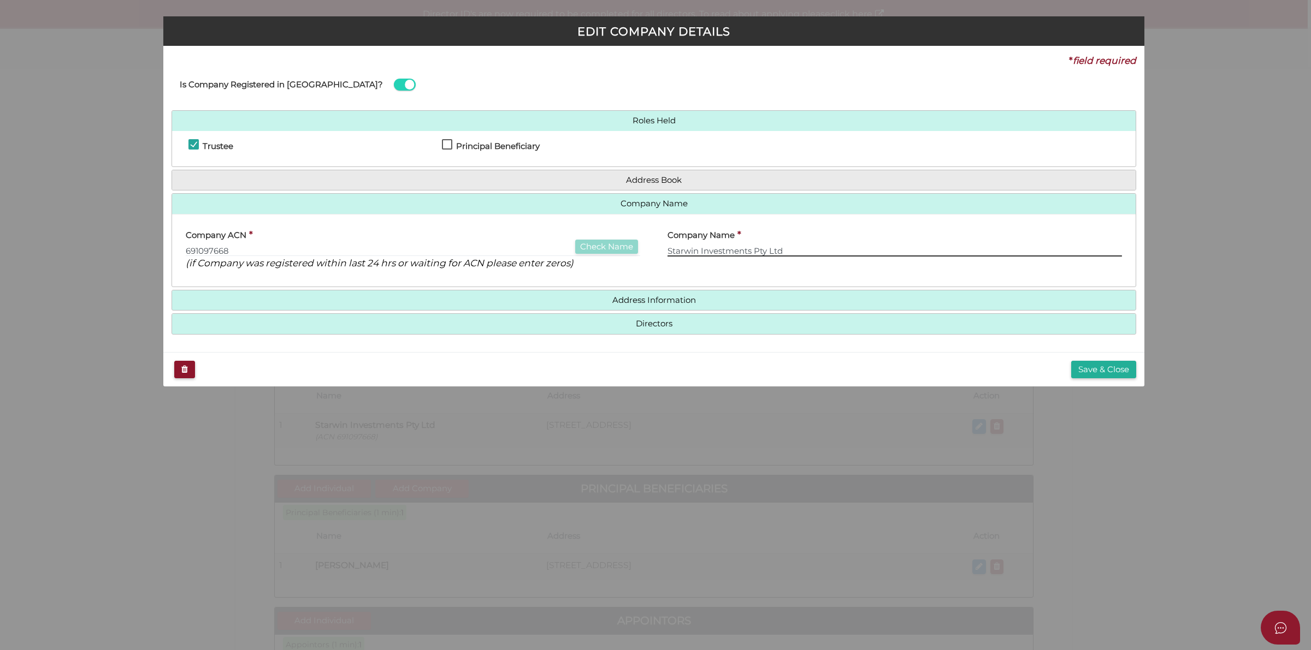
click at [763, 249] on input "Starwin Investments Pty Ltd" at bounding box center [894, 251] width 454 height 12
click at [538, 247] on input "691097668" at bounding box center [413, 251] width 454 height 12
click at [747, 276] on div "Company Name * Starwin Investments Pty Ltd" at bounding box center [895, 251] width 482 height 56
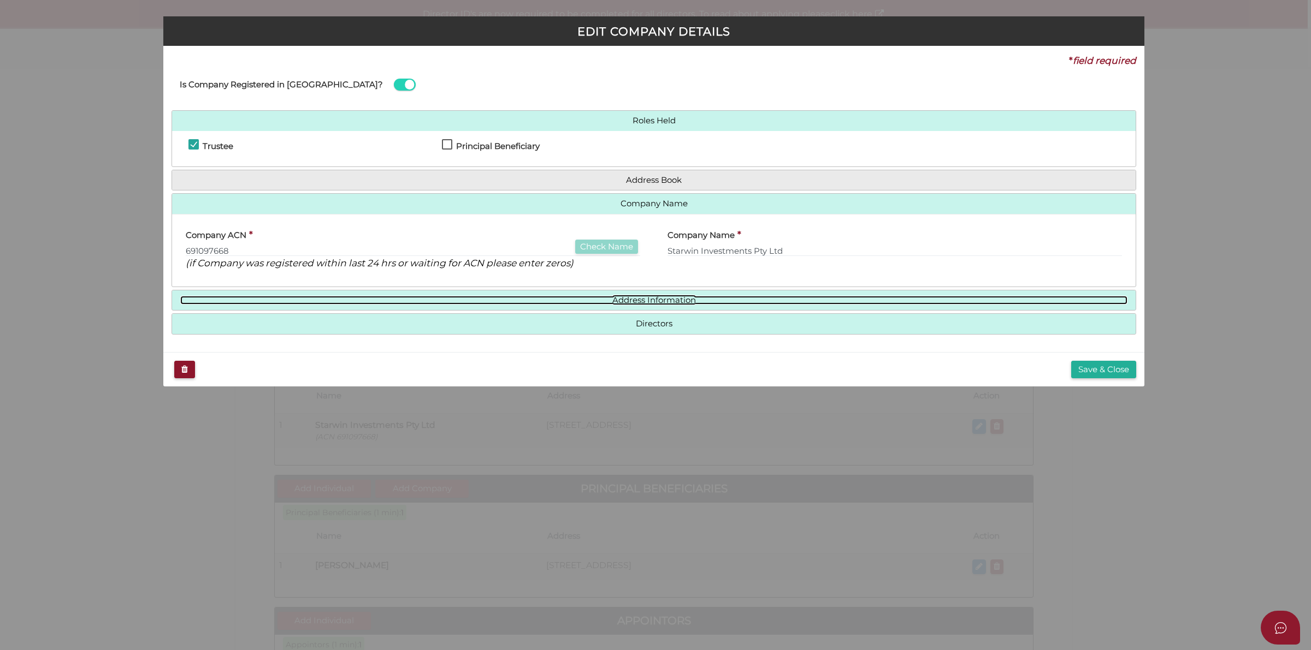
click at [676, 302] on link "Address Information" at bounding box center [653, 300] width 947 height 9
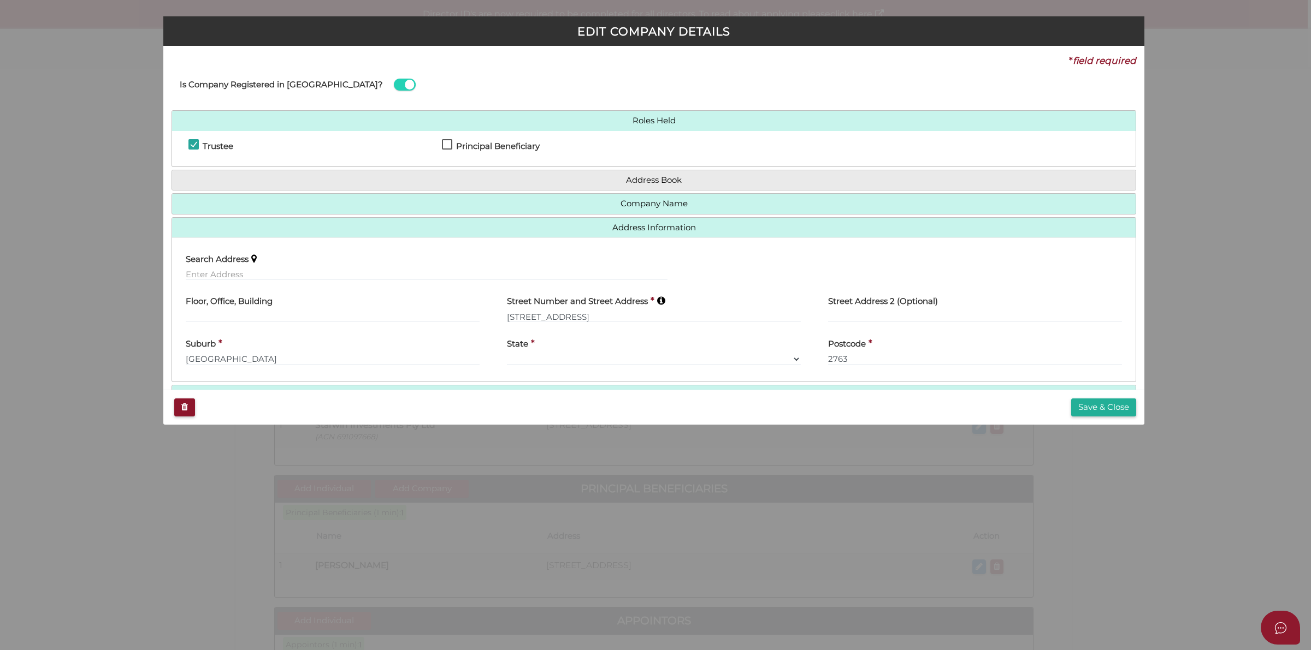
click at [1115, 411] on button "Save & Close" at bounding box center [1103, 408] width 65 height 18
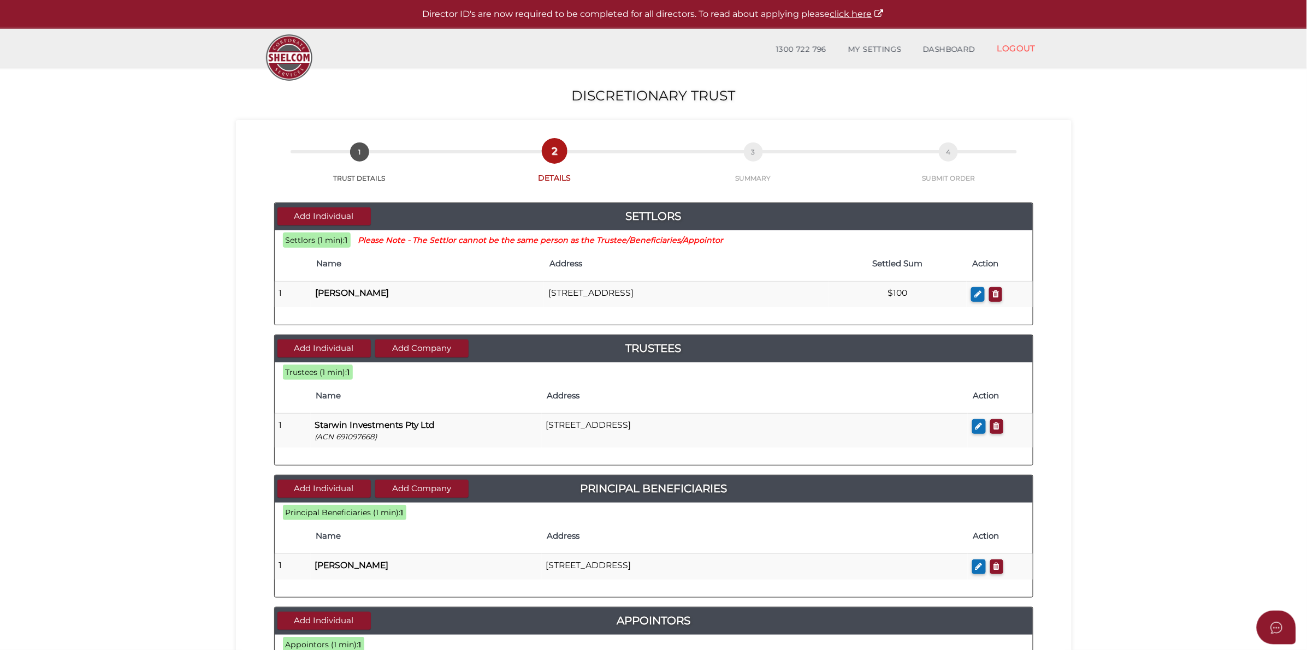
click at [1121, 299] on section "Discretionary Trust 7ec87f24396ddd9ad653c33f9f3126c4 1 TRUST DETAILS 2 DETAILS …" at bounding box center [653, 504] width 1307 height 872
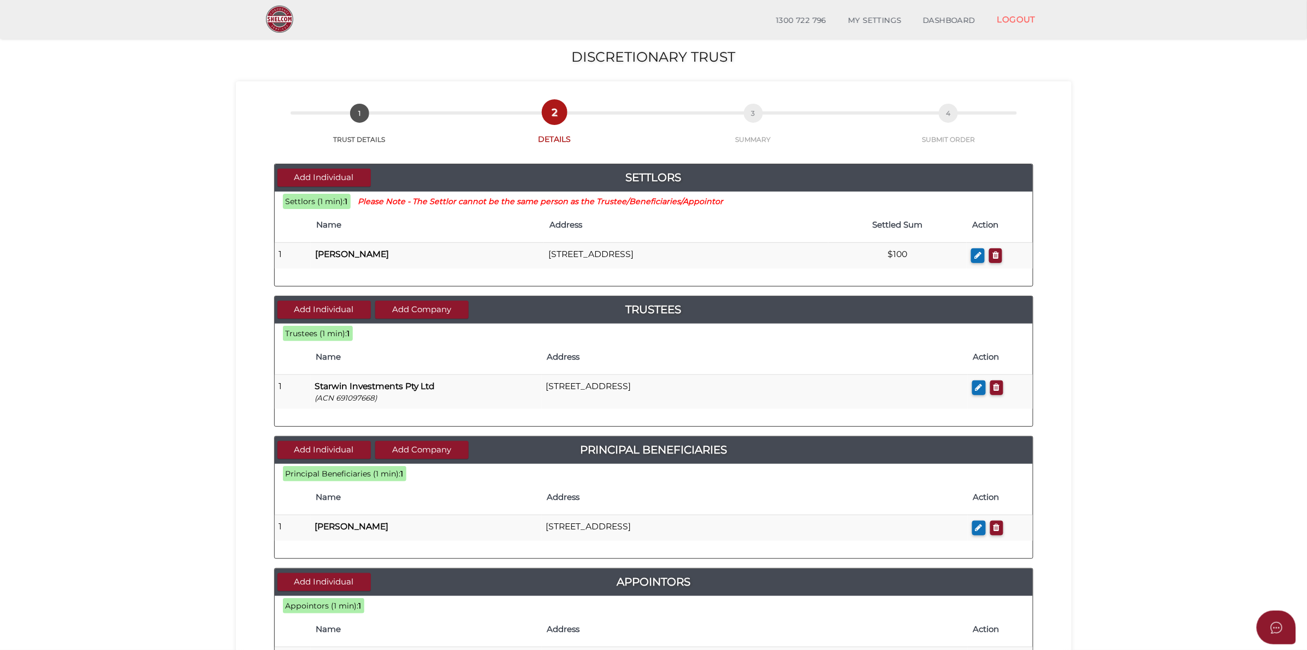
scroll to position [68, 0]
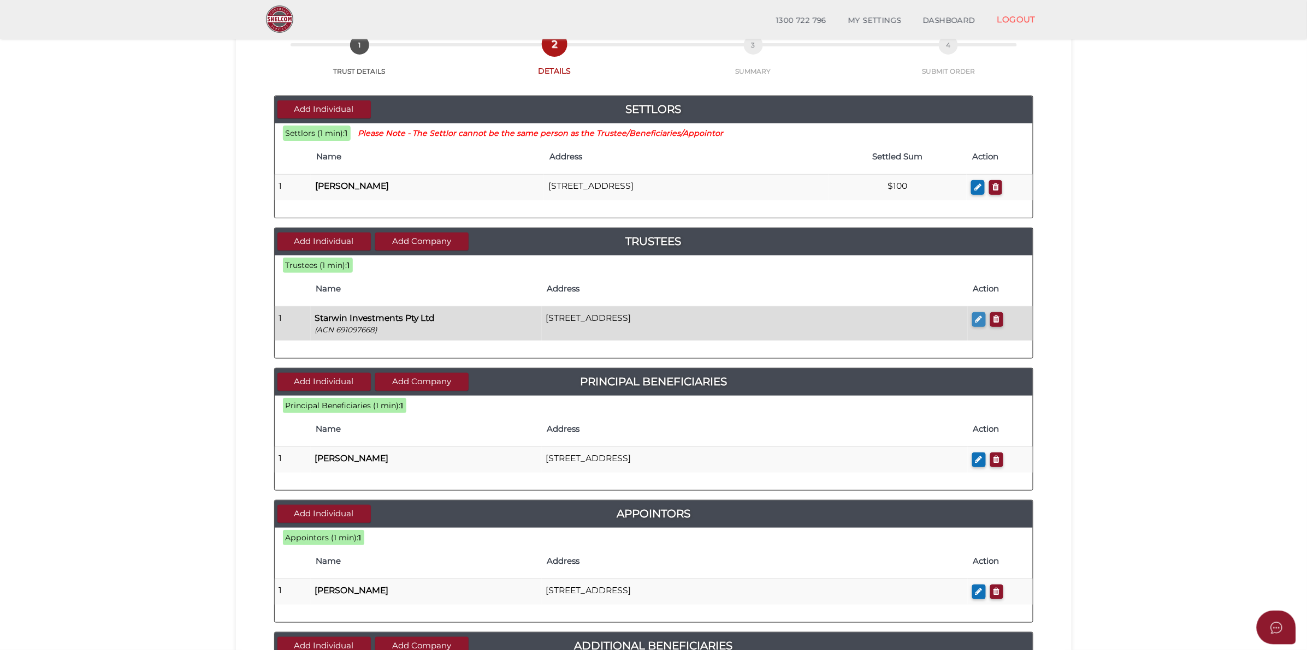
click at [978, 326] on button "button" at bounding box center [979, 319] width 14 height 15
checkbox input "true"
type input "691097668"
type input "Starwin Investments Pty Ltd"
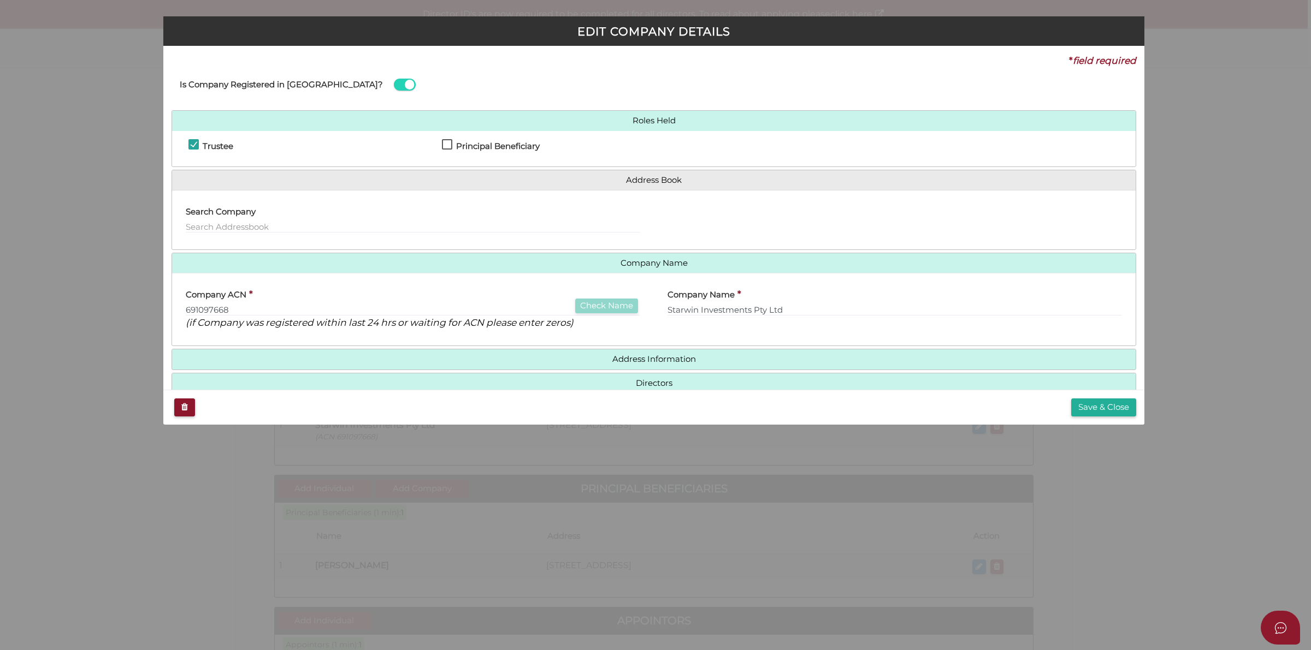
scroll to position [22, 0]
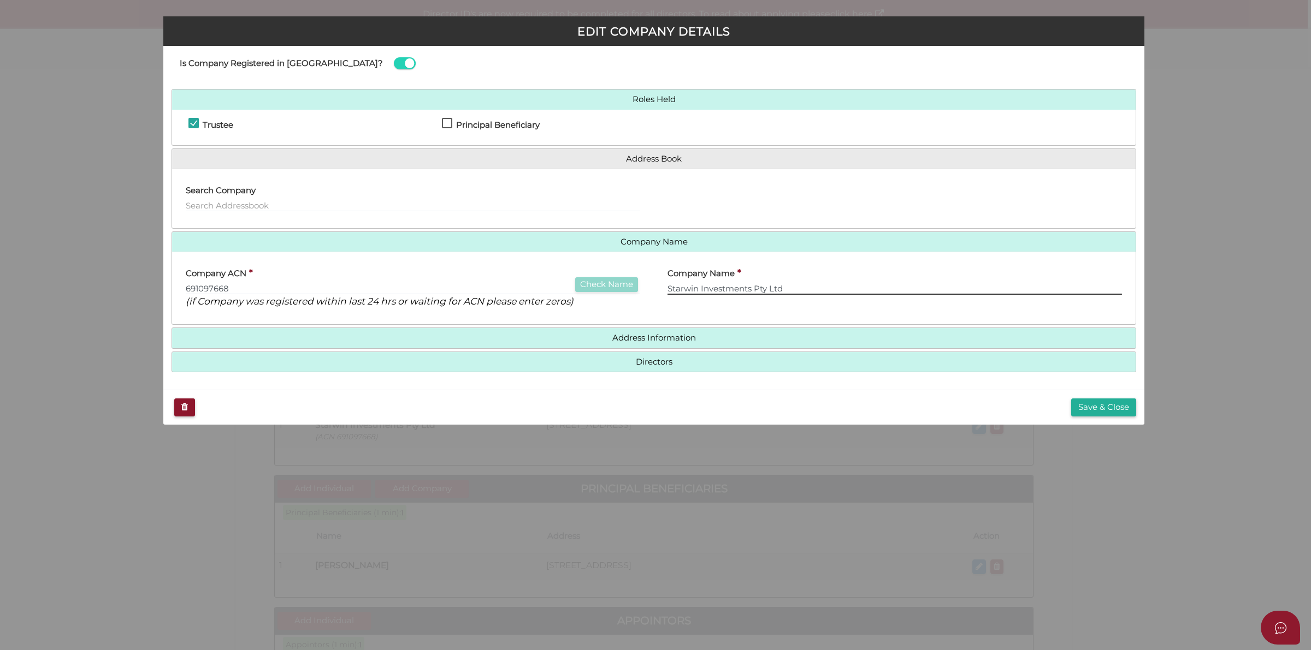
click at [788, 283] on input "Starwin Investments Pty Ltd" at bounding box center [894, 289] width 454 height 12
click at [515, 288] on input "691097668" at bounding box center [413, 289] width 454 height 12
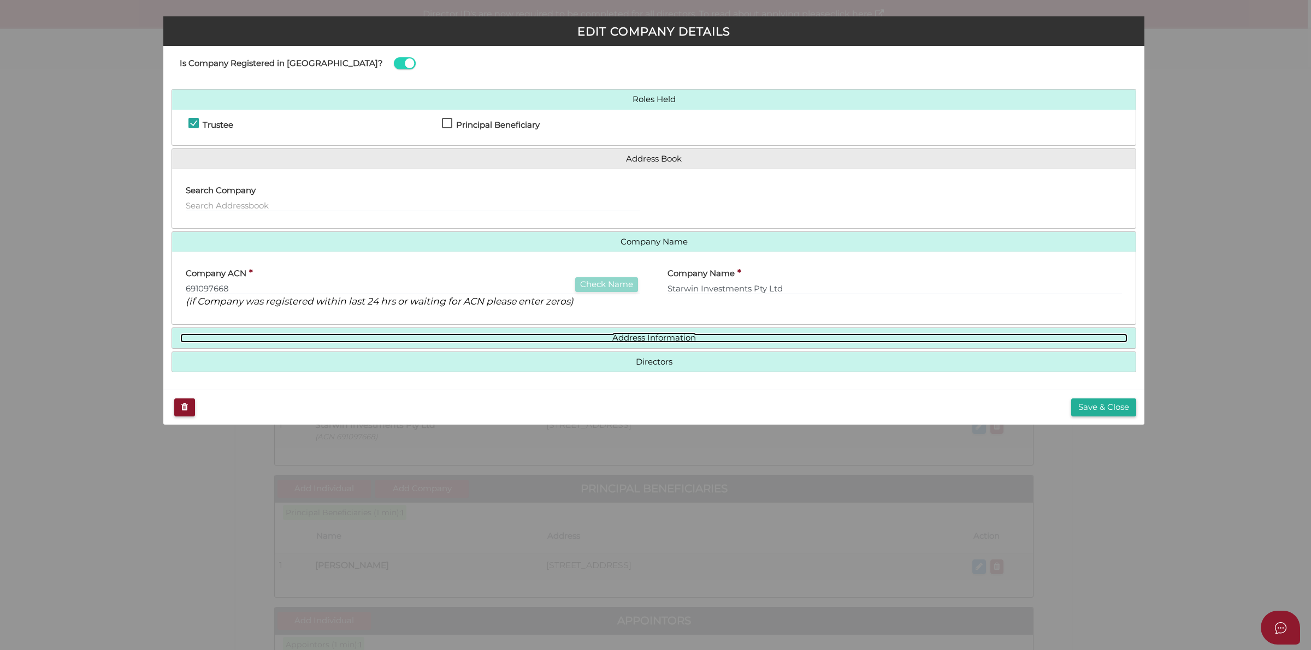
click at [679, 334] on link "Address Information" at bounding box center [653, 338] width 947 height 9
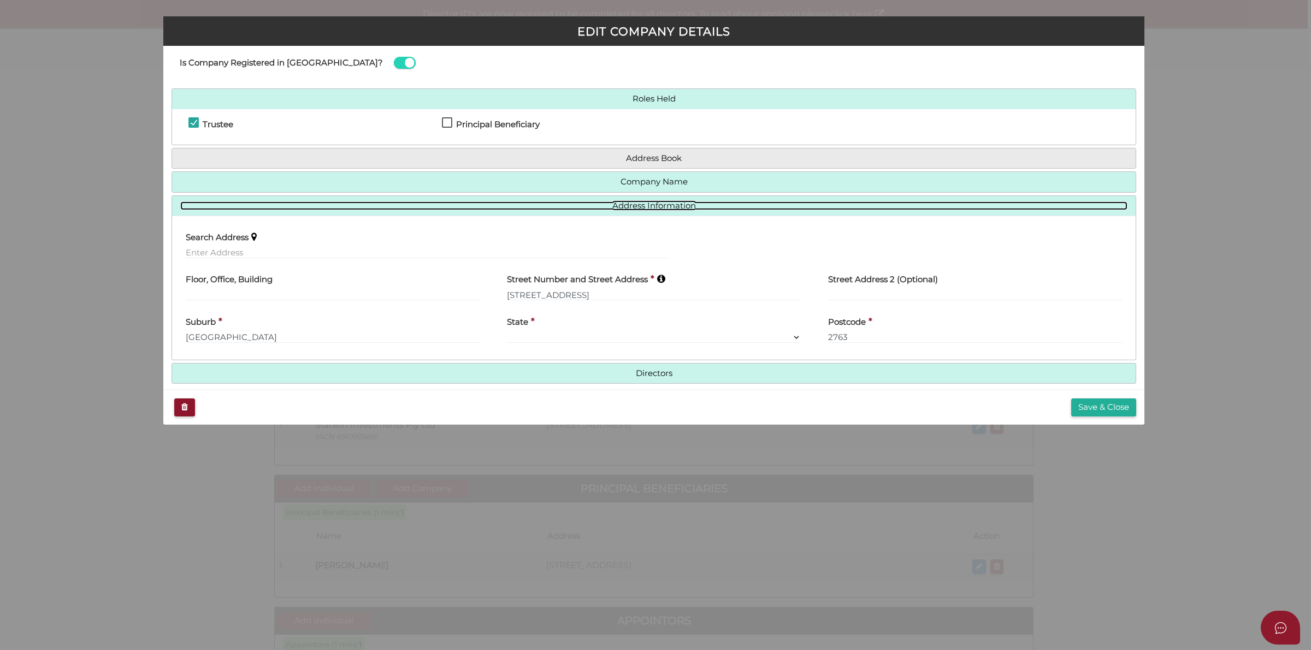
scroll to position [34, 0]
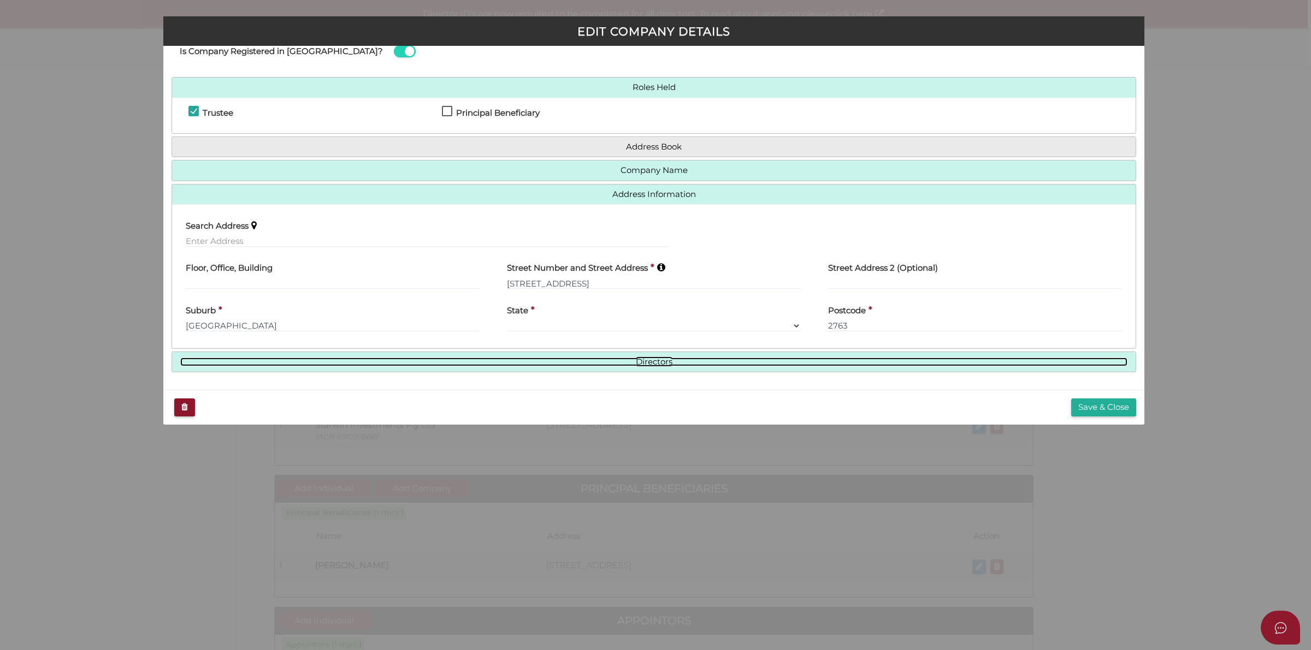
click at [666, 360] on link "Directors" at bounding box center [653, 362] width 947 height 9
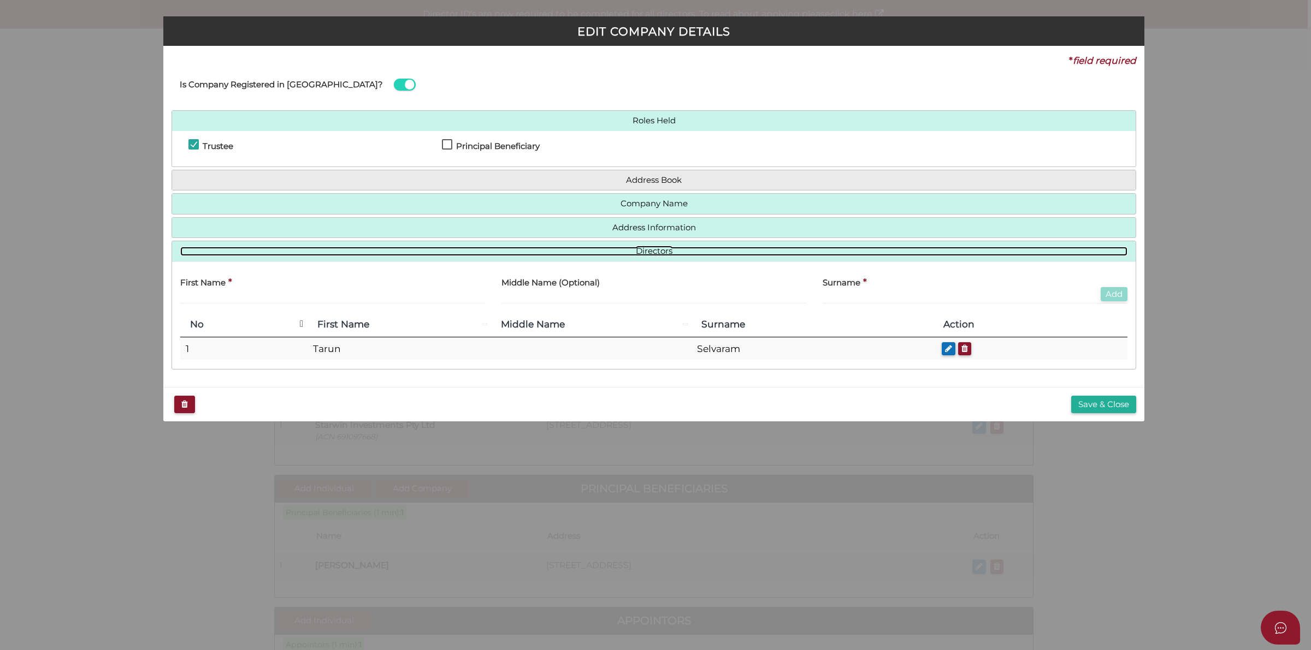
scroll to position [0, 0]
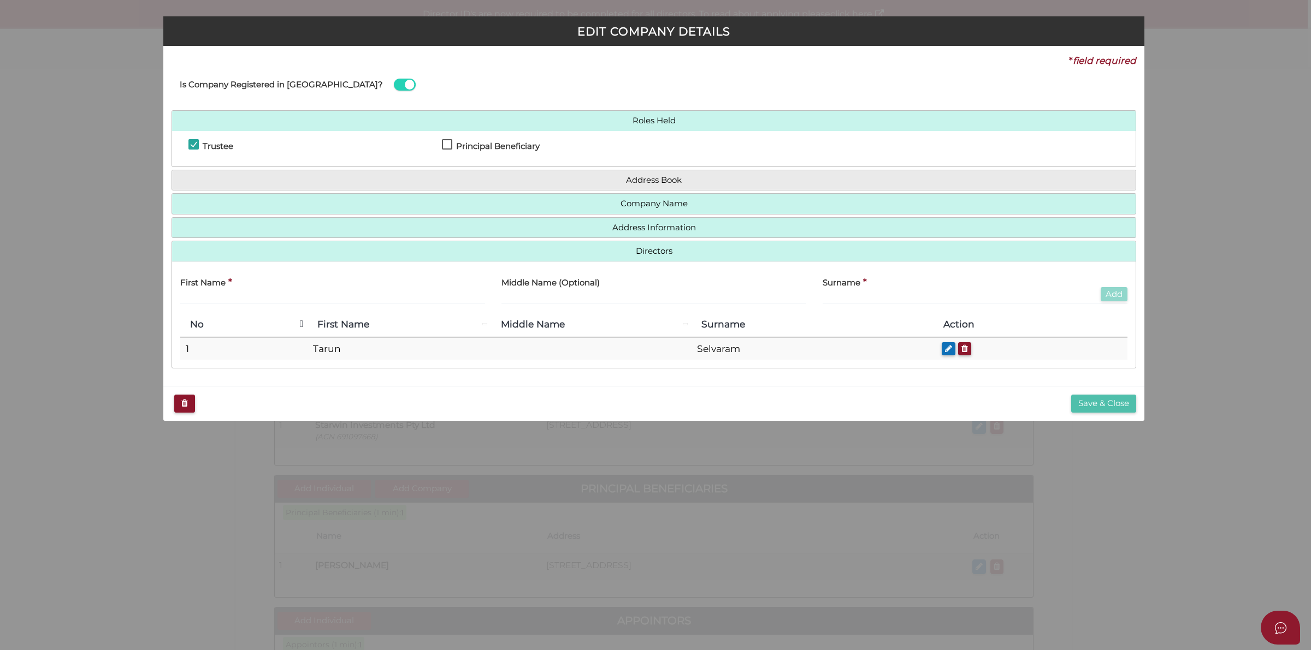
click at [1094, 406] on button "Save & Close" at bounding box center [1103, 404] width 65 height 18
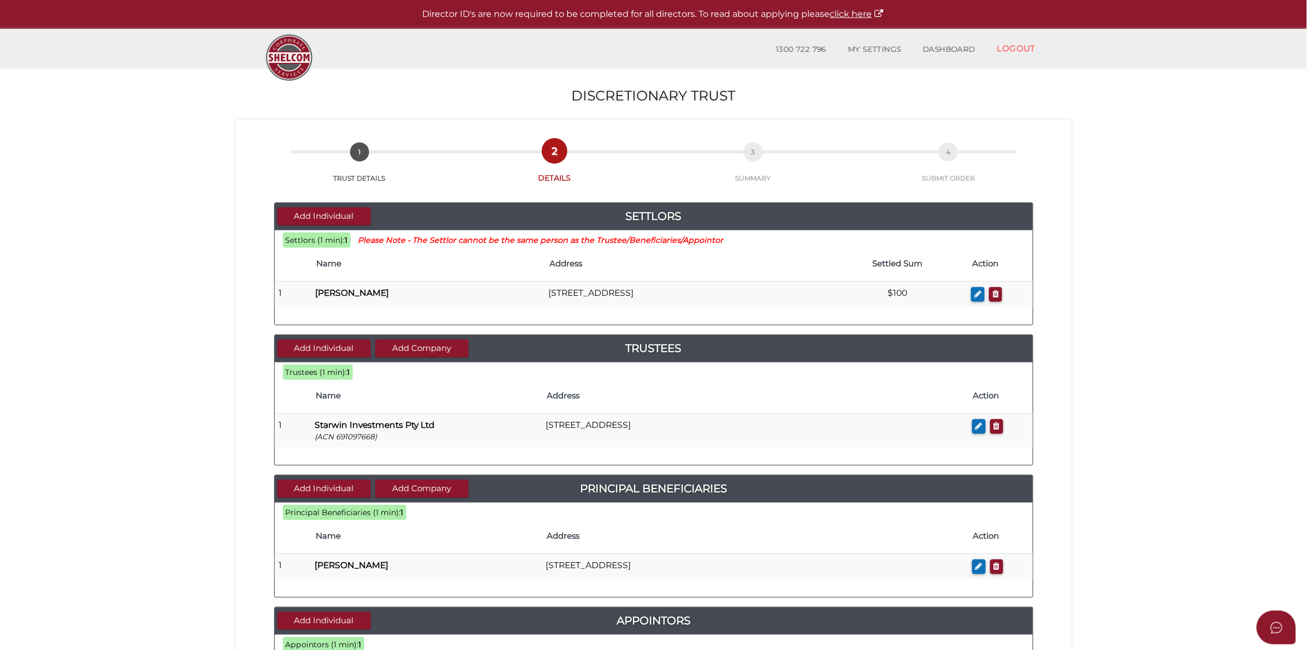
click at [1123, 370] on section "Discretionary Trust 7ec87f24396ddd9ad653c33f9f3126c4 1 TRUST DETAILS 2 DETAILS …" at bounding box center [653, 504] width 1307 height 872
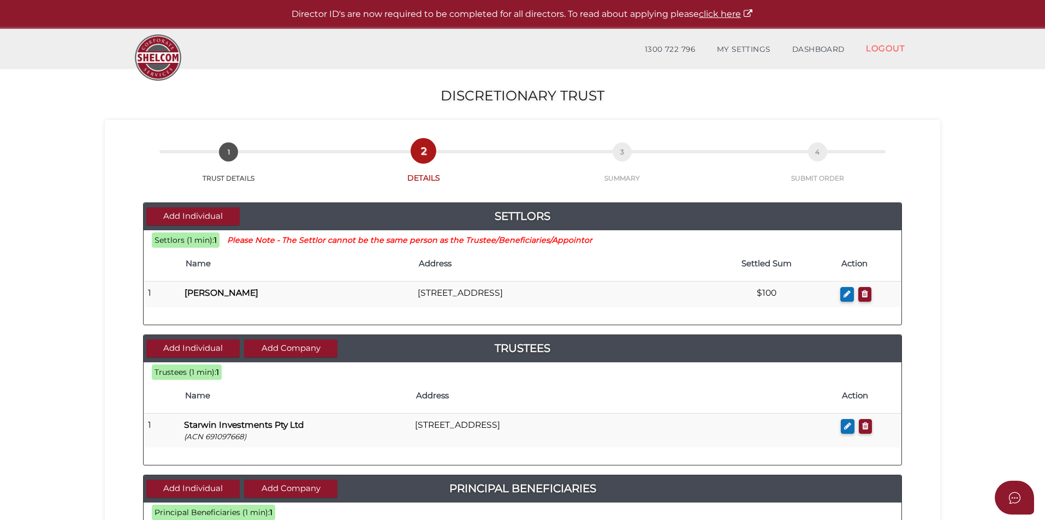
click at [868, 328] on div "Add Individual Settlors Settlors (1 min): 1 Please Note - The Settlor cannot be…" at bounding box center [522, 527] width 759 height 649
click at [832, 322] on div "Settlors (1 min): 1 Please Note - The Settlor cannot be the same person as the …" at bounding box center [523, 277] width 758 height 94
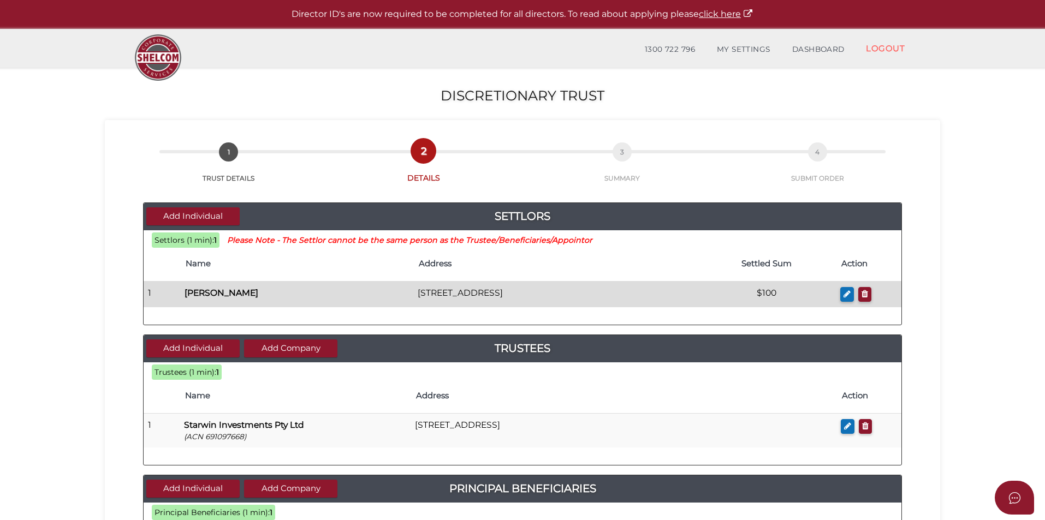
drag, startPoint x: 867, startPoint y: 293, endPoint x: 807, endPoint y: 300, distance: 60.0
click at [837, 300] on td at bounding box center [869, 295] width 66 height 26
click at [807, 292] on td "$100" at bounding box center [766, 295] width 139 height 26
click at [772, 288] on td "$100" at bounding box center [766, 295] width 139 height 26
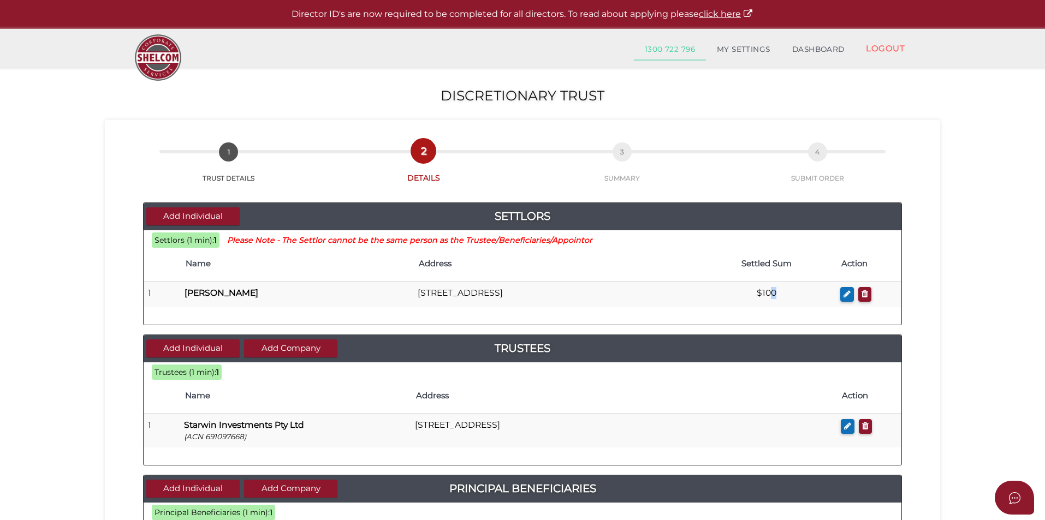
drag, startPoint x: 802, startPoint y: 131, endPoint x: 693, endPoint y: 49, distance: 136.5
click at [792, 124] on div "7ec87f24396ddd9ad653c33f9f3126c4 1 TRUST DETAILS 2 DETAILS 3 SUMMARY 4 SUBMIT O…" at bounding box center [523, 507] width 836 height 775
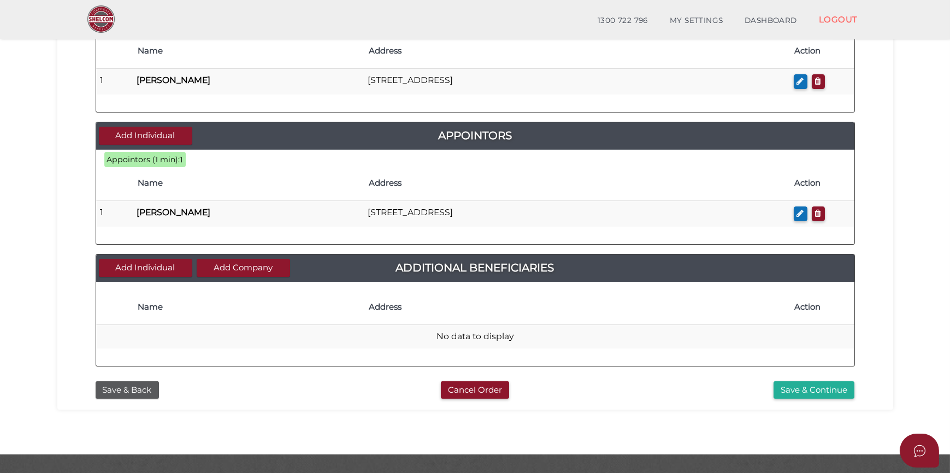
scroll to position [468, 0]
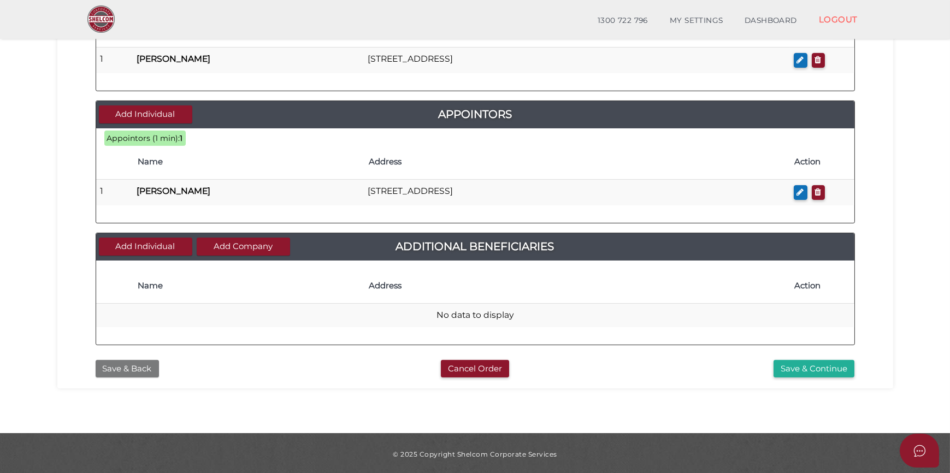
click at [120, 367] on button "Save & Back" at bounding box center [127, 369] width 63 height 18
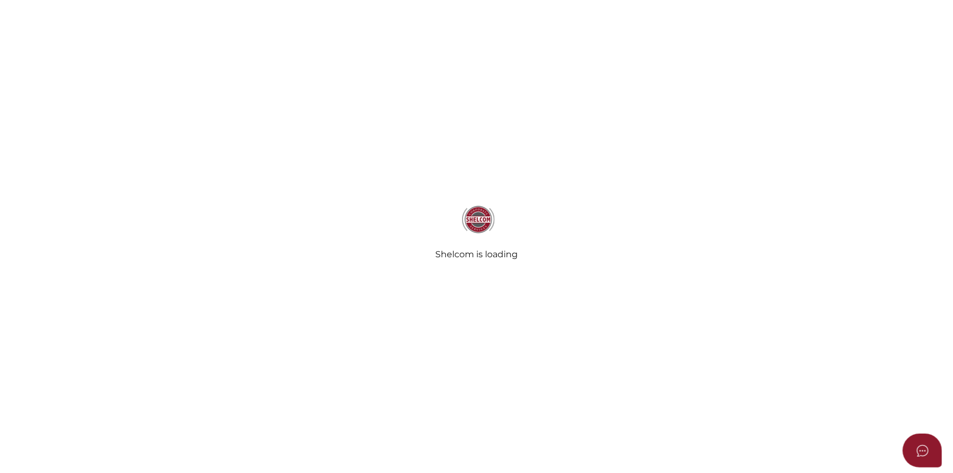
type input "The Starwin Family Trust"
type input "18/09/2025"
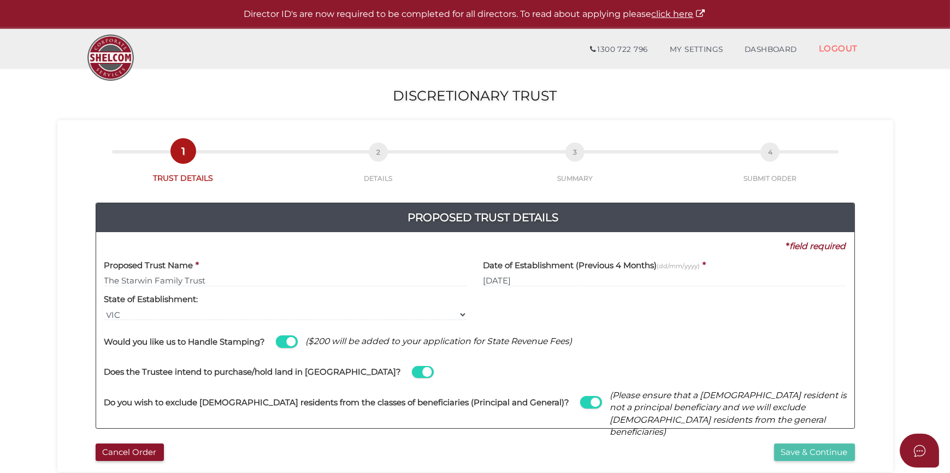
click at [797, 460] on button "Save & Continue" at bounding box center [814, 452] width 81 height 18
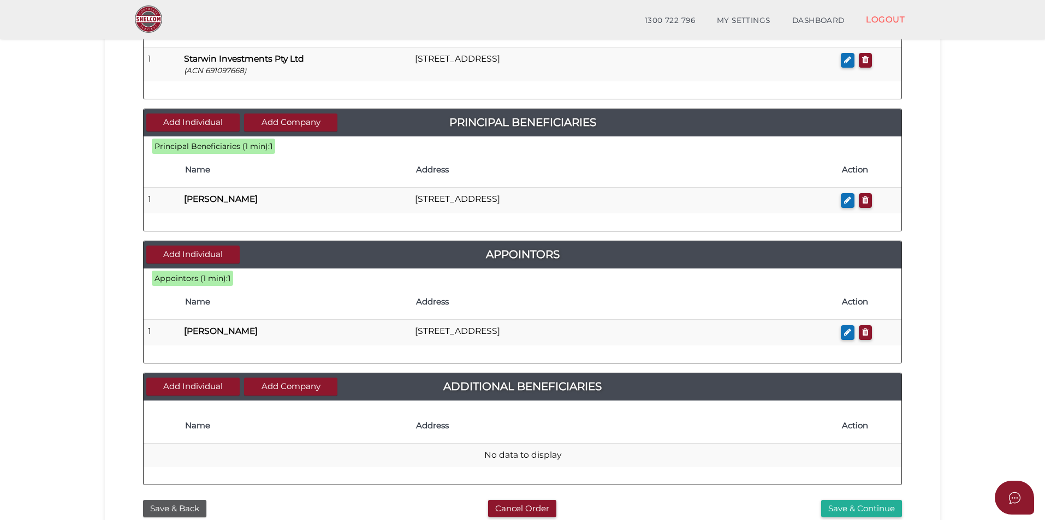
scroll to position [382, 0]
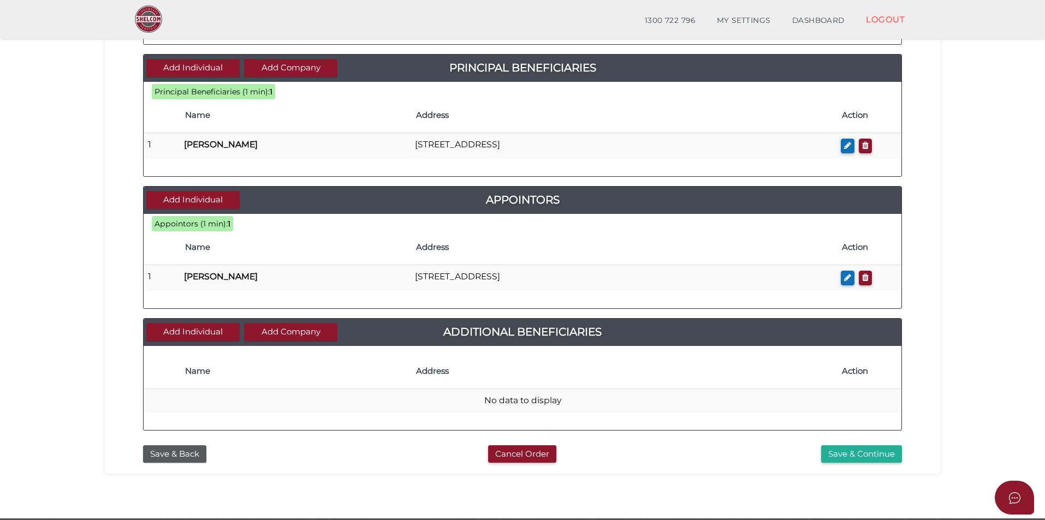
click at [953, 332] on section "Discretionary Trust 7ec87f24396ddd9ad653c33f9f3126c4 1 TRUST DETAILS 2 DETAILS …" at bounding box center [522, 83] width 1045 height 872
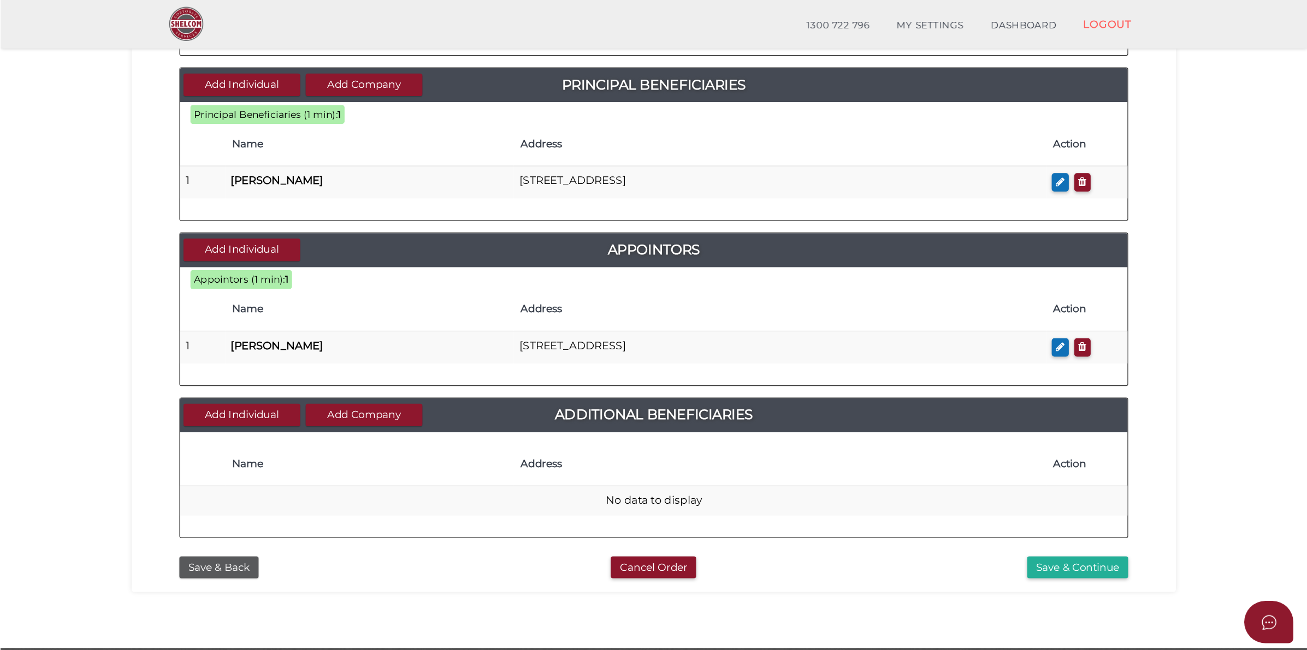
scroll to position [296, 0]
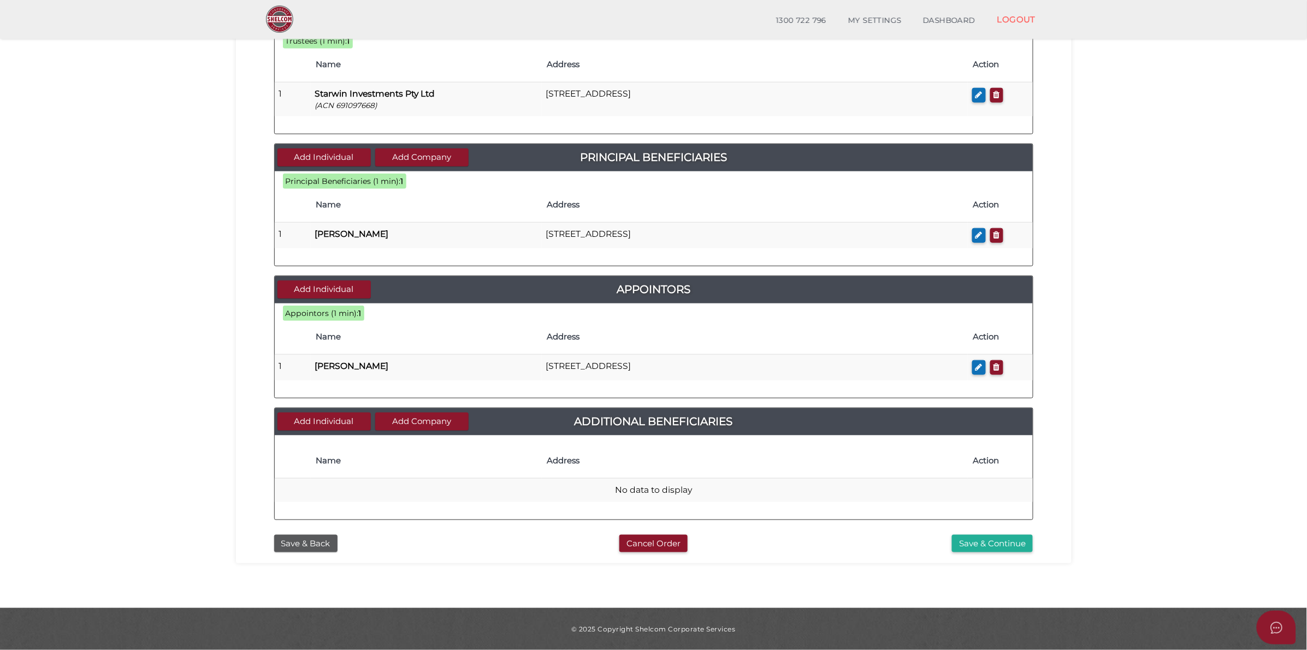
click at [953, 293] on section "Discretionary Trust 7ec87f24396ddd9ad653c33f9f3126c4 1 TRUST DETAILS 2 DETAILS …" at bounding box center [653, 172] width 1307 height 872
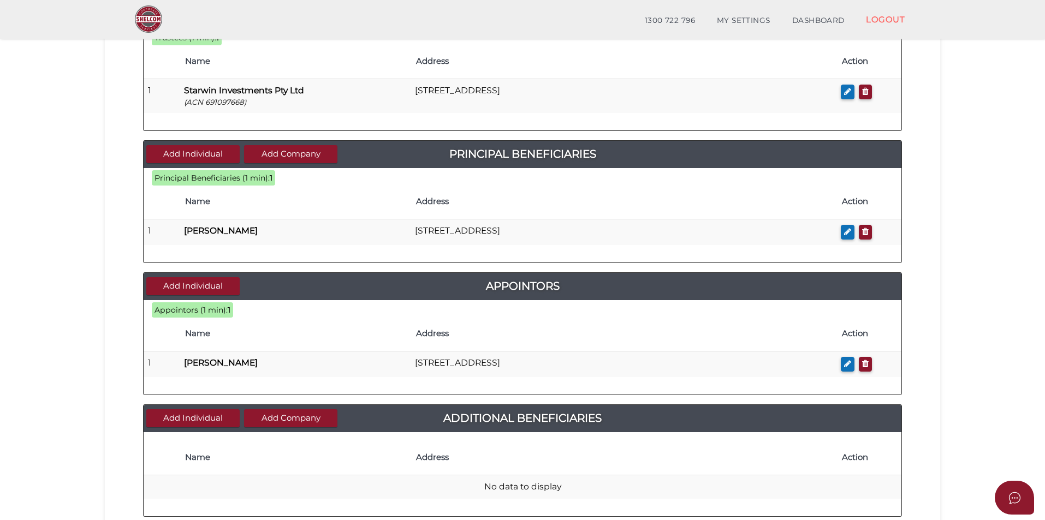
scroll to position [78, 0]
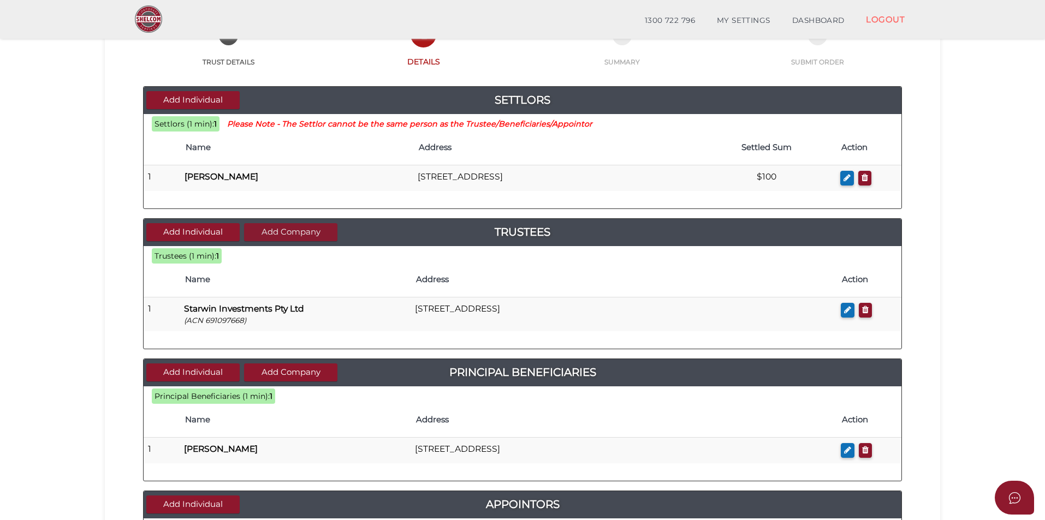
click at [328, 234] on button "Add Company" at bounding box center [290, 232] width 93 height 18
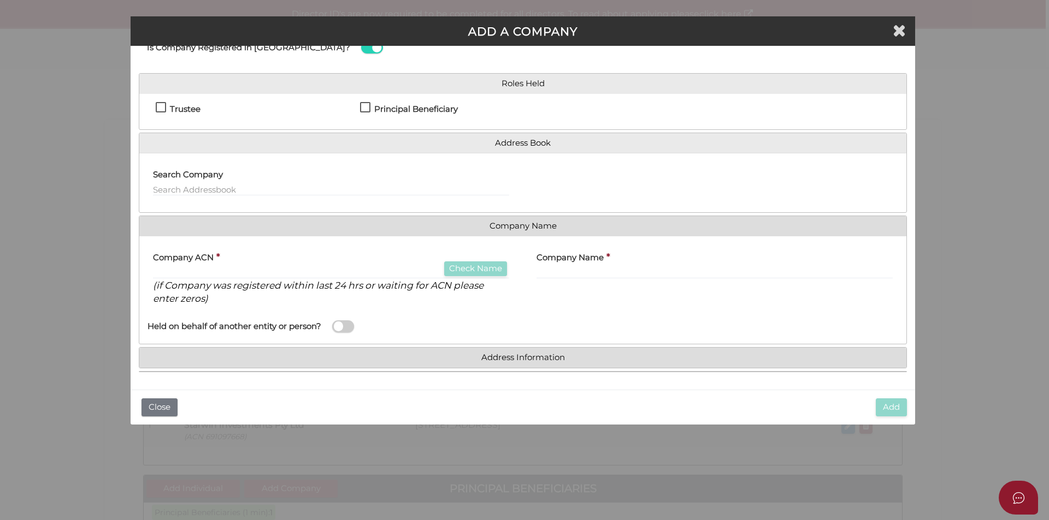
scroll to position [0, 0]
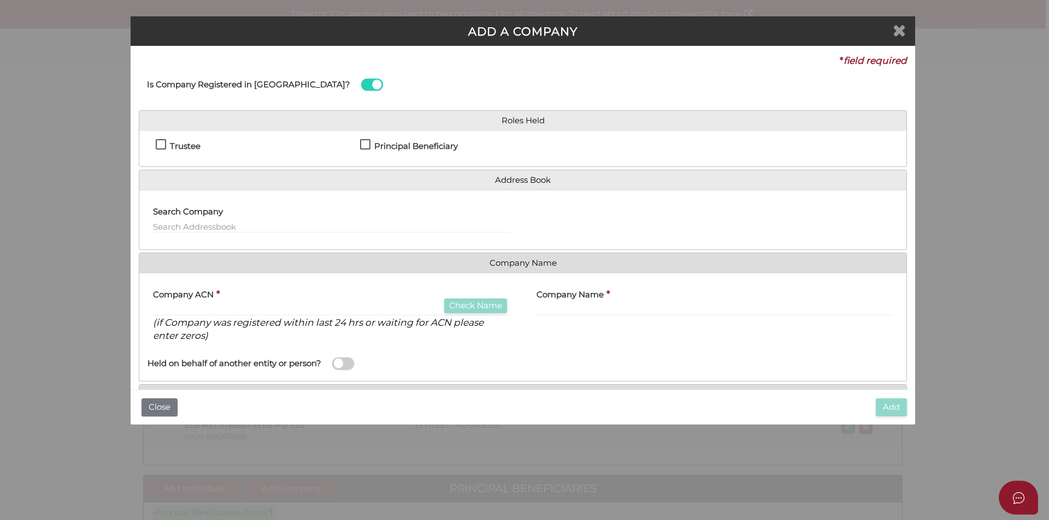
click at [897, 23] on icon "Close" at bounding box center [898, 30] width 13 height 16
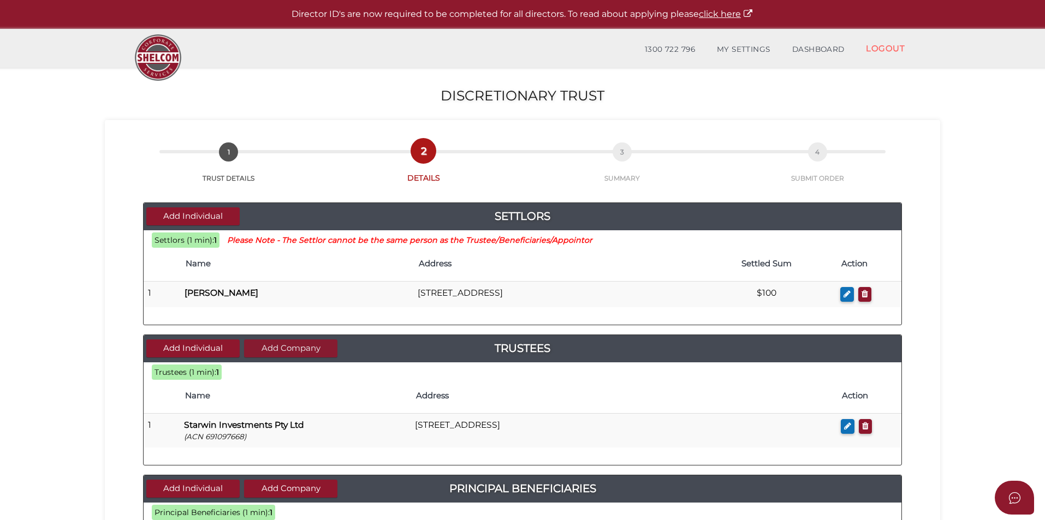
click at [281, 345] on button "Add Company" at bounding box center [290, 349] width 93 height 18
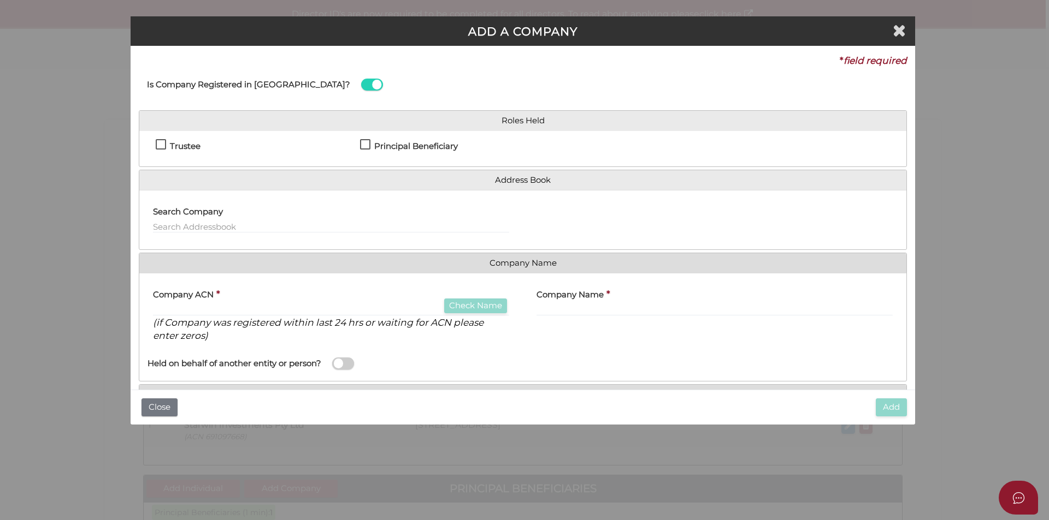
click at [908, 24] on div "ADD A COMPANY" at bounding box center [523, 30] width 784 height 29
click at [903, 31] on icon "Close" at bounding box center [898, 30] width 13 height 16
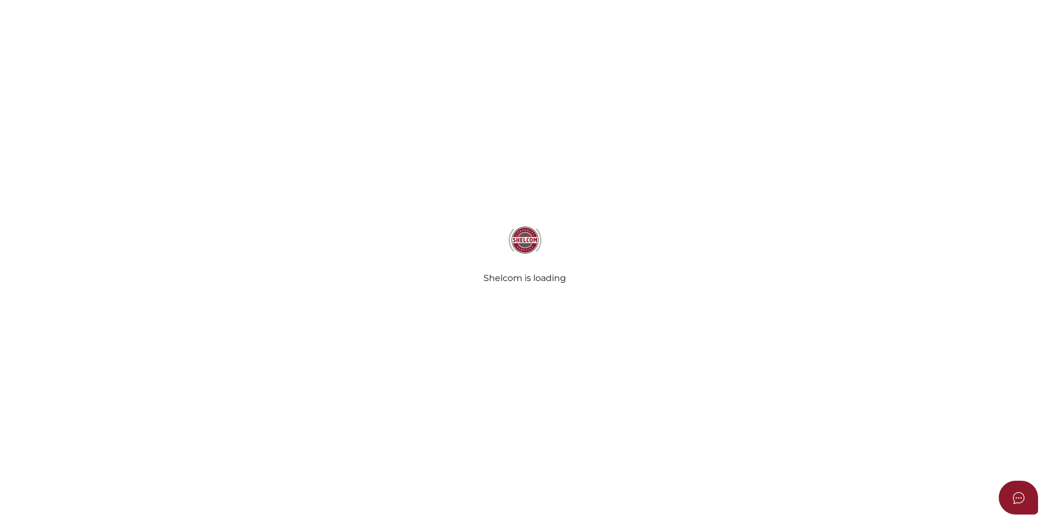
click at [897, 180] on div "Shelcom is loading" at bounding box center [524, 260] width 1049 height 520
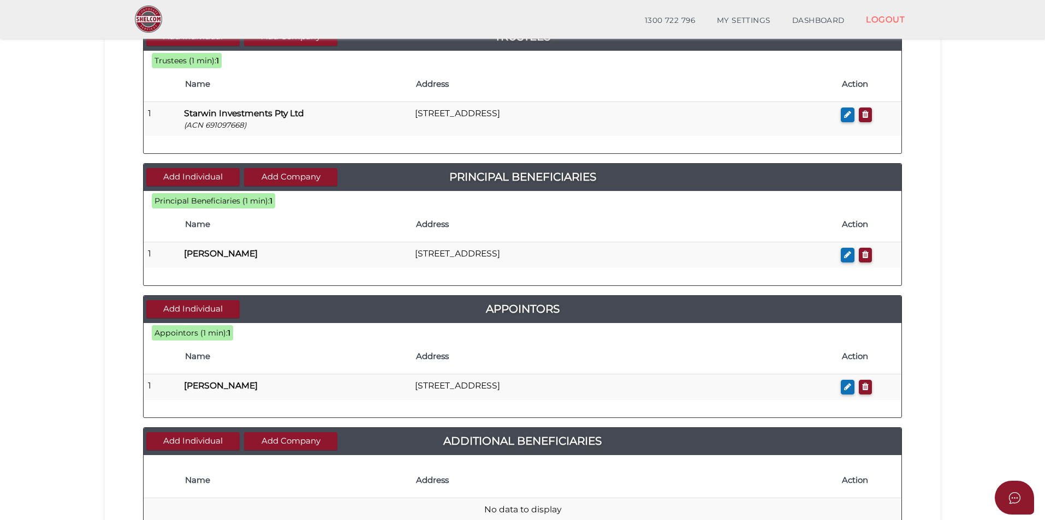
scroll to position [423, 0]
